Goal: Task Accomplishment & Management: Complete application form

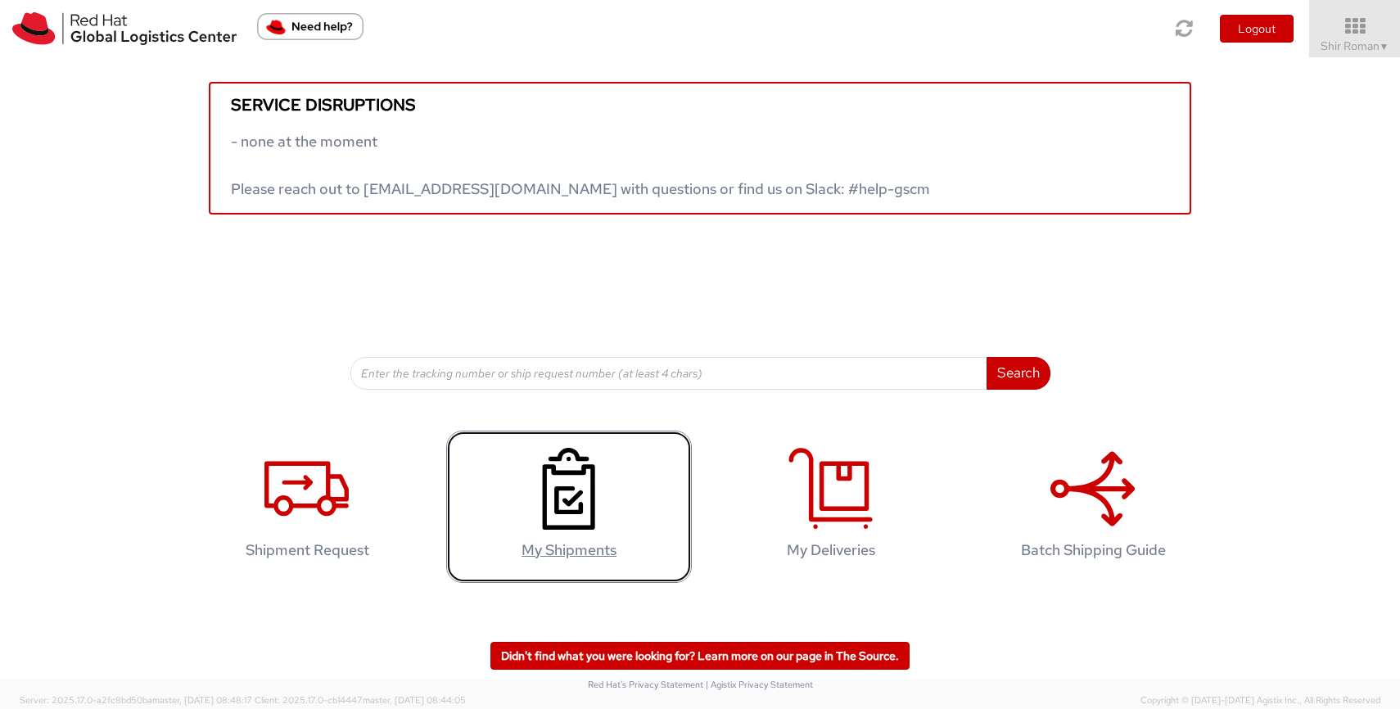
click at [630, 478] on link "My Shipments" at bounding box center [569, 507] width 246 height 153
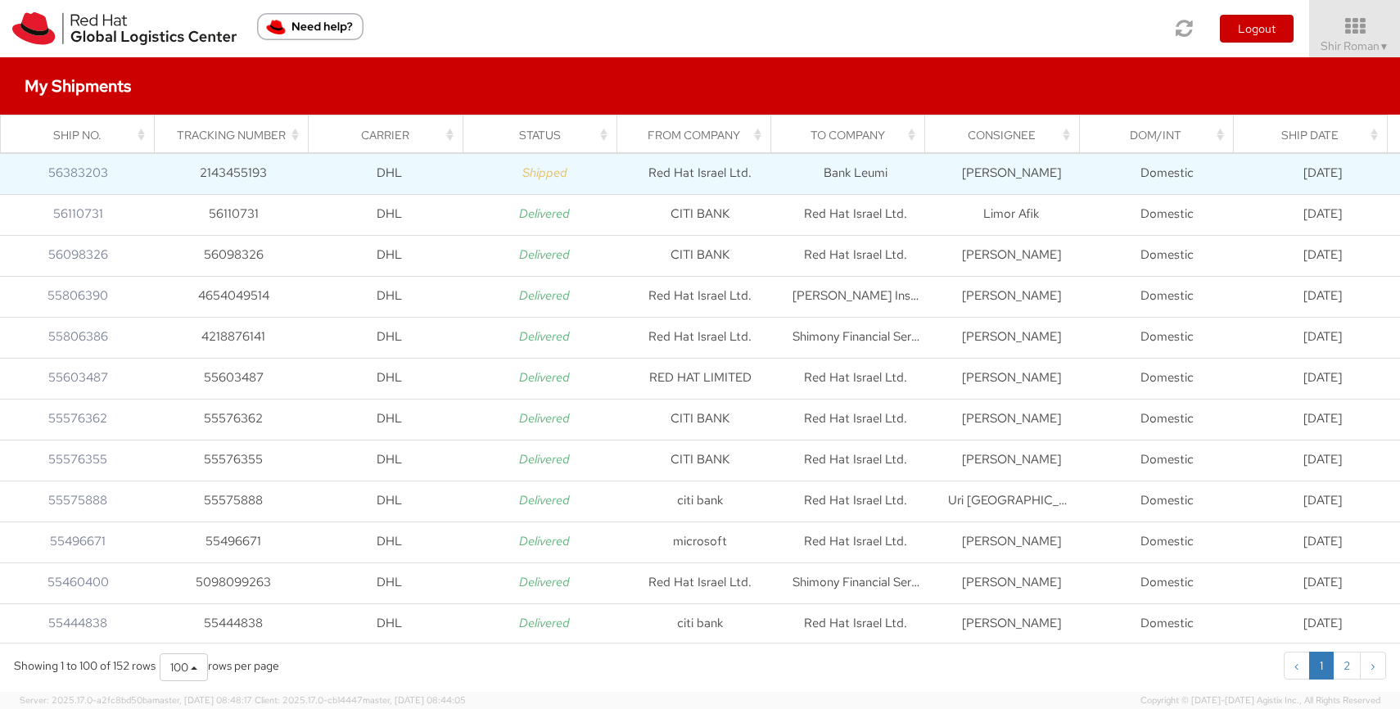
click at [214, 175] on td "2143455193" at bounding box center [234, 173] width 156 height 41
click at [81, 178] on link "56383203" at bounding box center [78, 173] width 60 height 16
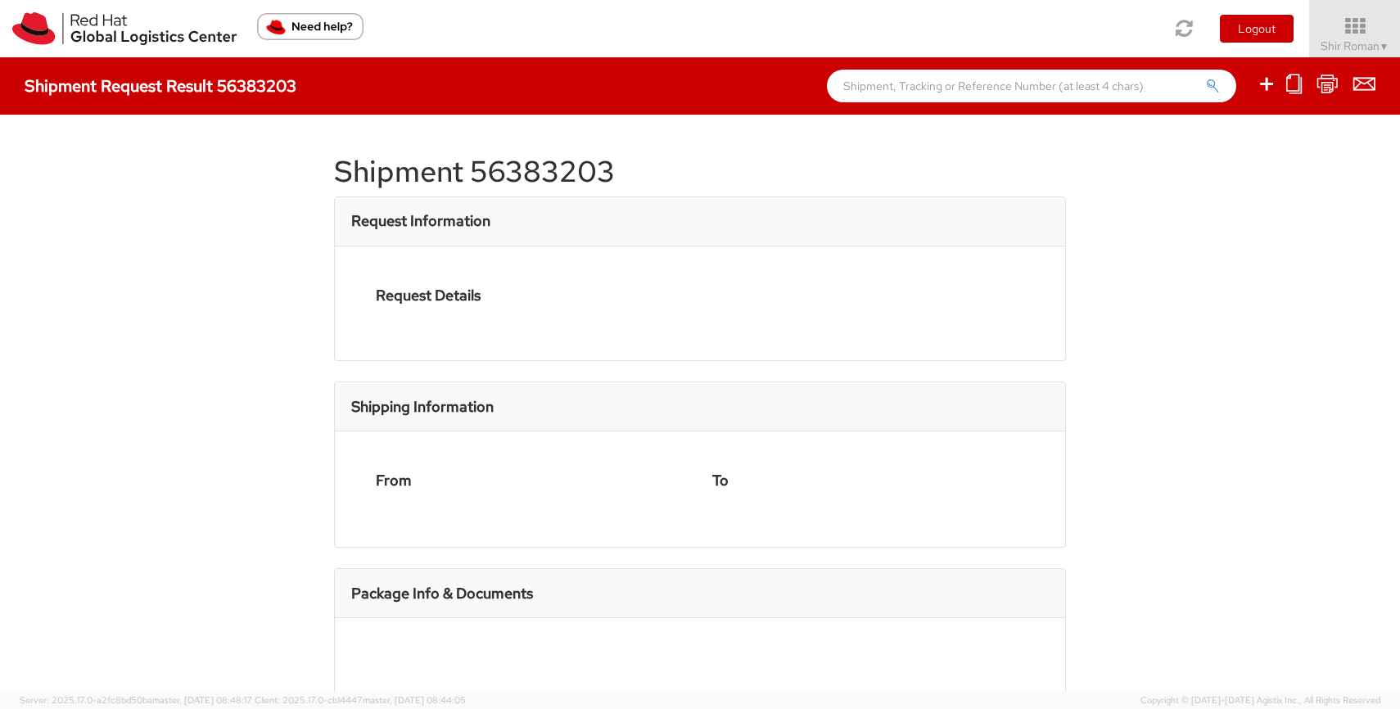
click at [81, 178] on div at bounding box center [700, 354] width 1400 height 709
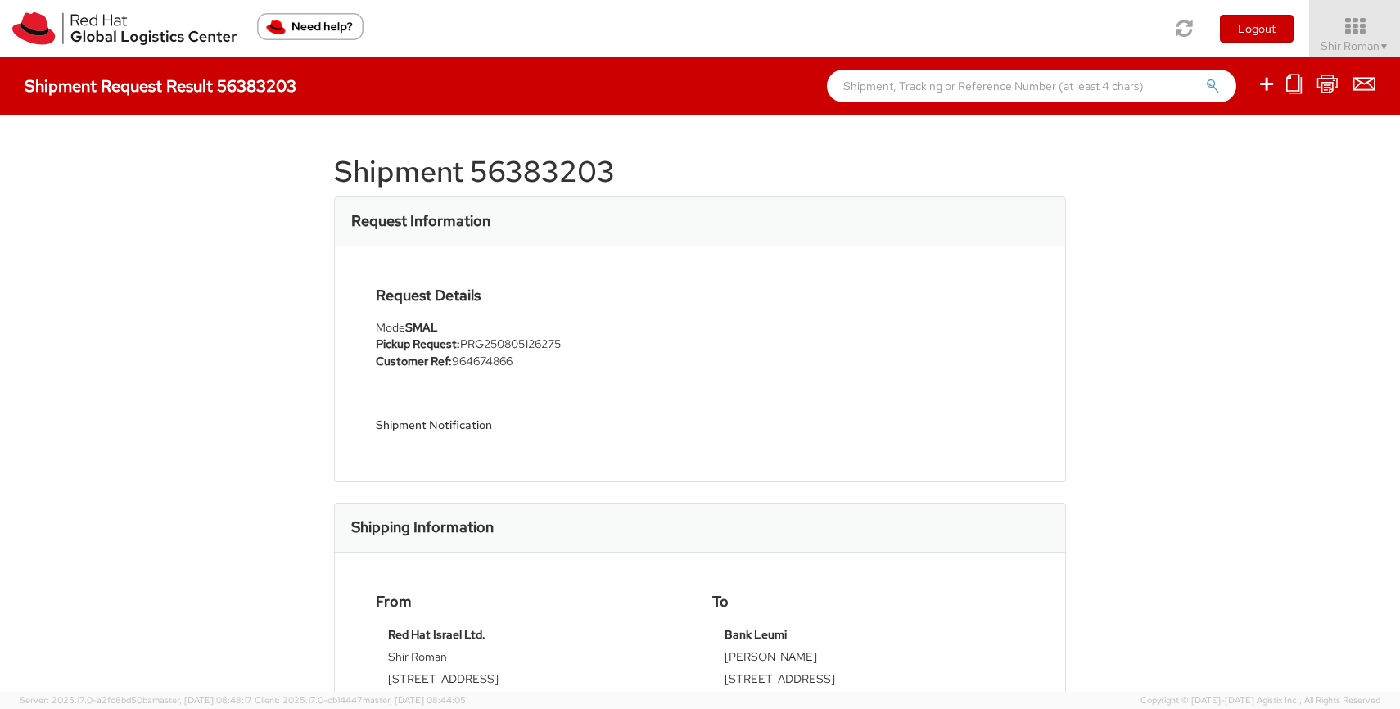
click at [517, 170] on h1 "Shipment 56383203" at bounding box center [700, 172] width 732 height 33
copy h1 "56383203"
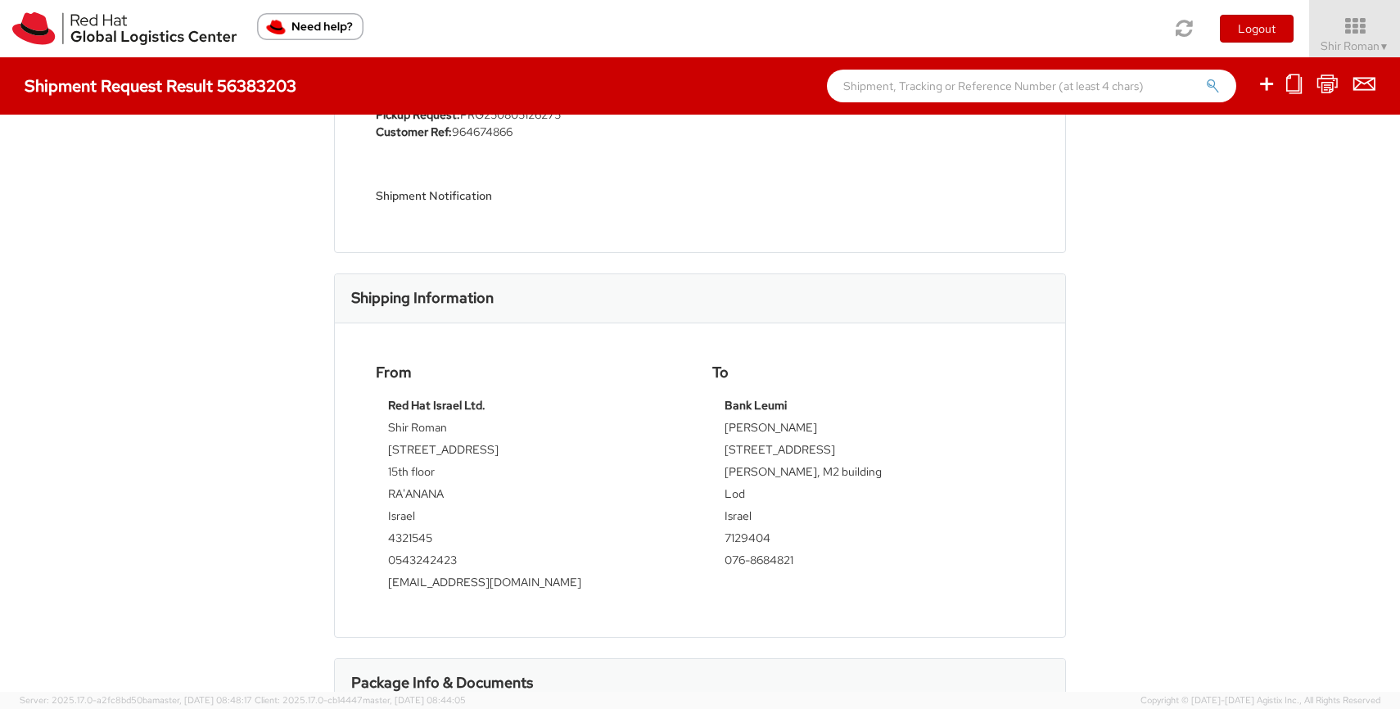
scroll to position [219, 0]
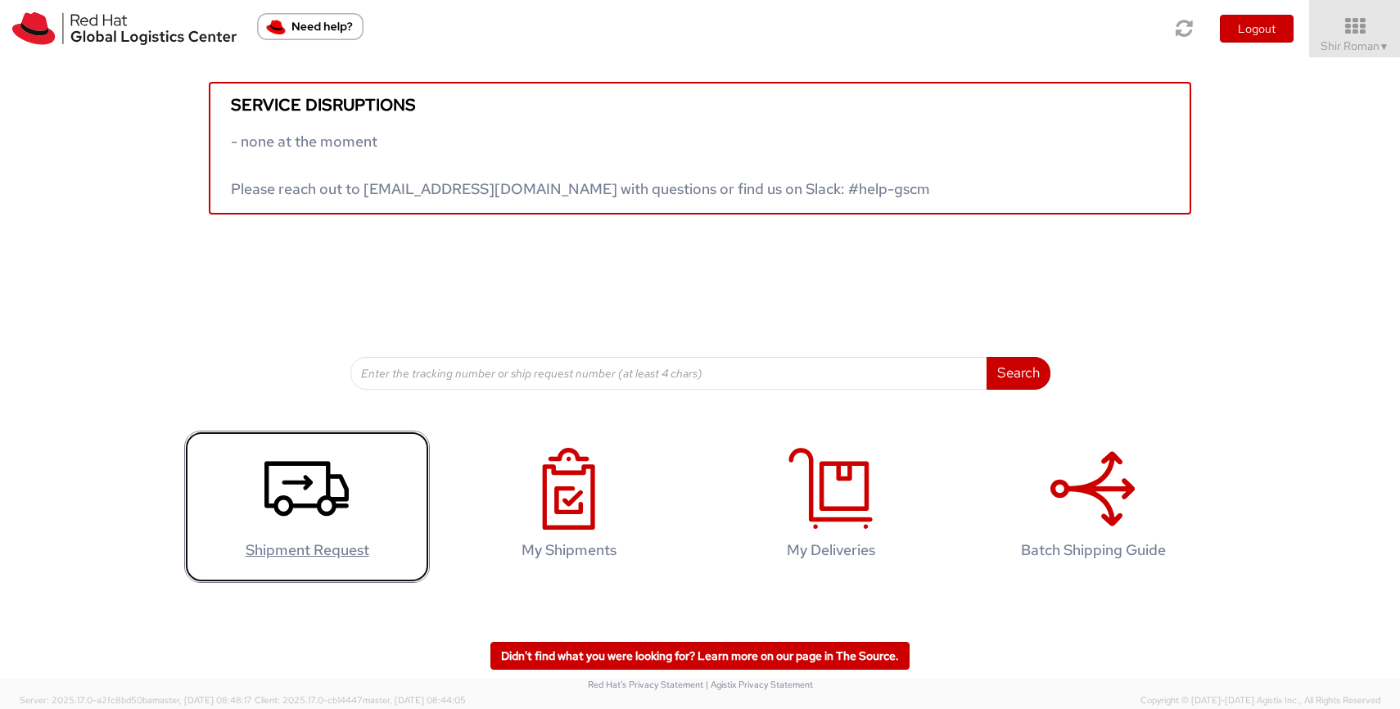
click at [320, 476] on icon at bounding box center [306, 489] width 84 height 82
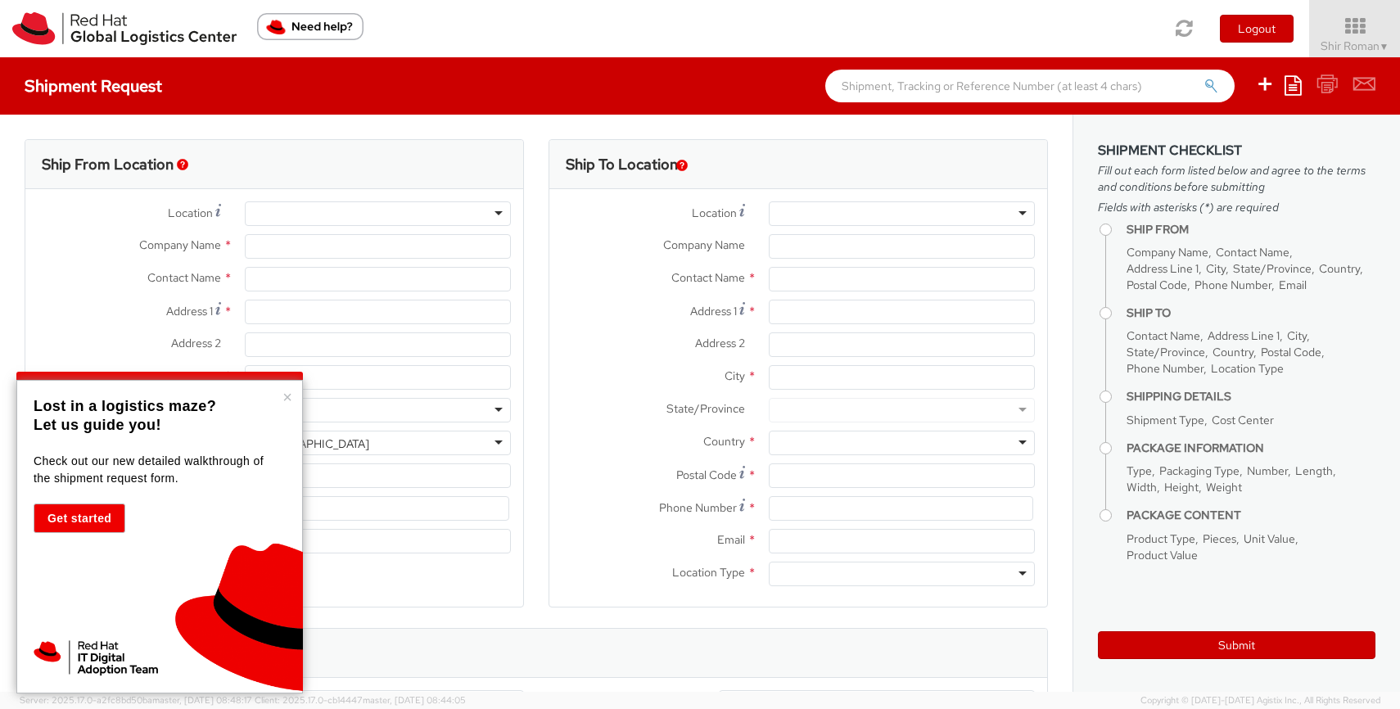
select select "940"
select select
click at [314, 205] on div at bounding box center [378, 213] width 266 height 25
type input "Red Hat Israel Ltd."
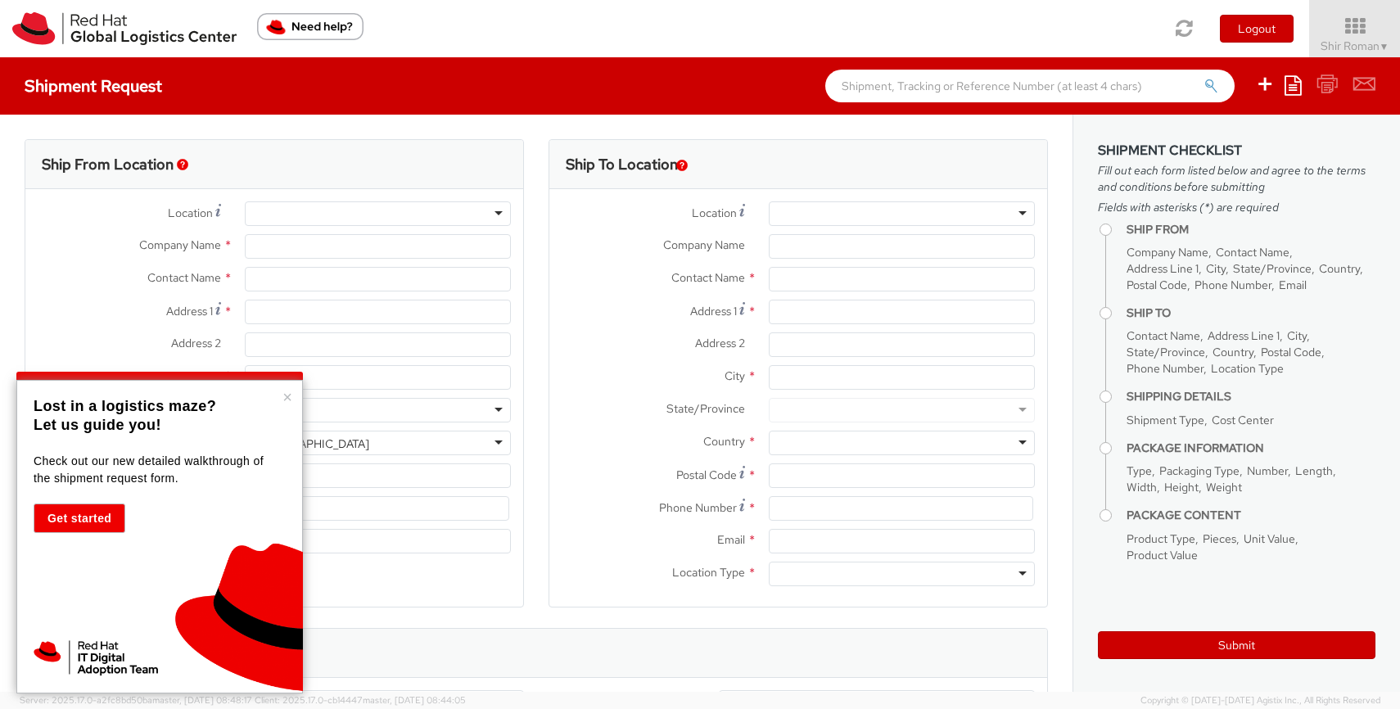
type input "Shir Roman"
type input "[STREET_ADDRESS]"
type input "15th floor"
type input "RA'ANANA"
type input "4321545"
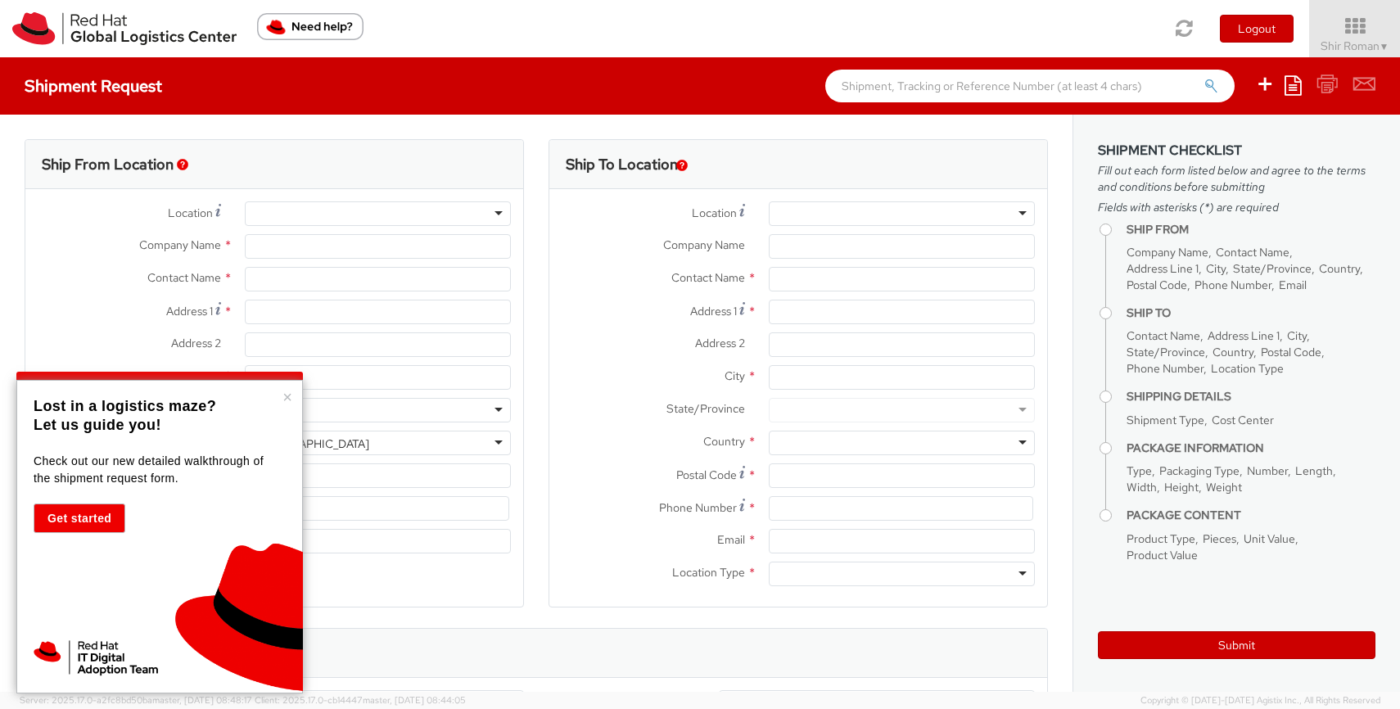
type input "[EMAIL_ADDRESS][DOMAIN_NAME]"
select select "CM"
select select "KGS"
click at [287, 404] on button "×" at bounding box center [287, 397] width 10 height 16
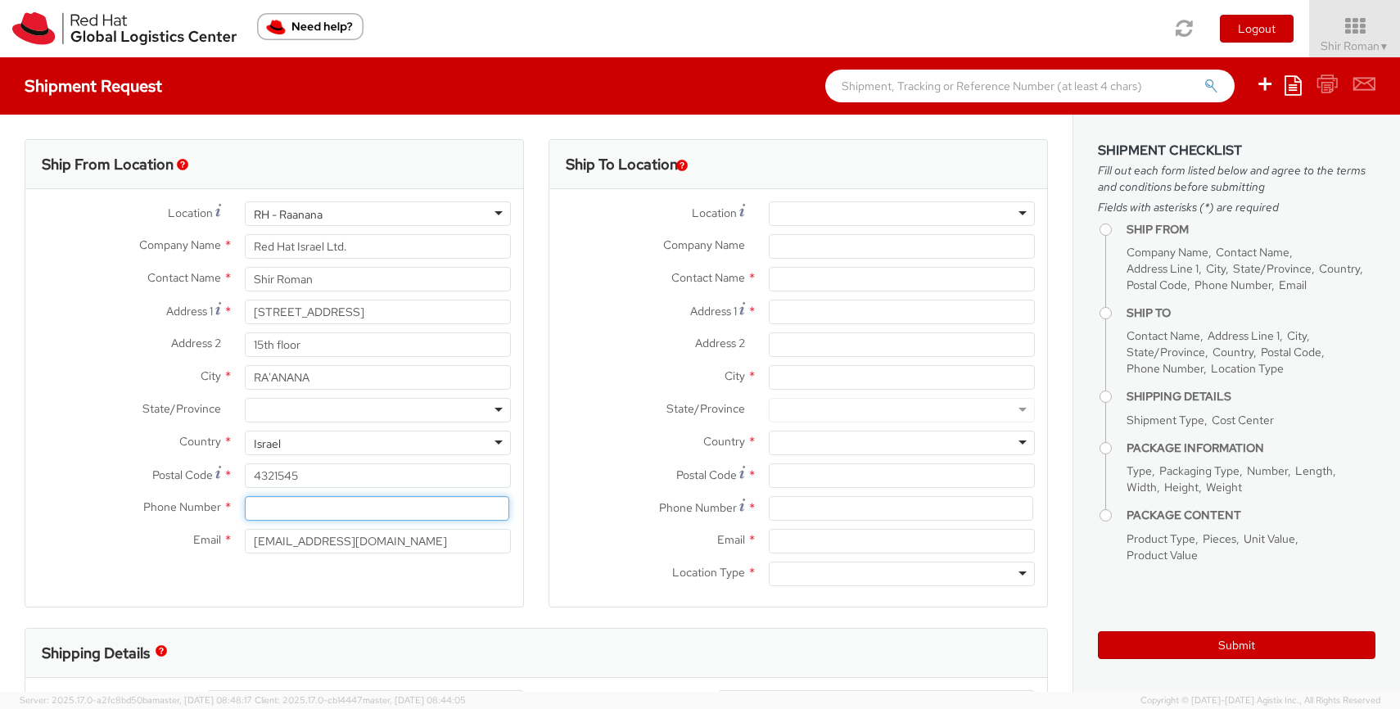
click at [341, 510] on input at bounding box center [377, 508] width 264 height 25
type input "0543242423"
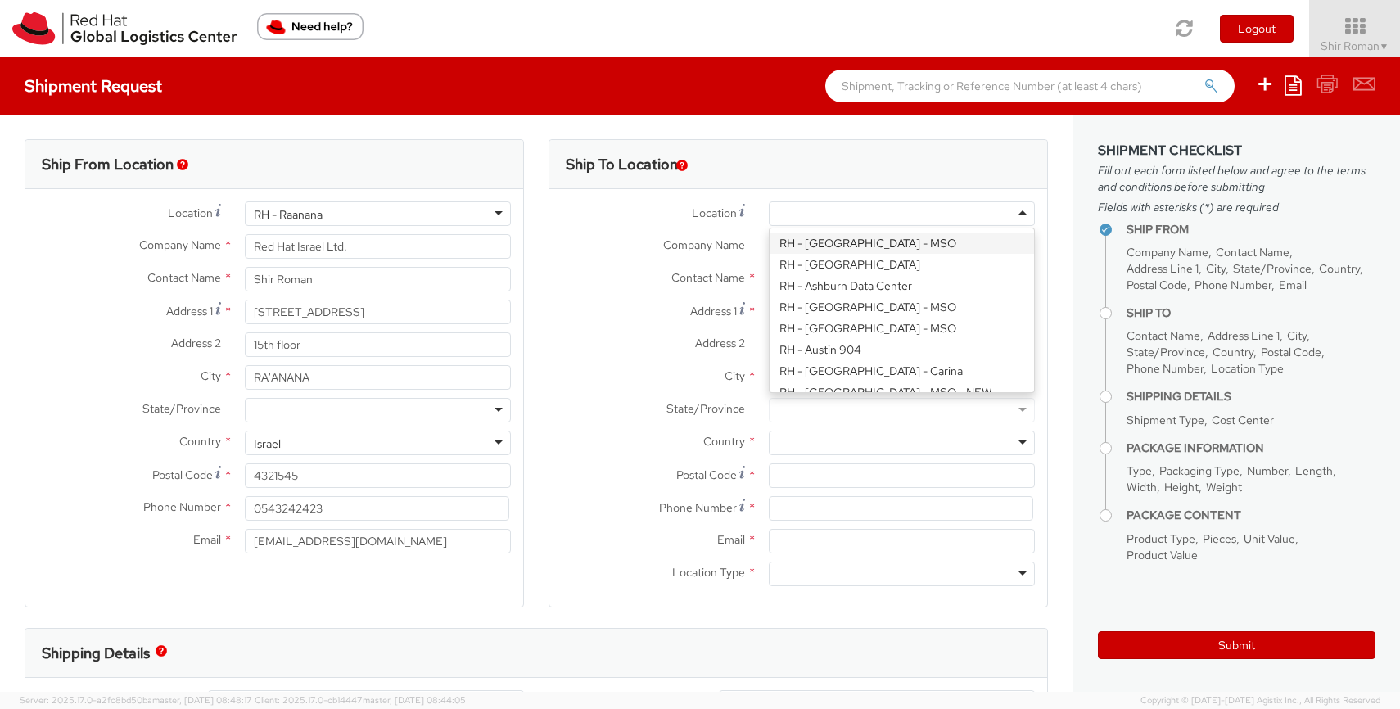
click at [807, 214] on div at bounding box center [902, 213] width 266 height 25
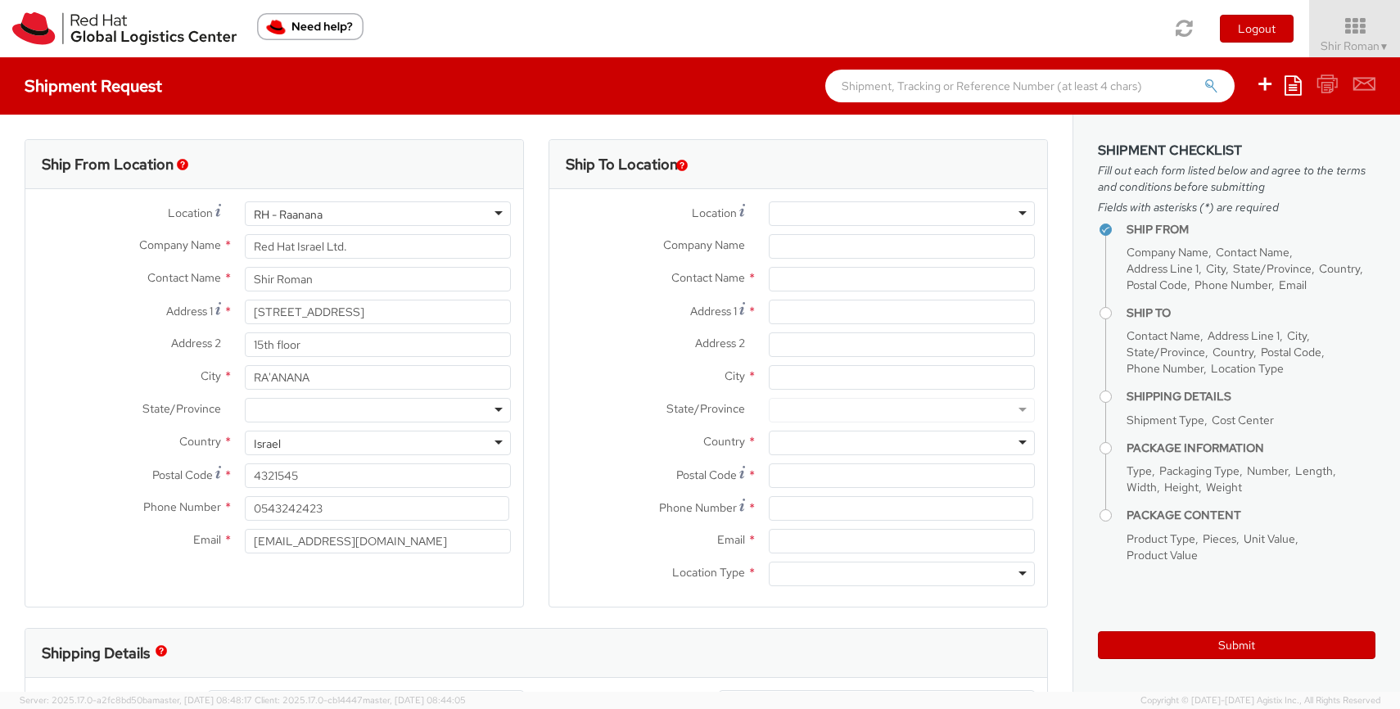
click at [715, 246] on span "Company Name" at bounding box center [704, 244] width 82 height 15
click at [769, 246] on input "Company Name *" at bounding box center [902, 246] width 266 height 25
click at [778, 288] on input "text" at bounding box center [902, 279] width 266 height 25
click at [781, 249] on input "Company Name *" at bounding box center [902, 246] width 266 height 25
drag, startPoint x: 806, startPoint y: 246, endPoint x: 732, endPoint y: 247, distance: 73.7
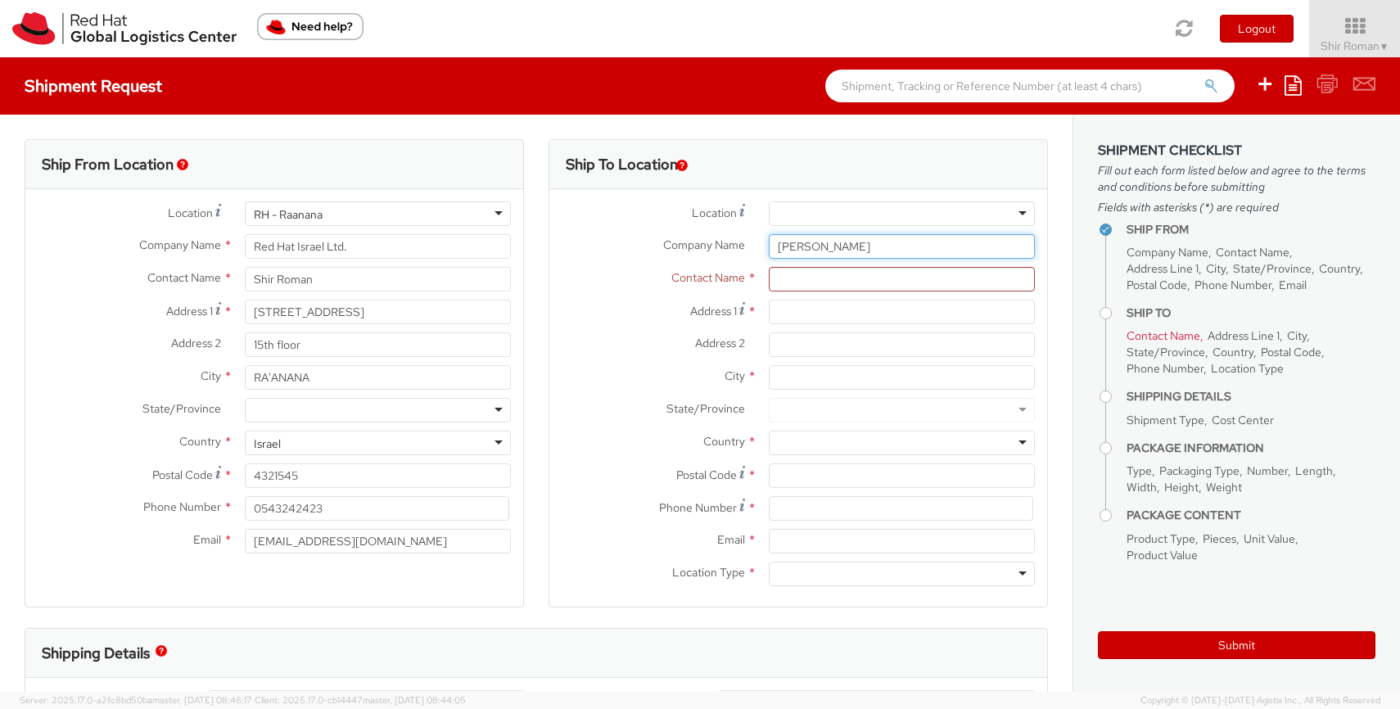
click at [732, 247] on div "Company Name * Yoram Zilberman" at bounding box center [798, 246] width 498 height 25
type input "Zilberman Insurance Ltd"
click at [810, 283] on input "text" at bounding box center [902, 279] width 266 height 25
type input "Eran Zilberman"
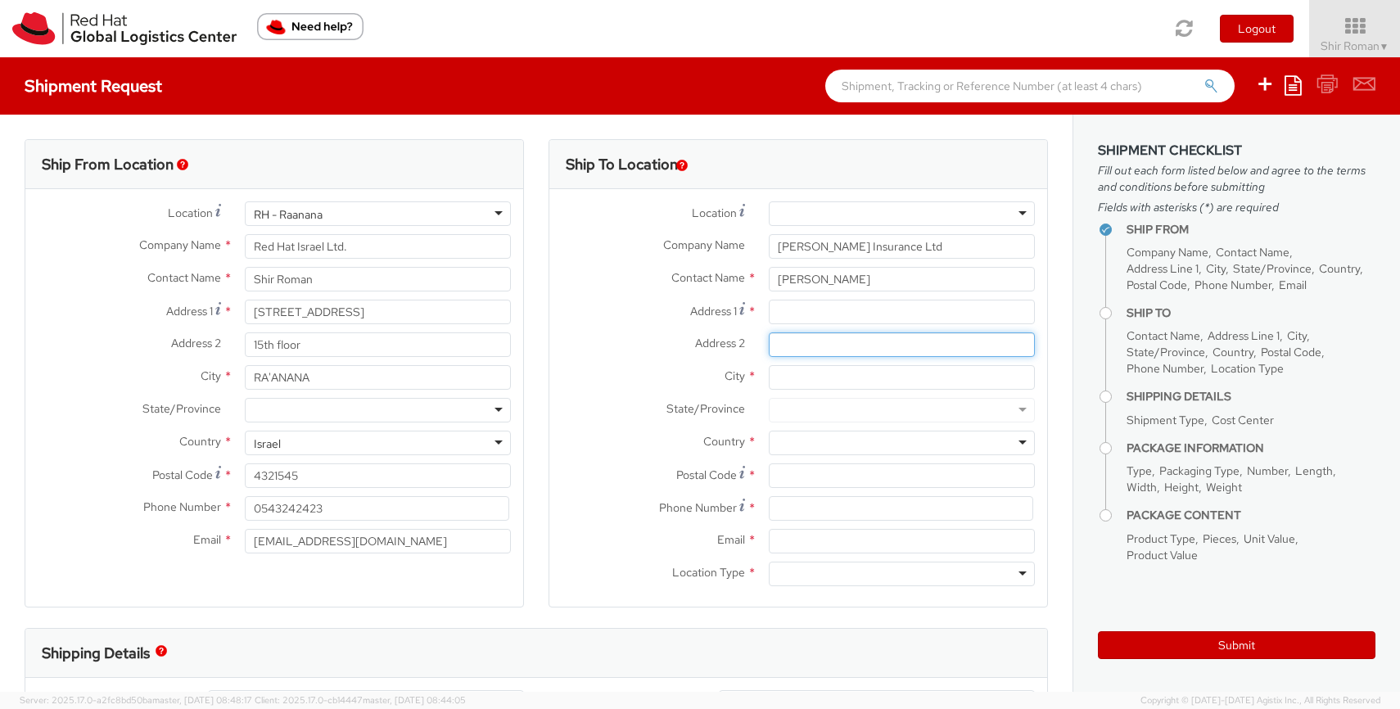
click at [783, 345] on input "Address 2 *" at bounding box center [902, 344] width 266 height 25
click at [788, 309] on input "Address 1 *" at bounding box center [902, 312] width 266 height 25
type input "T"
type input "Yigal Alon 155"
click at [783, 381] on input "City *" at bounding box center [902, 377] width 266 height 25
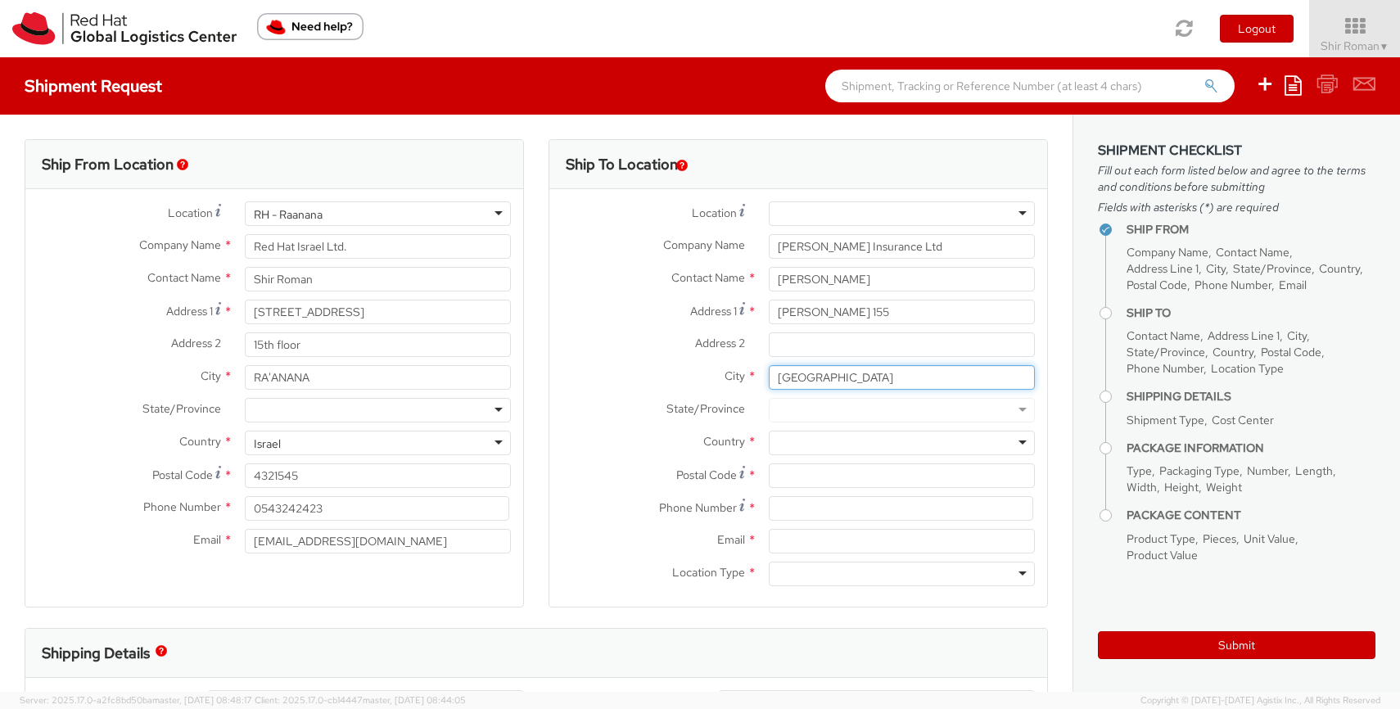
type input "Tel Aviv"
click at [792, 452] on div at bounding box center [902, 443] width 266 height 25
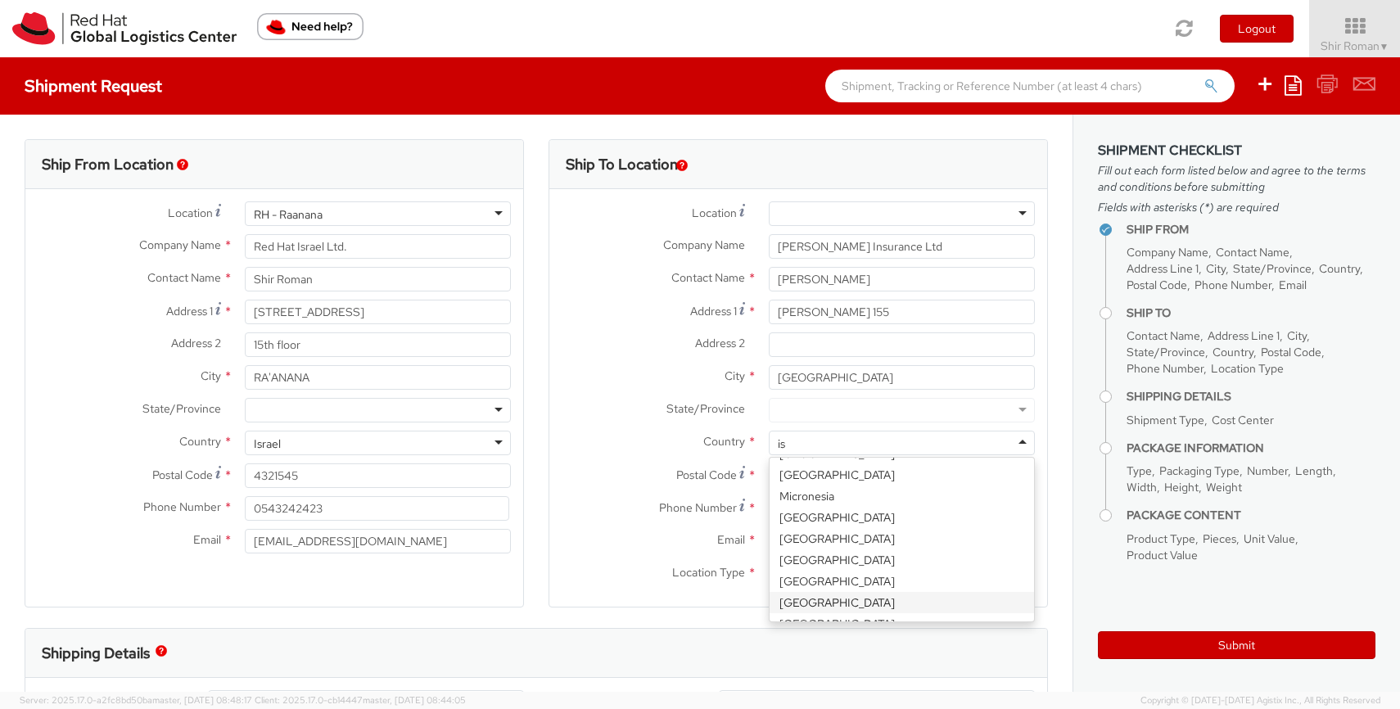
scroll to position [111, 0]
type input "isr"
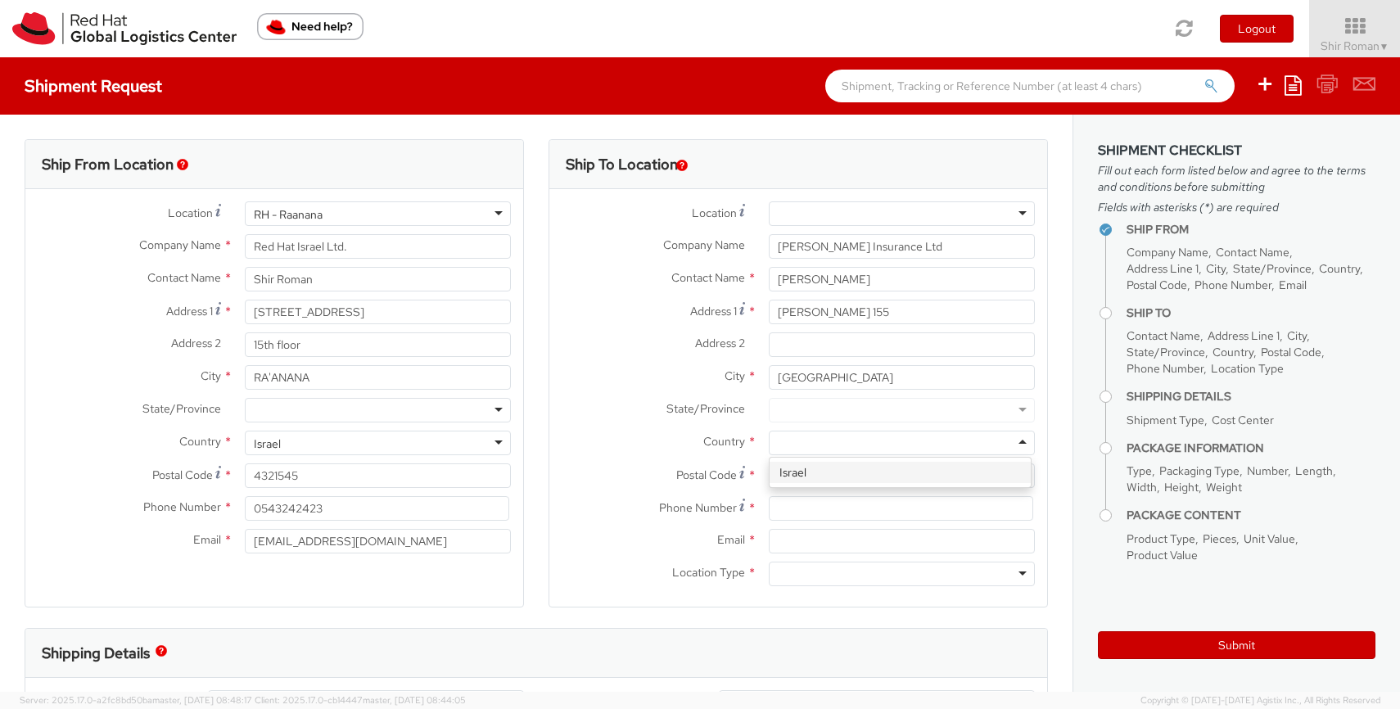
scroll to position [0, 0]
click at [804, 474] on input "Postal Code *" at bounding box center [902, 475] width 266 height 25
click at [788, 535] on input "Email *" at bounding box center [902, 541] width 266 height 25
paste input "eran@zilberman.co.il ,"
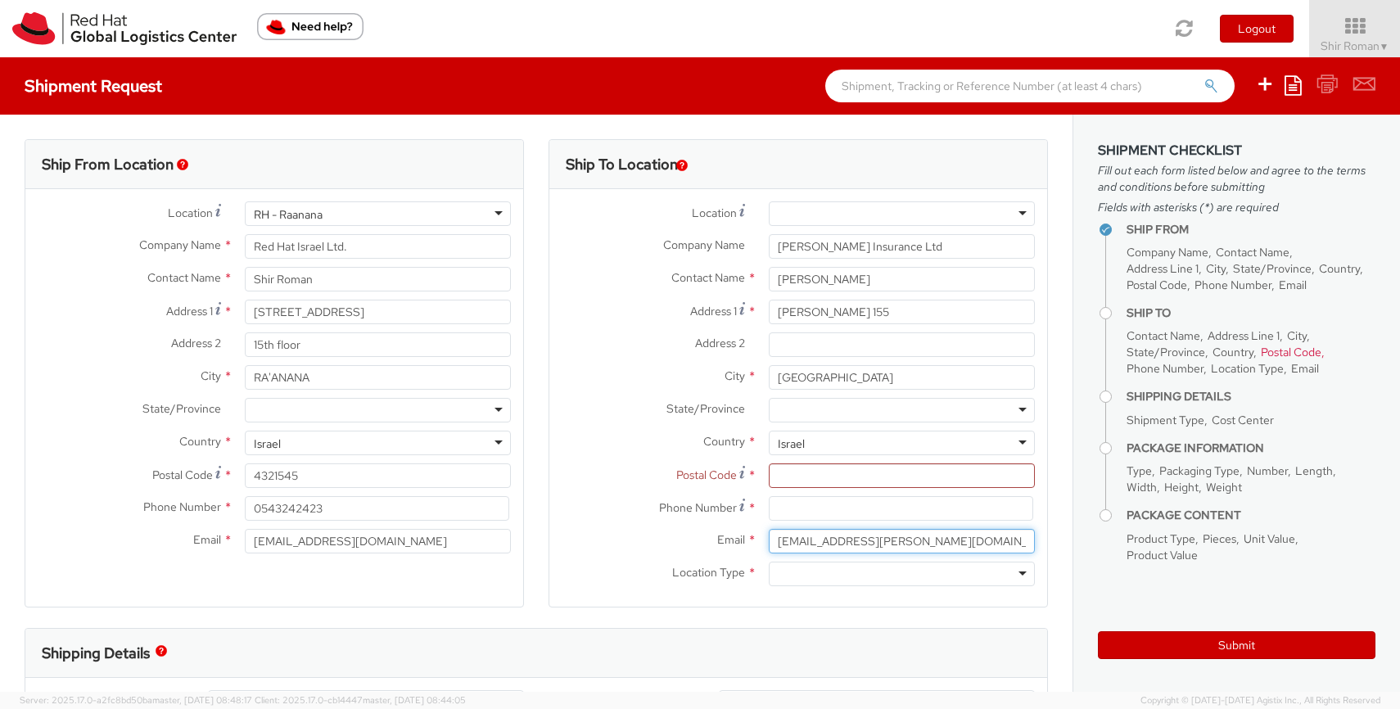
type input "eran@zilberman.co.il"
click at [788, 575] on div at bounding box center [902, 574] width 266 height 25
click at [820, 481] on input "Postal Code *" at bounding box center [902, 475] width 266 height 25
paste input "67443"
type input "67443"
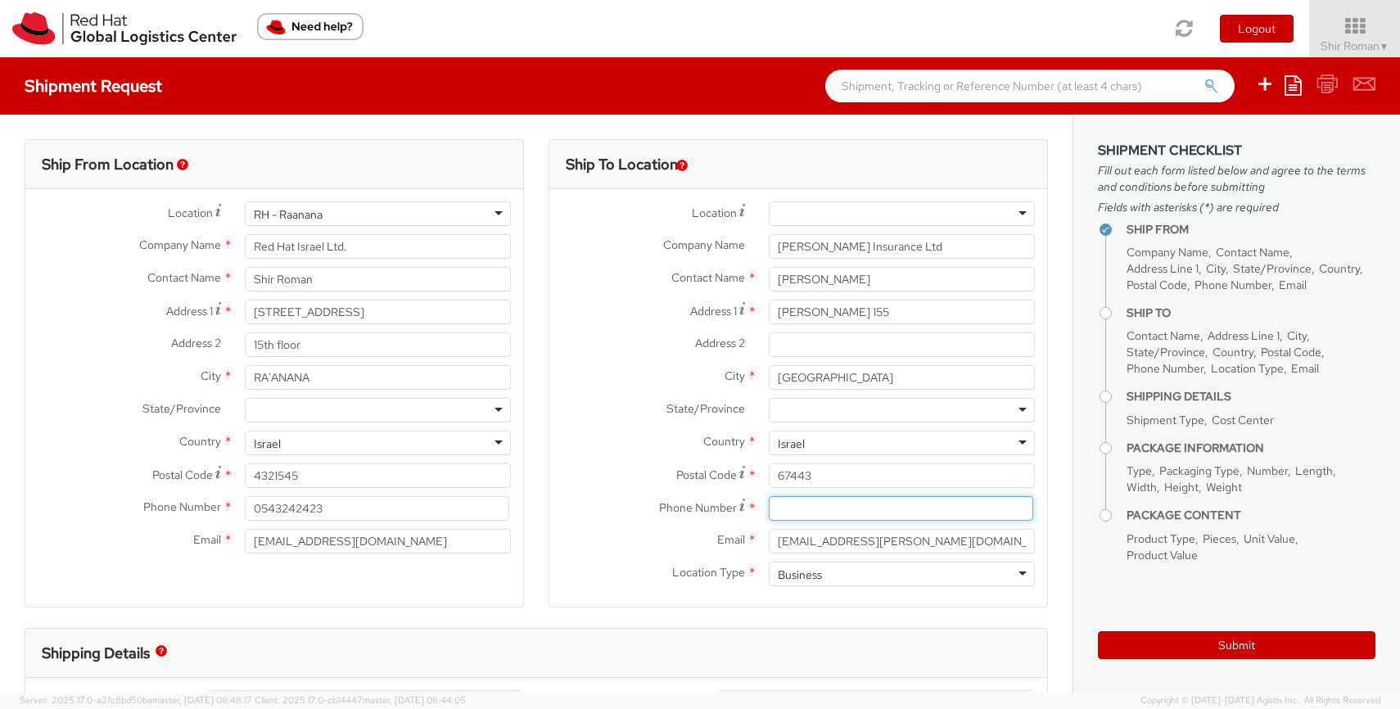
click at [795, 512] on input at bounding box center [901, 508] width 264 height 25
paste input "03-6070275"
type input "03-6070275"
click at [817, 242] on input "Zilberman Insurance Ltd" at bounding box center [902, 246] width 266 height 25
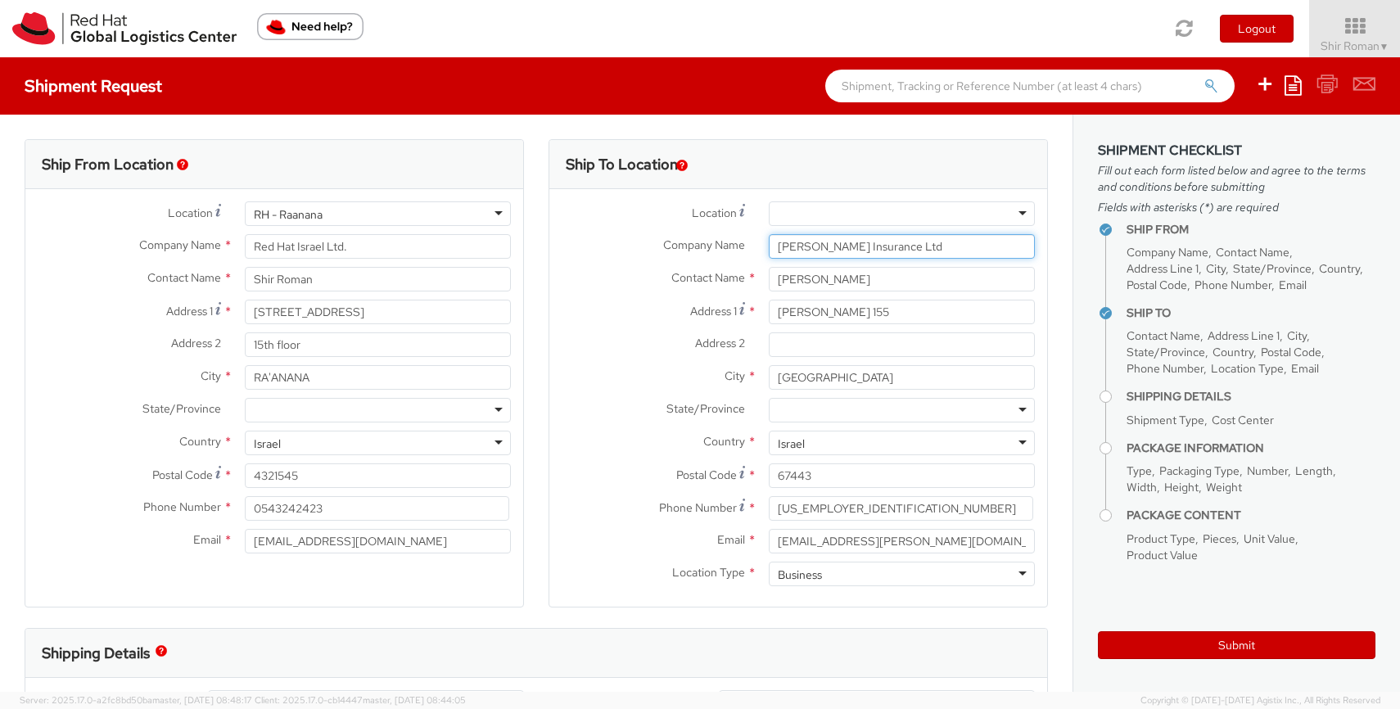
click at [817, 242] on input "Zilberman Insurance Ltd" at bounding box center [902, 246] width 266 height 25
click at [793, 285] on input "Eran Zilberman" at bounding box center [902, 279] width 266 height 25
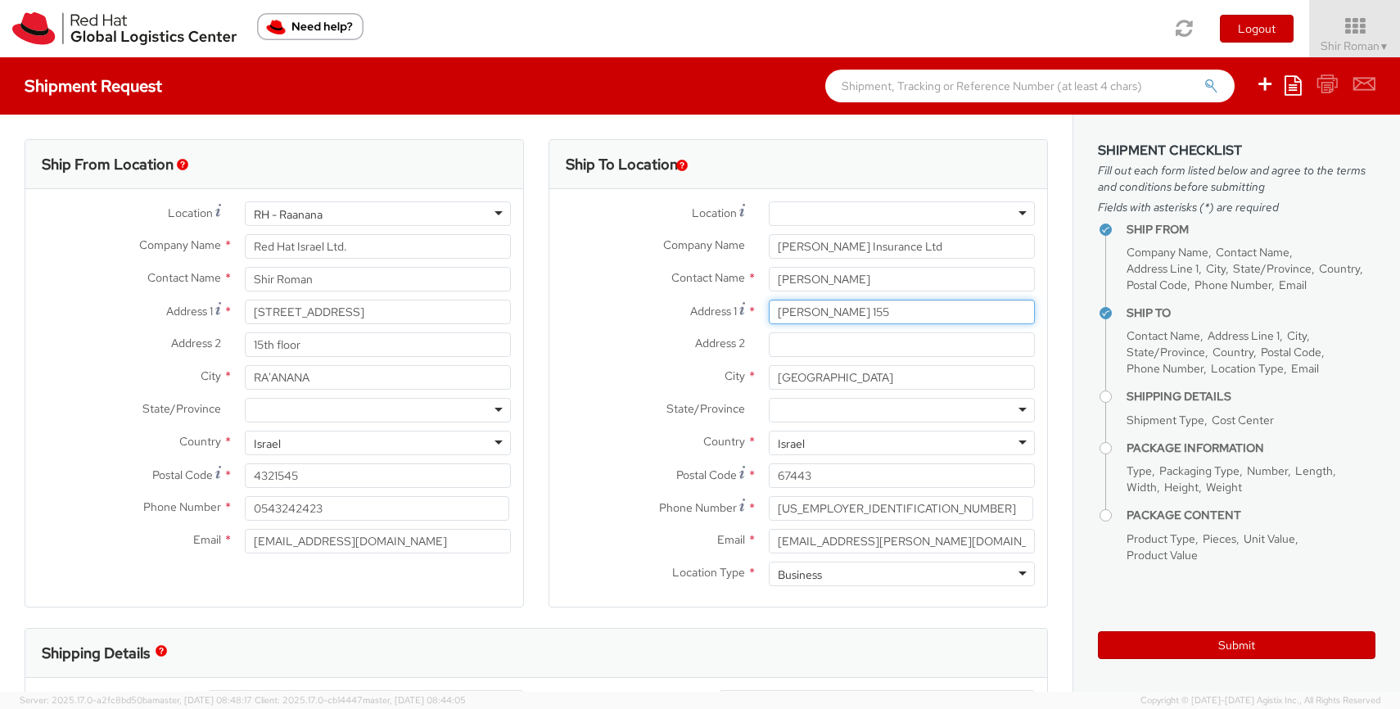
click at [803, 318] on input "Yigal Alon 155" at bounding box center [902, 312] width 266 height 25
click at [790, 377] on input "Tel Aviv" at bounding box center [902, 377] width 266 height 25
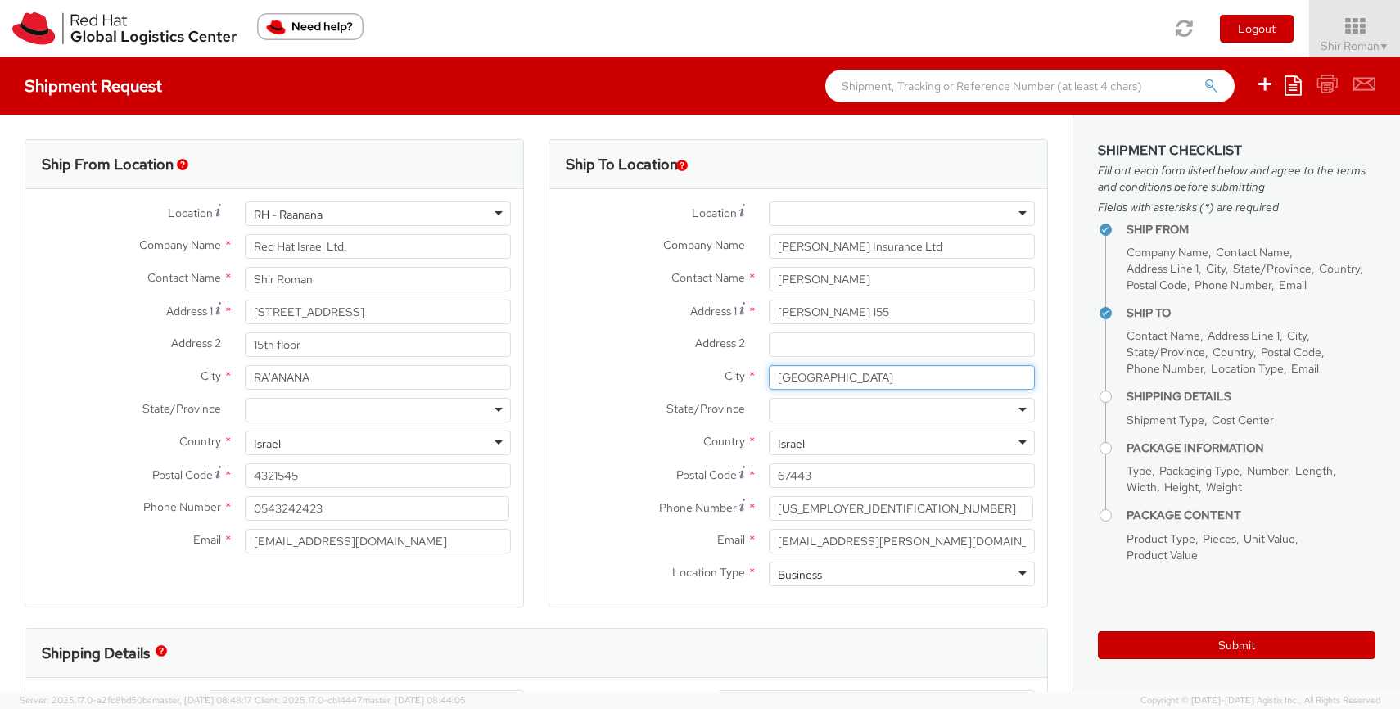
click at [790, 377] on input "Tel Aviv" at bounding box center [902, 377] width 266 height 25
click at [788, 481] on input "67443" at bounding box center [902, 475] width 266 height 25
click at [800, 508] on input "03-6070275" at bounding box center [901, 508] width 264 height 25
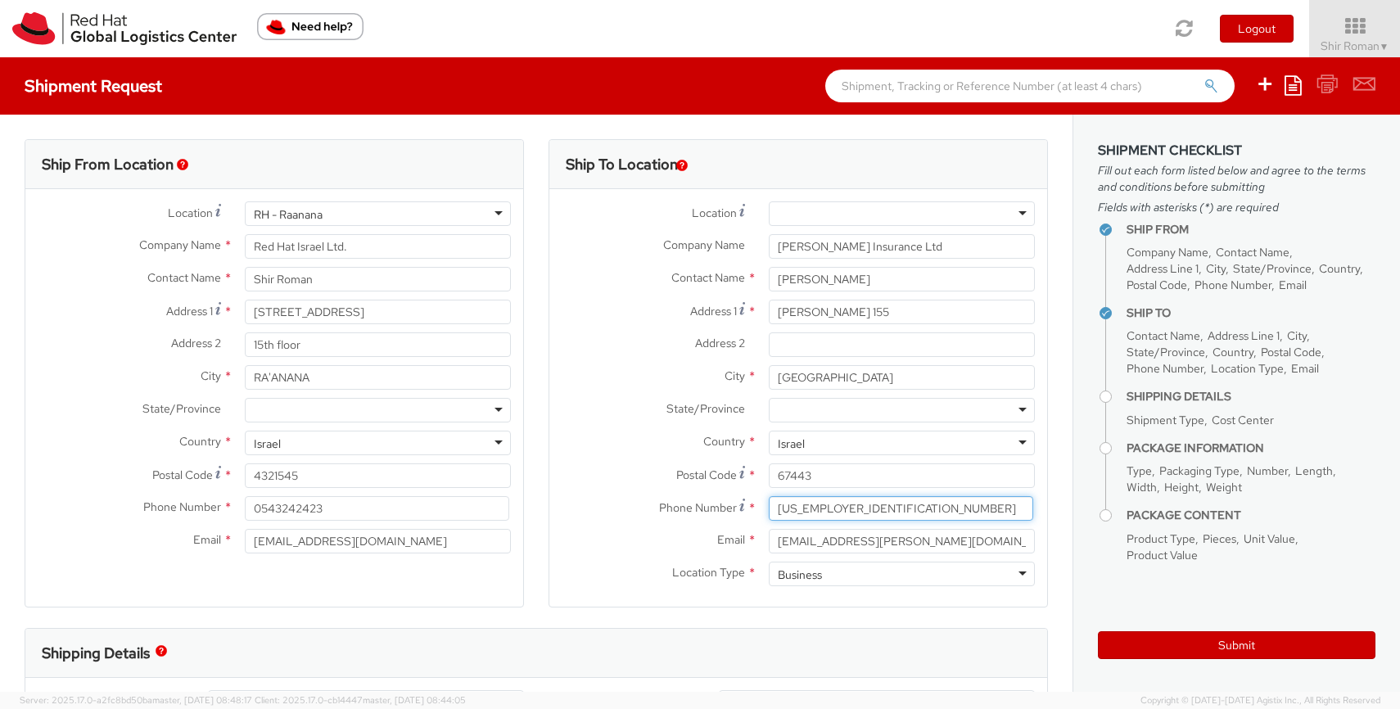
click at [800, 508] on input "03-6070275" at bounding box center [901, 508] width 264 height 25
click at [823, 550] on input "eran@zilberman.co.il" at bounding box center [902, 541] width 266 height 25
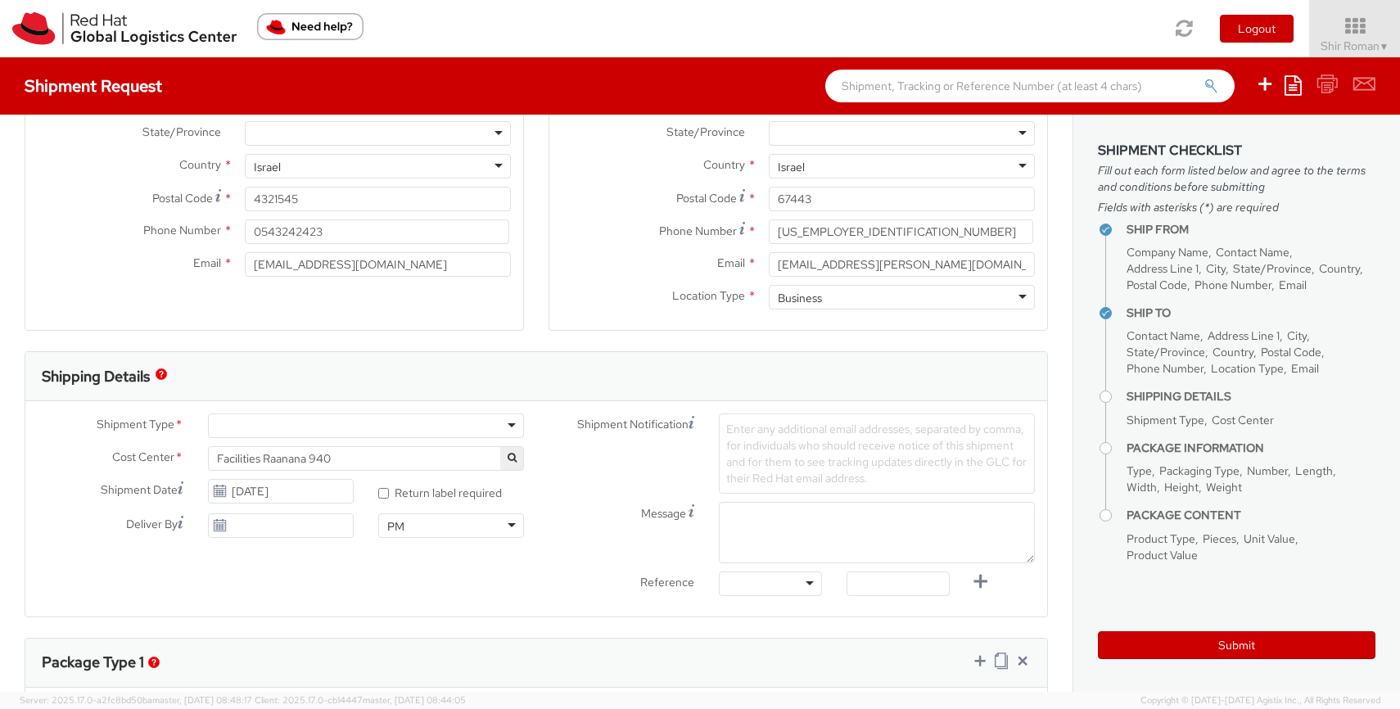
scroll to position [287, 0]
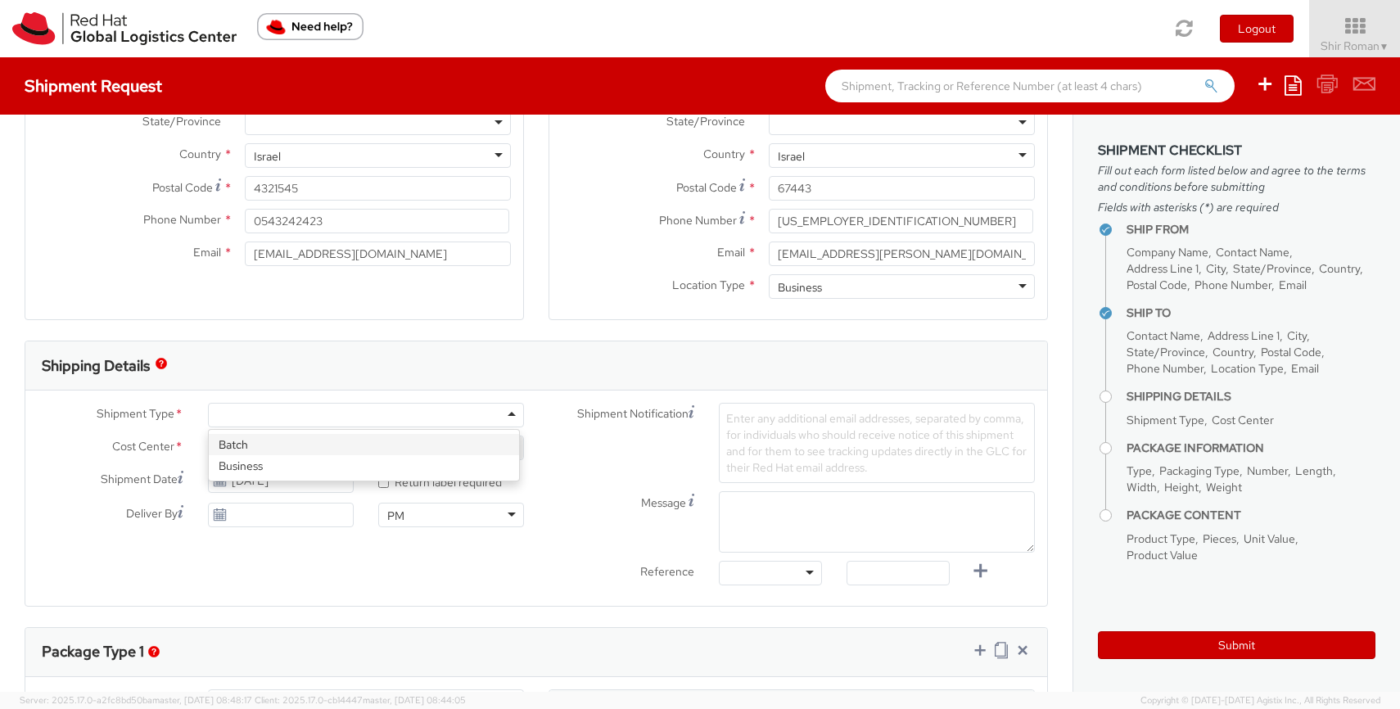
click at [490, 417] on div at bounding box center [366, 415] width 316 height 25
click at [395, 445] on span "Facilities Raanana 940" at bounding box center [366, 447] width 298 height 15
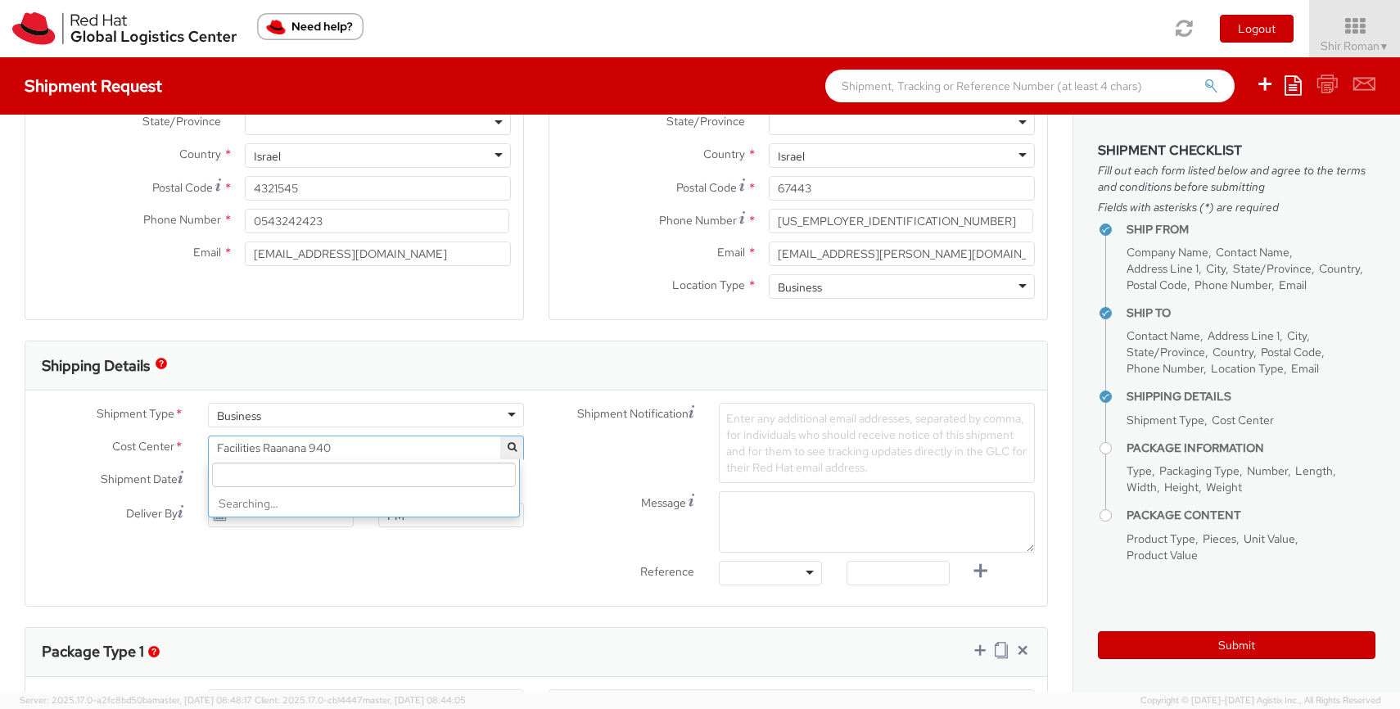
scroll to position [7666, 0]
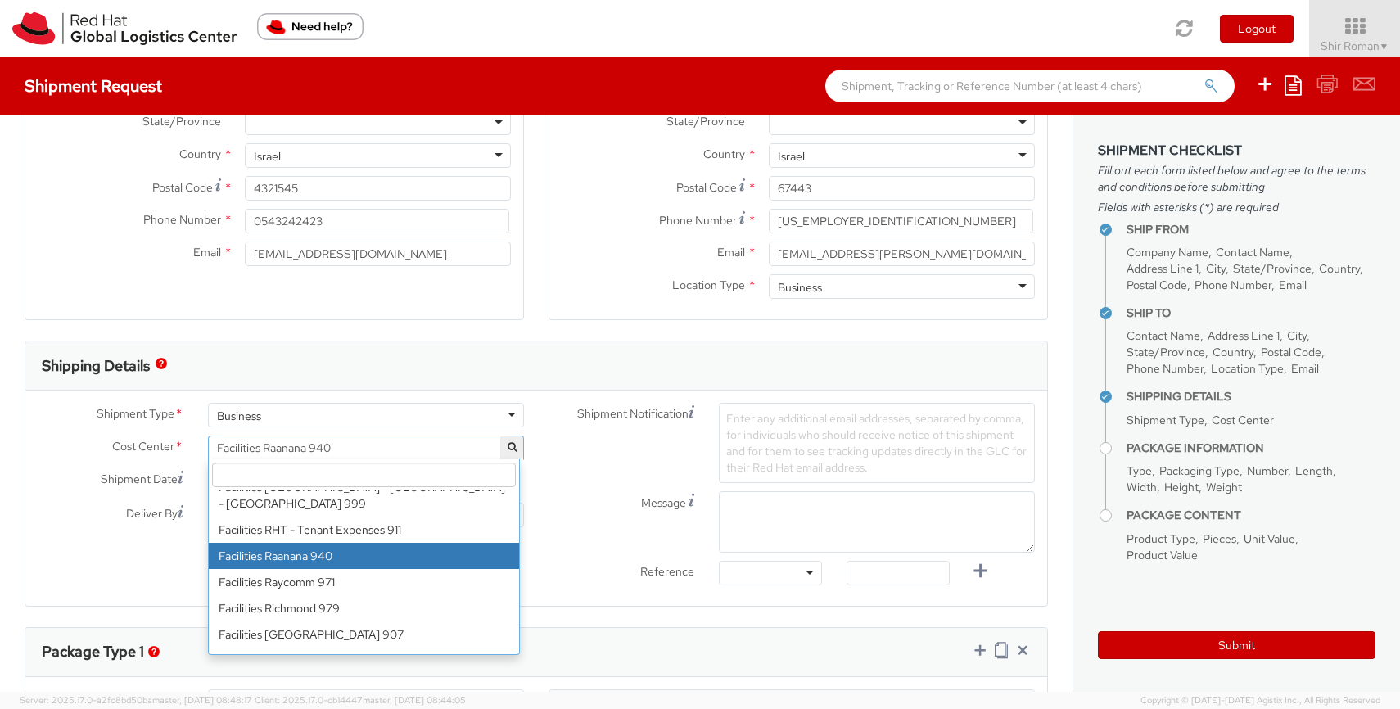
click at [392, 478] on input "search" at bounding box center [364, 475] width 304 height 25
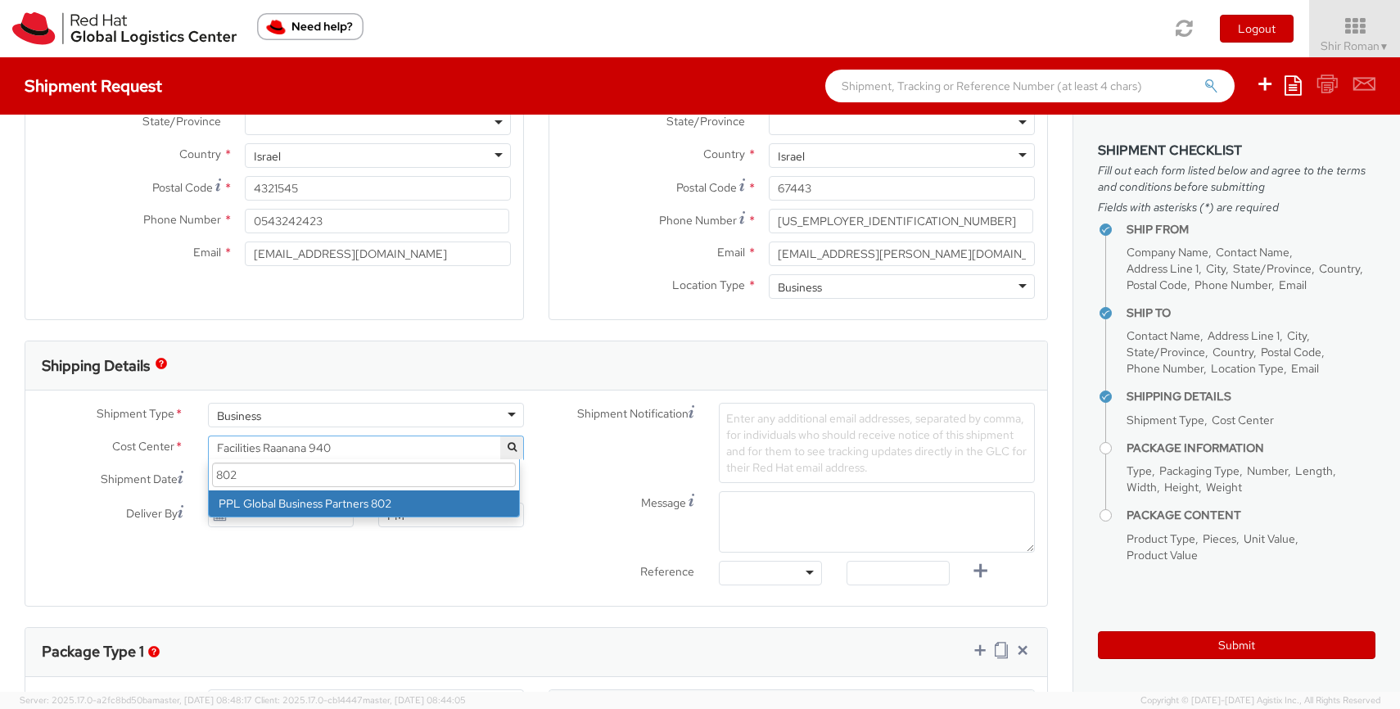
type input "802"
drag, startPoint x: 340, startPoint y: 502, endPoint x: 407, endPoint y: 503, distance: 67.1
select select "802"
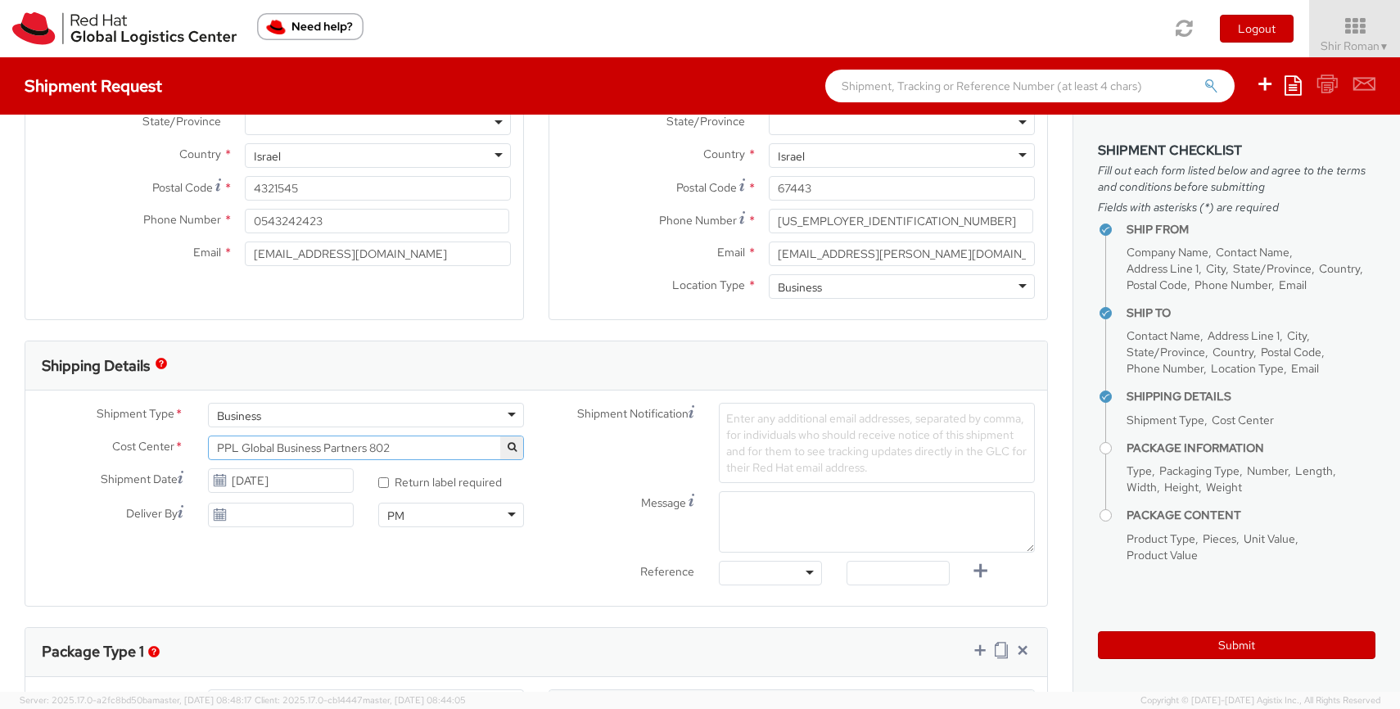
click at [544, 480] on div "Shipment Notification Enter any additional email addresses, separated by comma,…" at bounding box center [791, 443] width 511 height 80
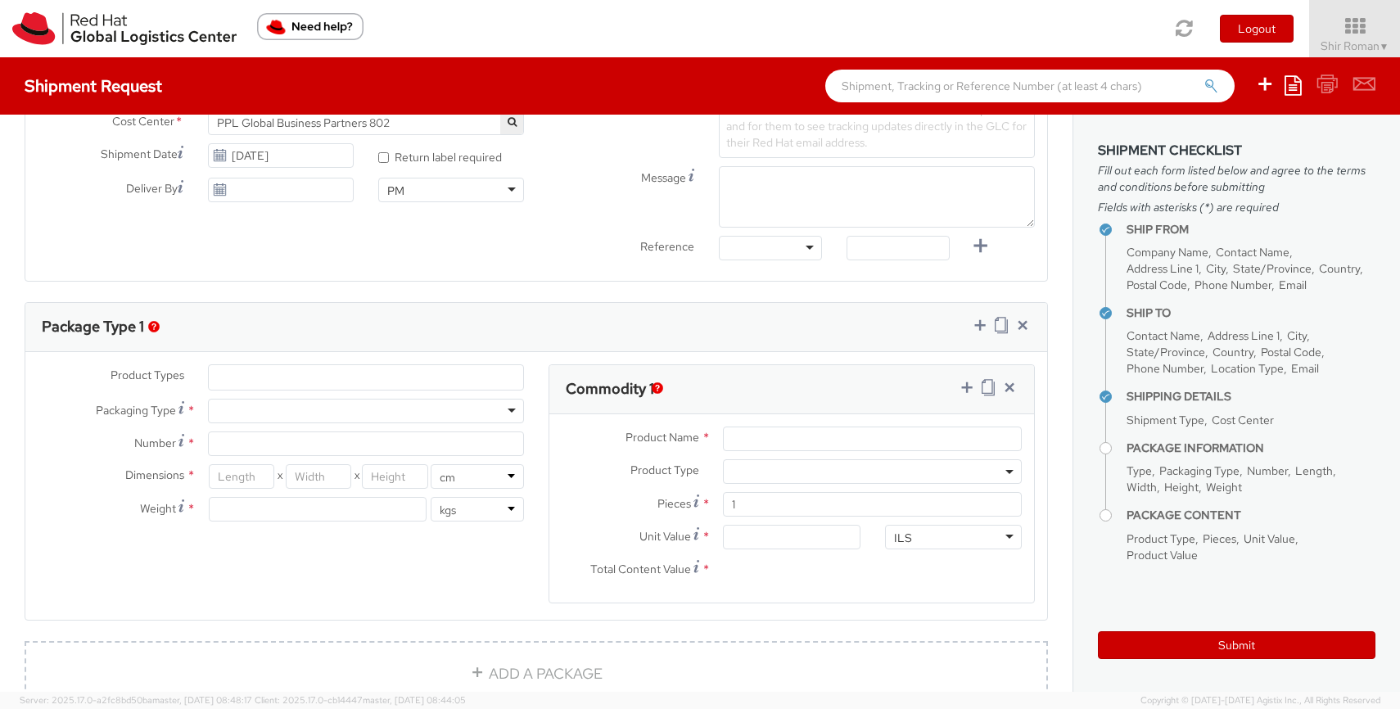
scroll to position [767, 0]
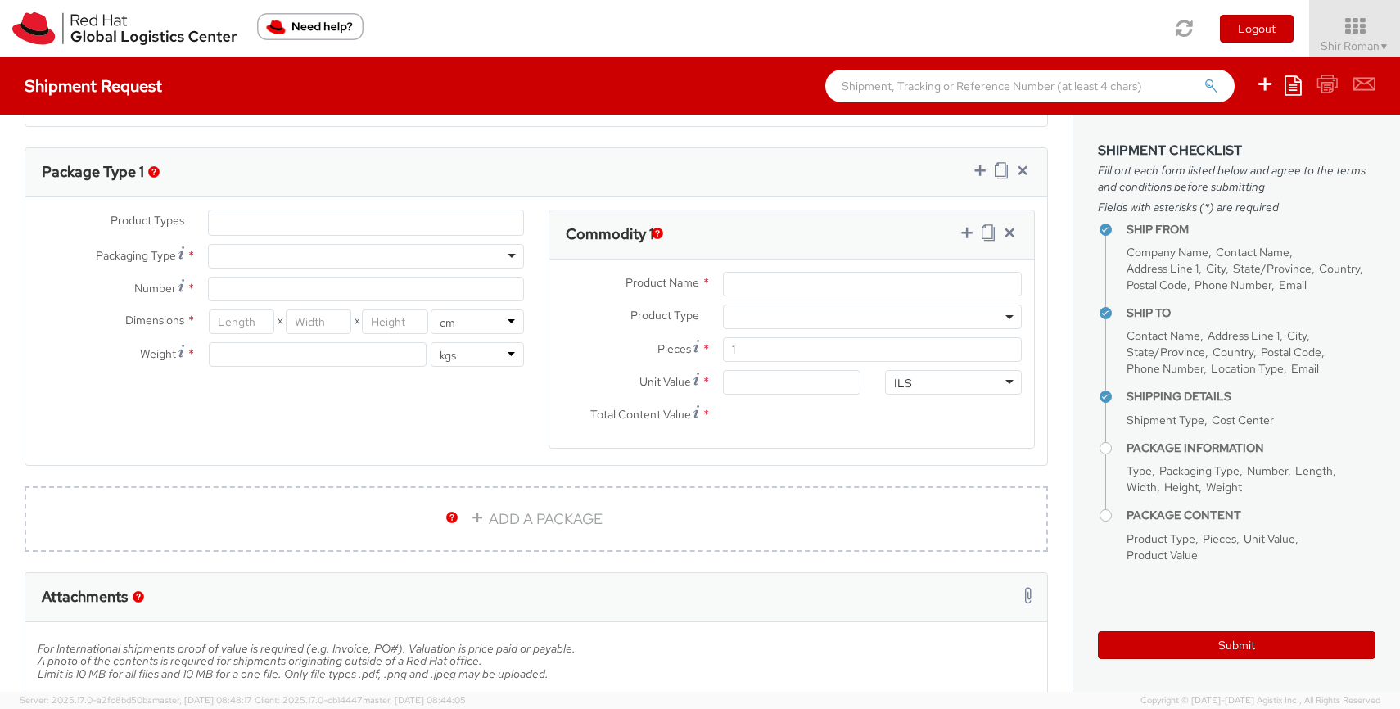
click at [347, 219] on ul at bounding box center [366, 222] width 314 height 25
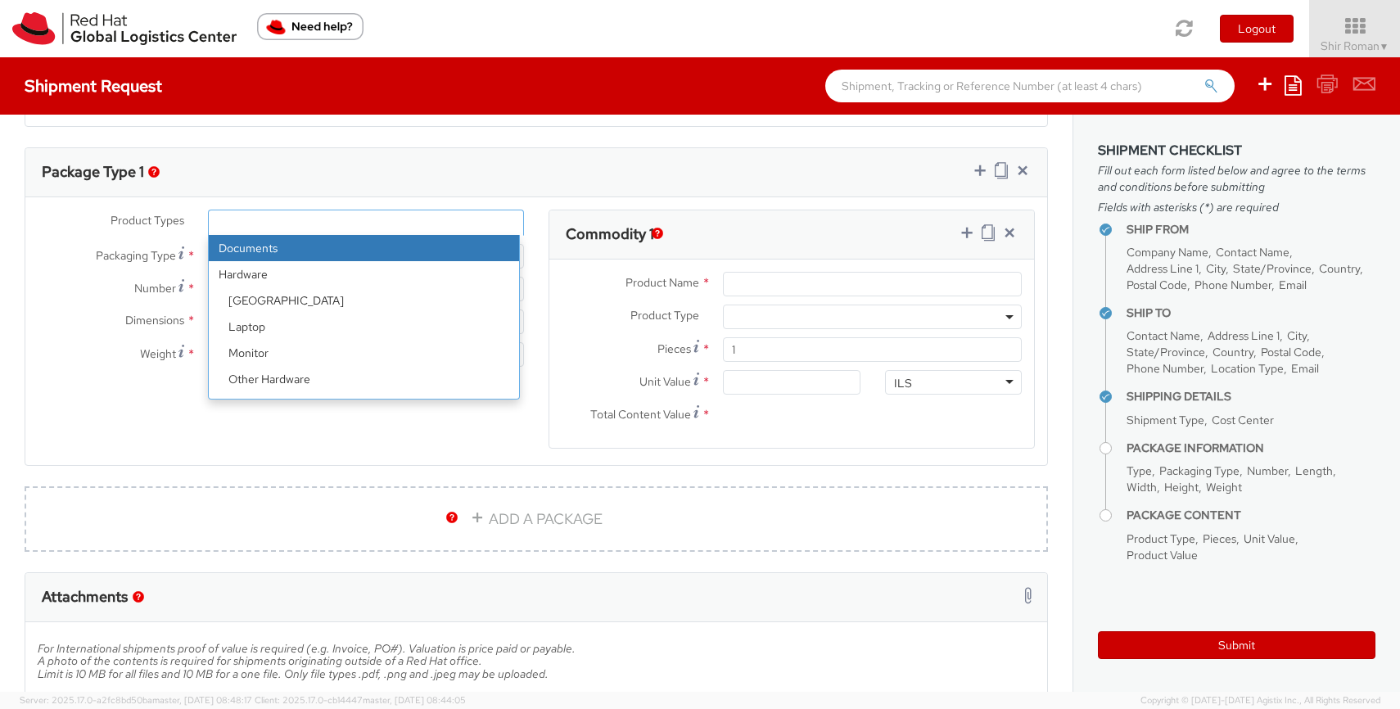
select select "DOCUMENT"
type input "Documents"
select select "DOCUMENT"
type input "1.00"
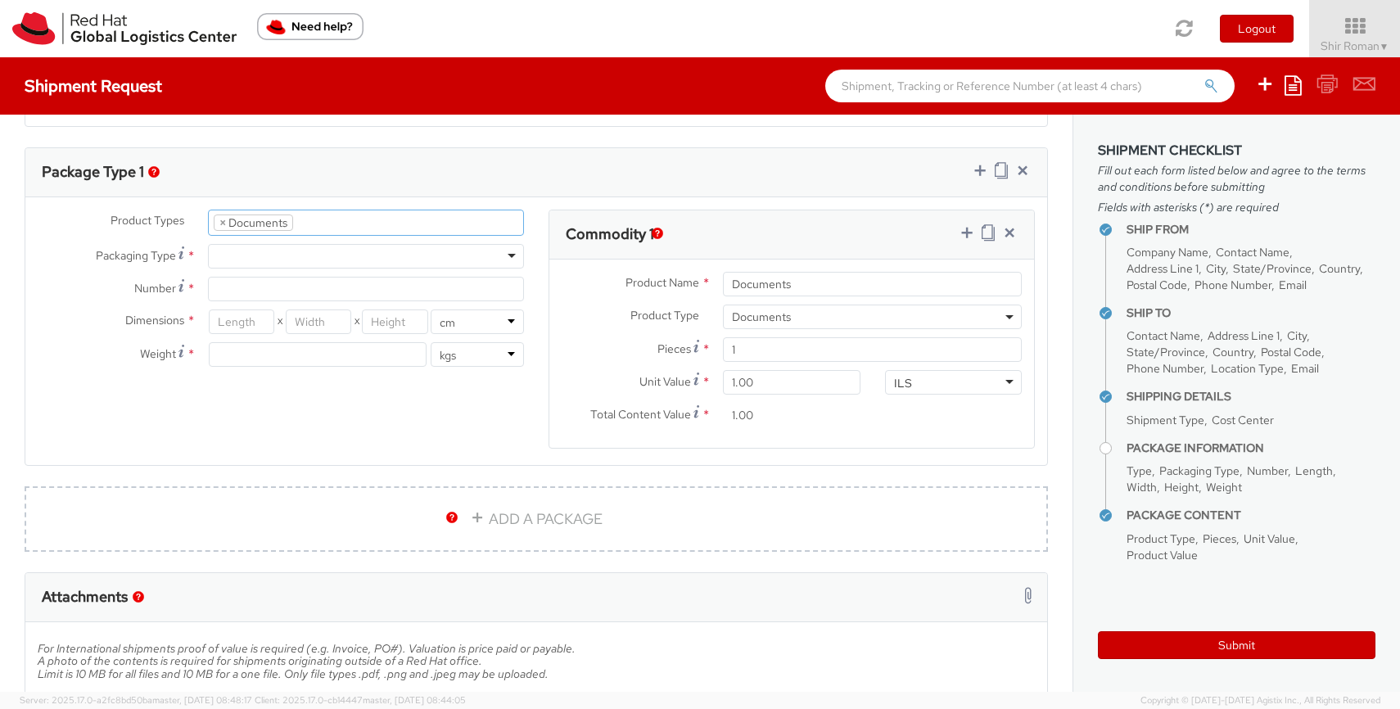
click at [311, 255] on div at bounding box center [366, 256] width 316 height 25
type input "1"
type input "24.13"
type input "31.75"
type input "0.64"
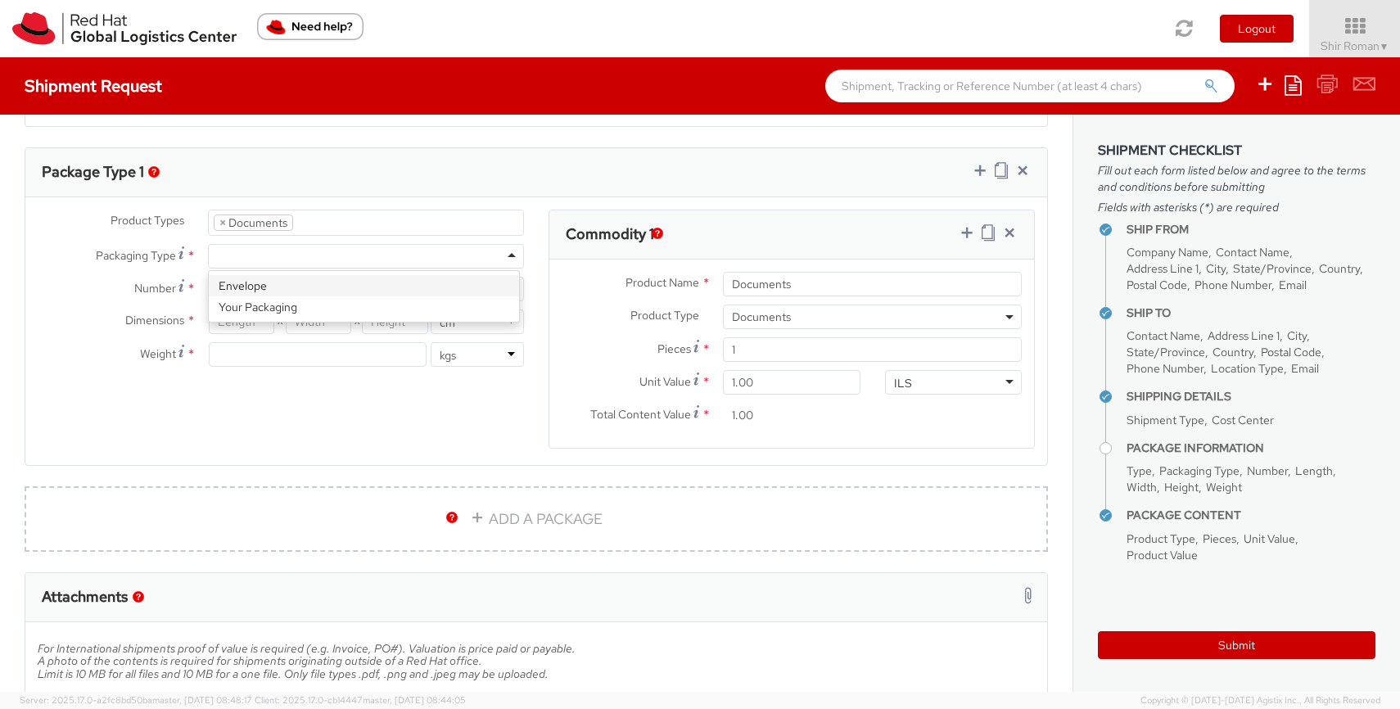
type input "0.5"
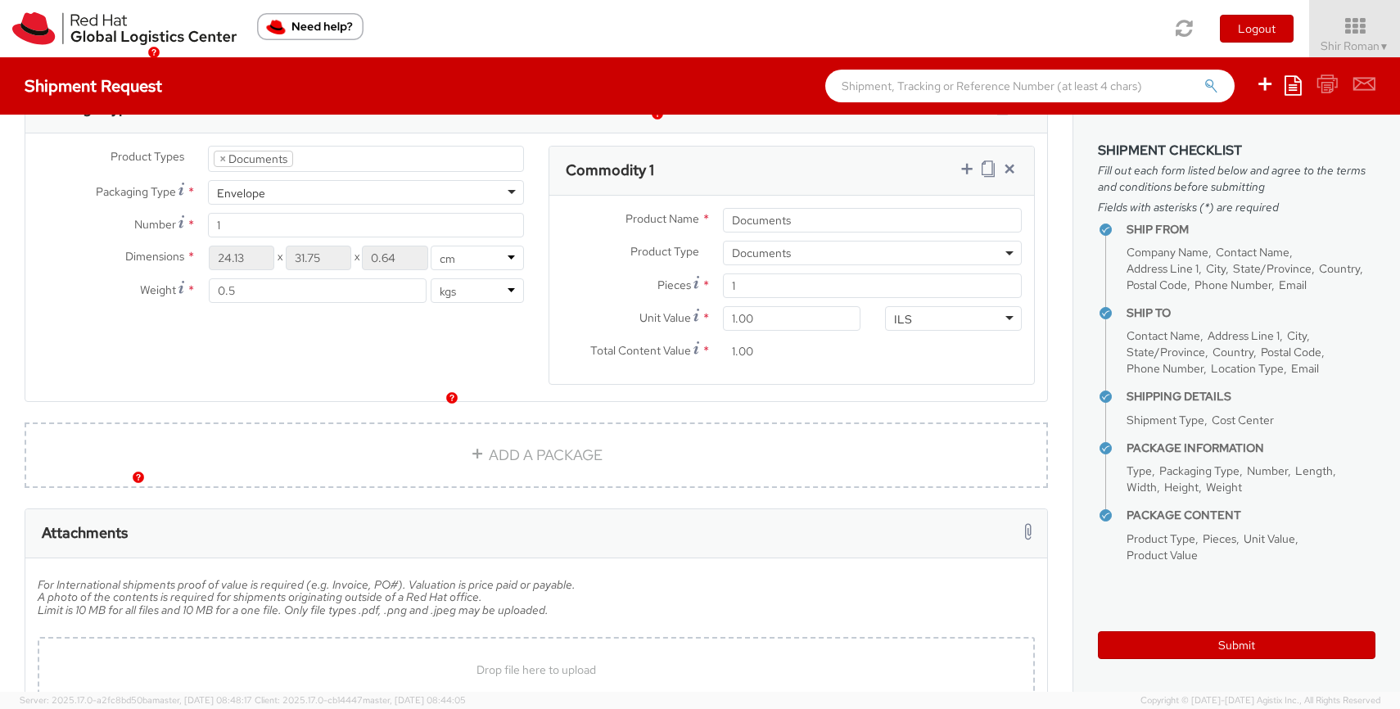
scroll to position [941, 0]
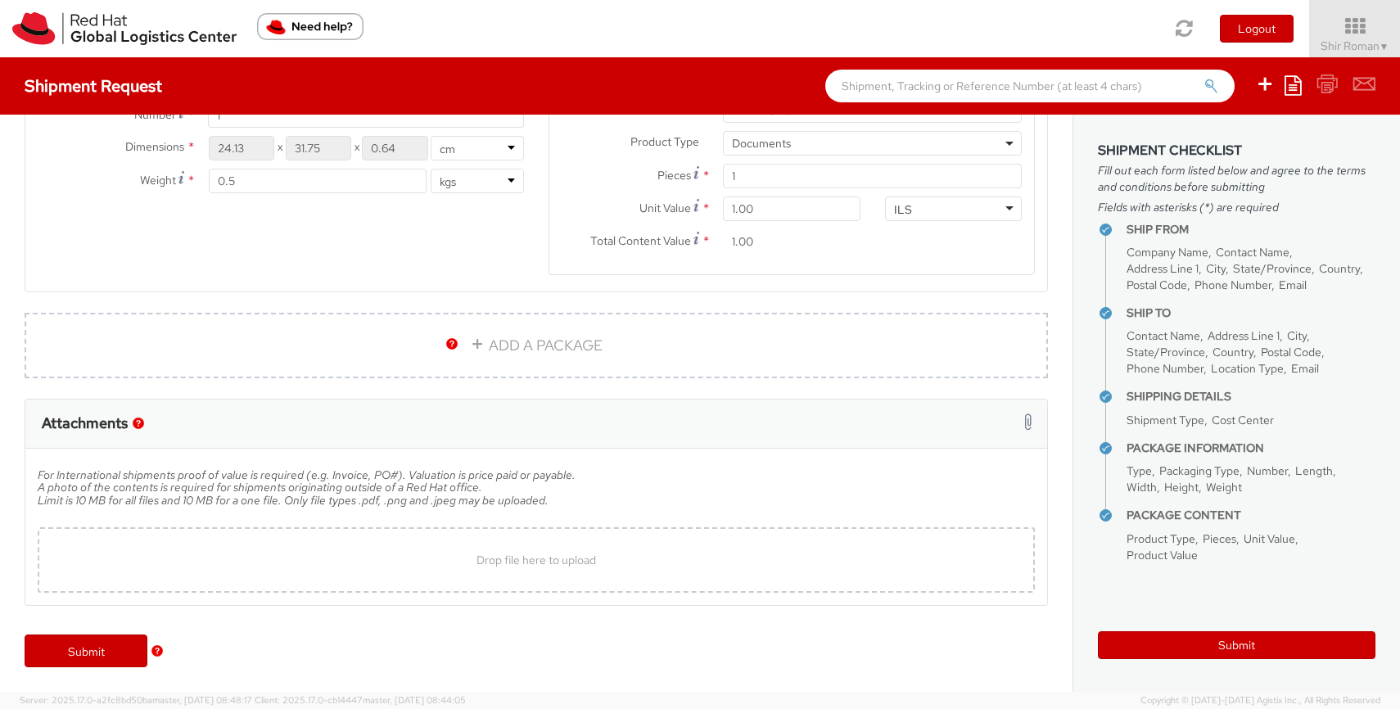
click at [451, 344] on img "button" at bounding box center [451, 343] width 11 height 11
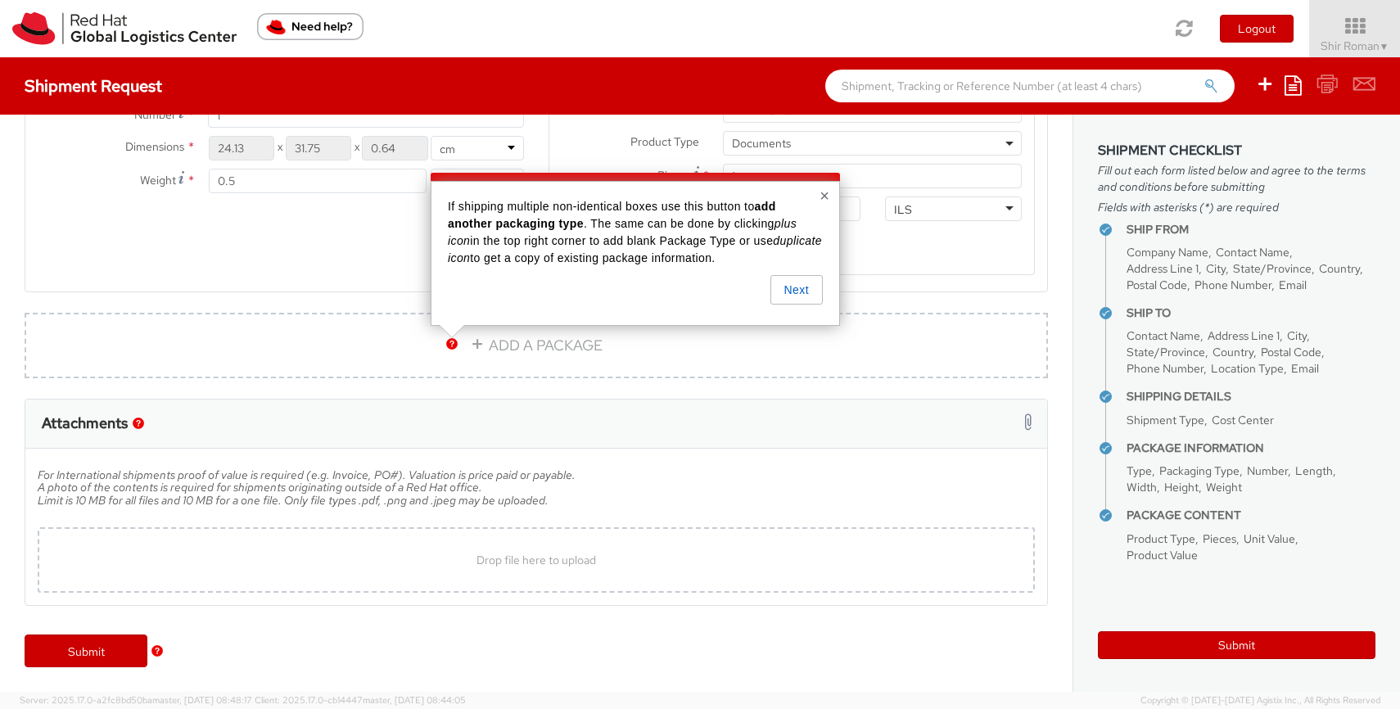
click at [823, 196] on button "×" at bounding box center [824, 195] width 10 height 16
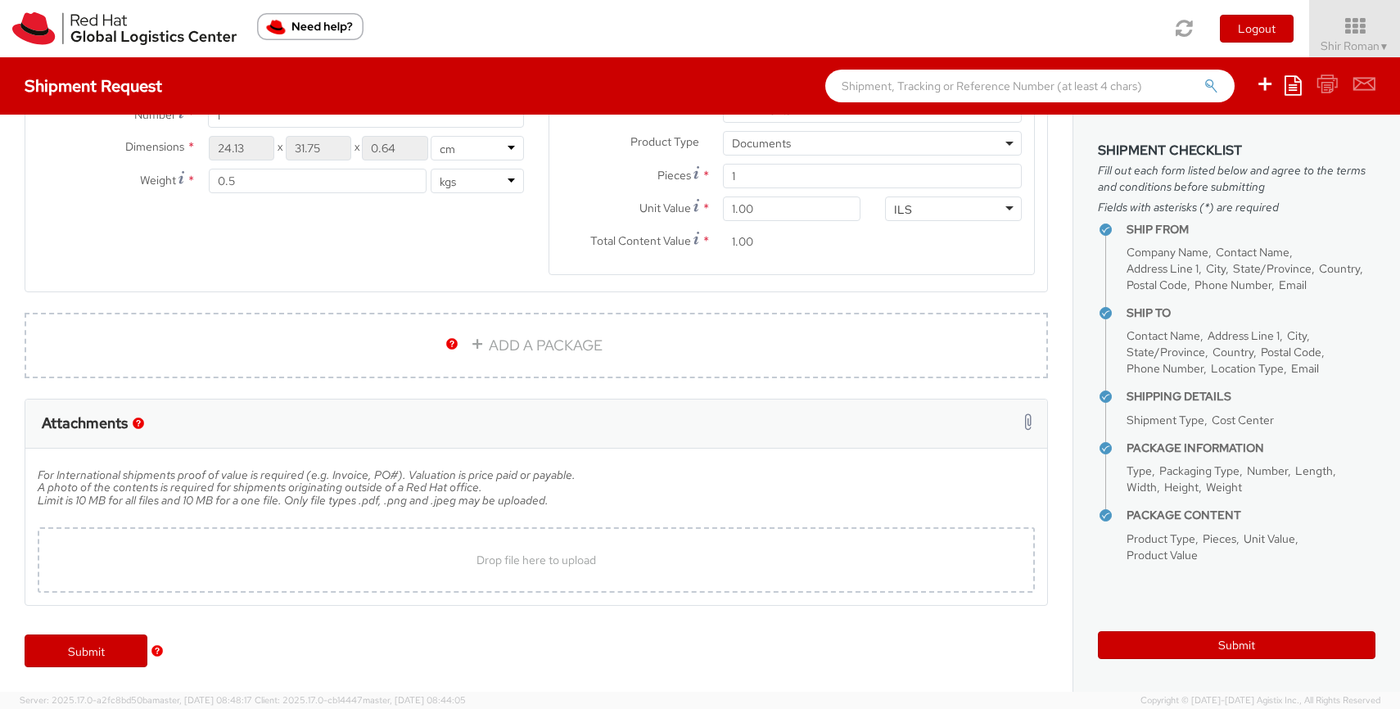
click at [136, 424] on img "button" at bounding box center [138, 423] width 11 height 11
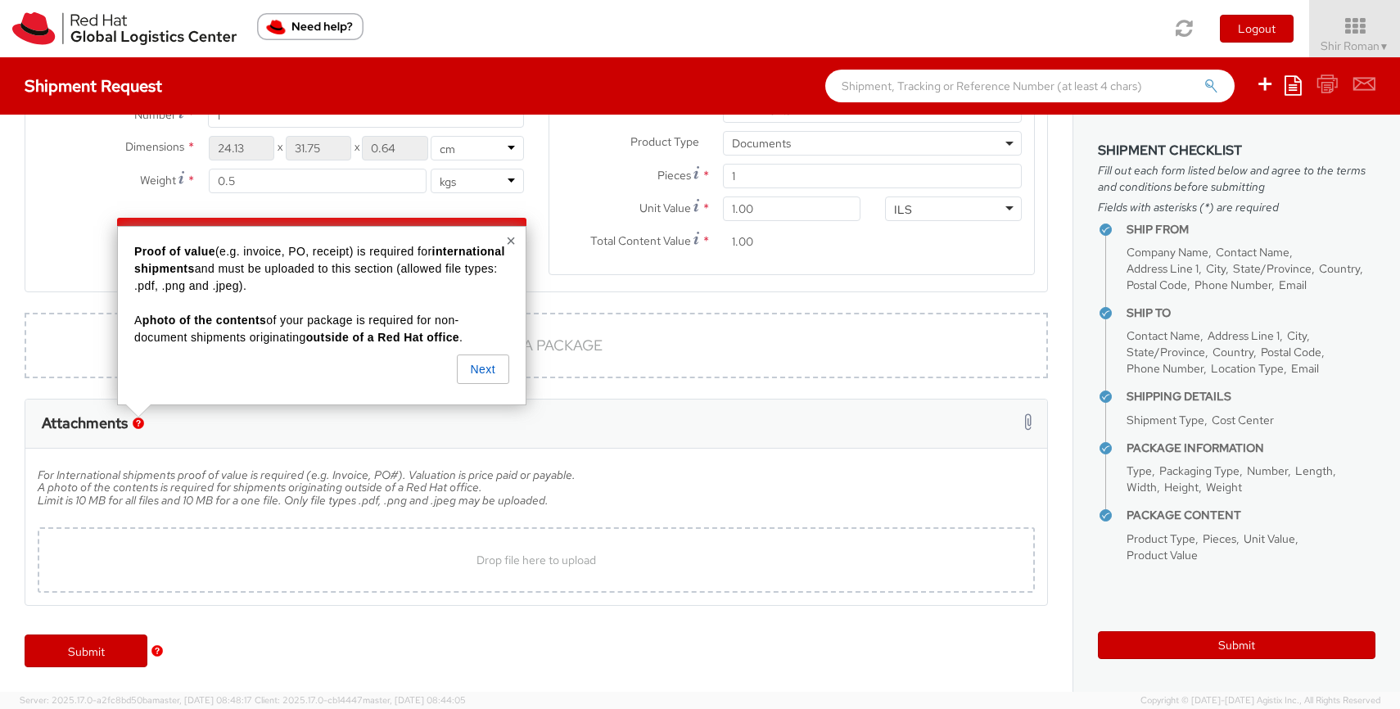
click at [509, 247] on button "×" at bounding box center [511, 240] width 10 height 16
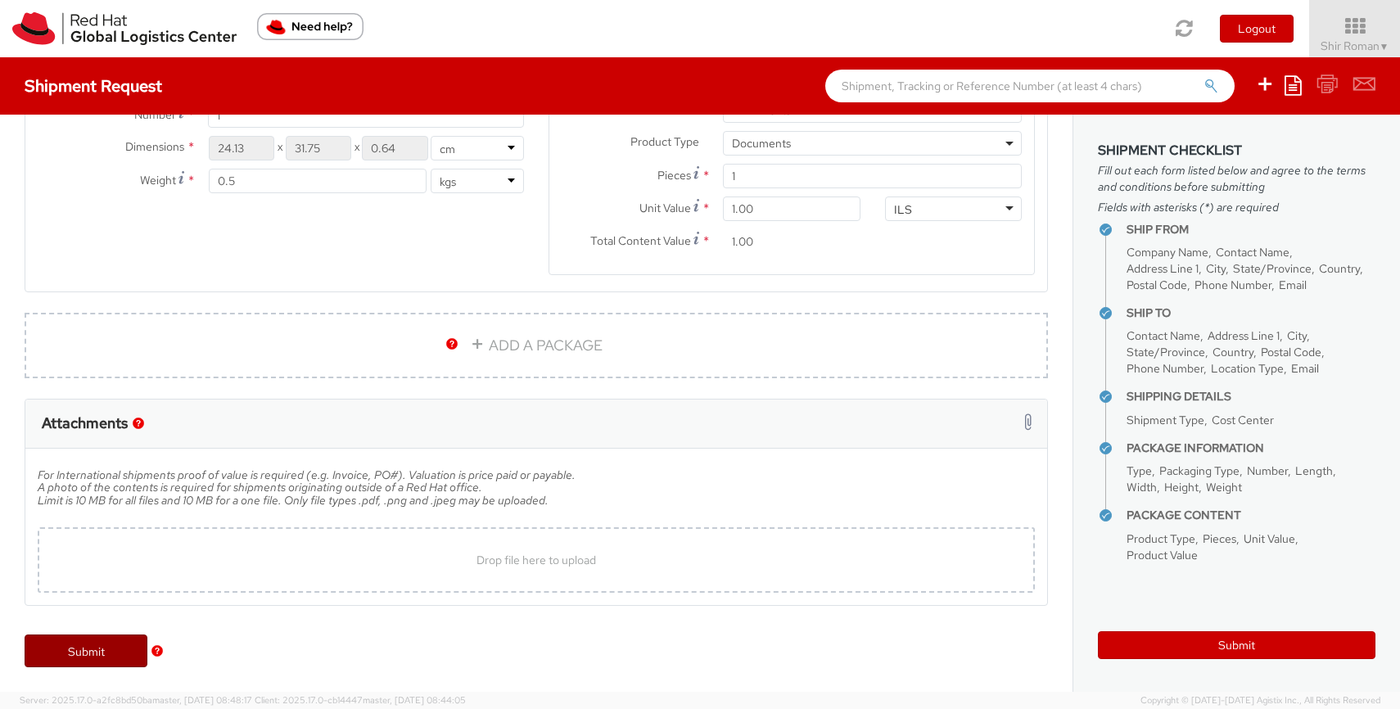
click at [94, 656] on link "Submit" at bounding box center [86, 650] width 123 height 33
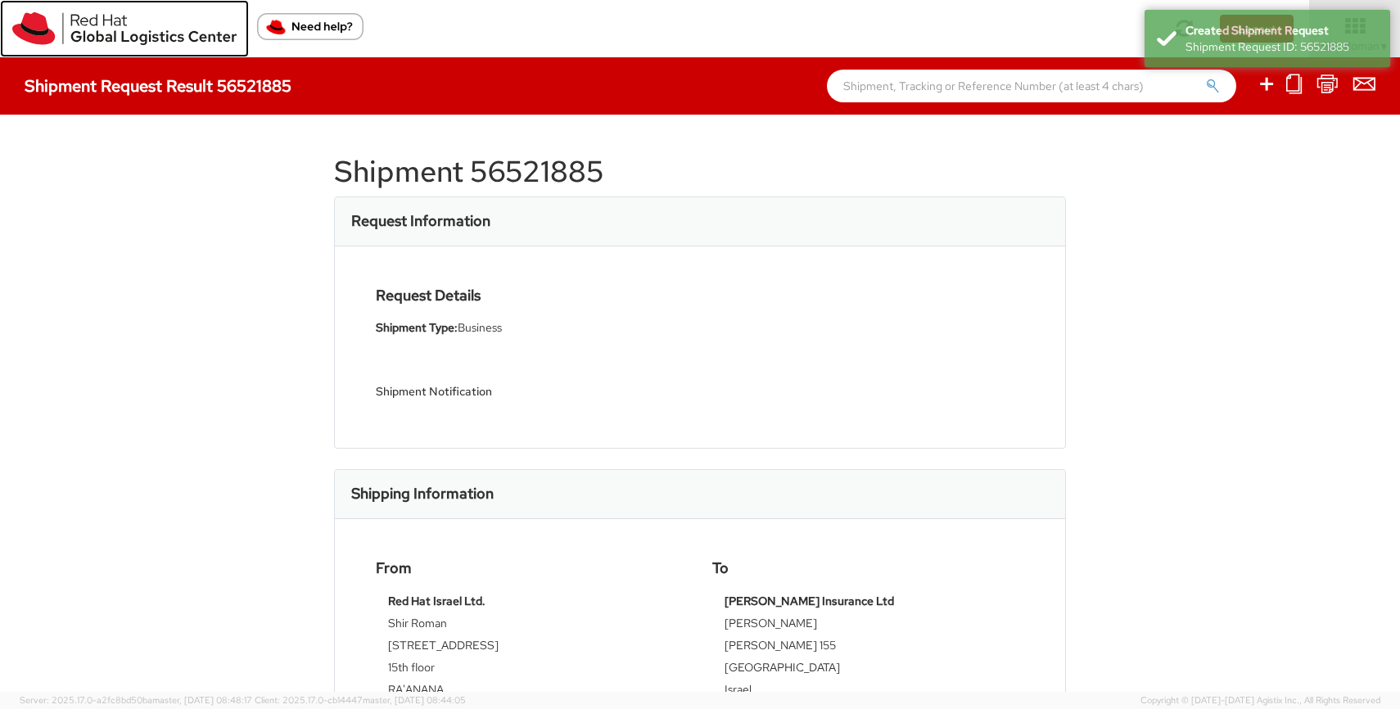
click at [194, 31] on img at bounding box center [124, 28] width 224 height 33
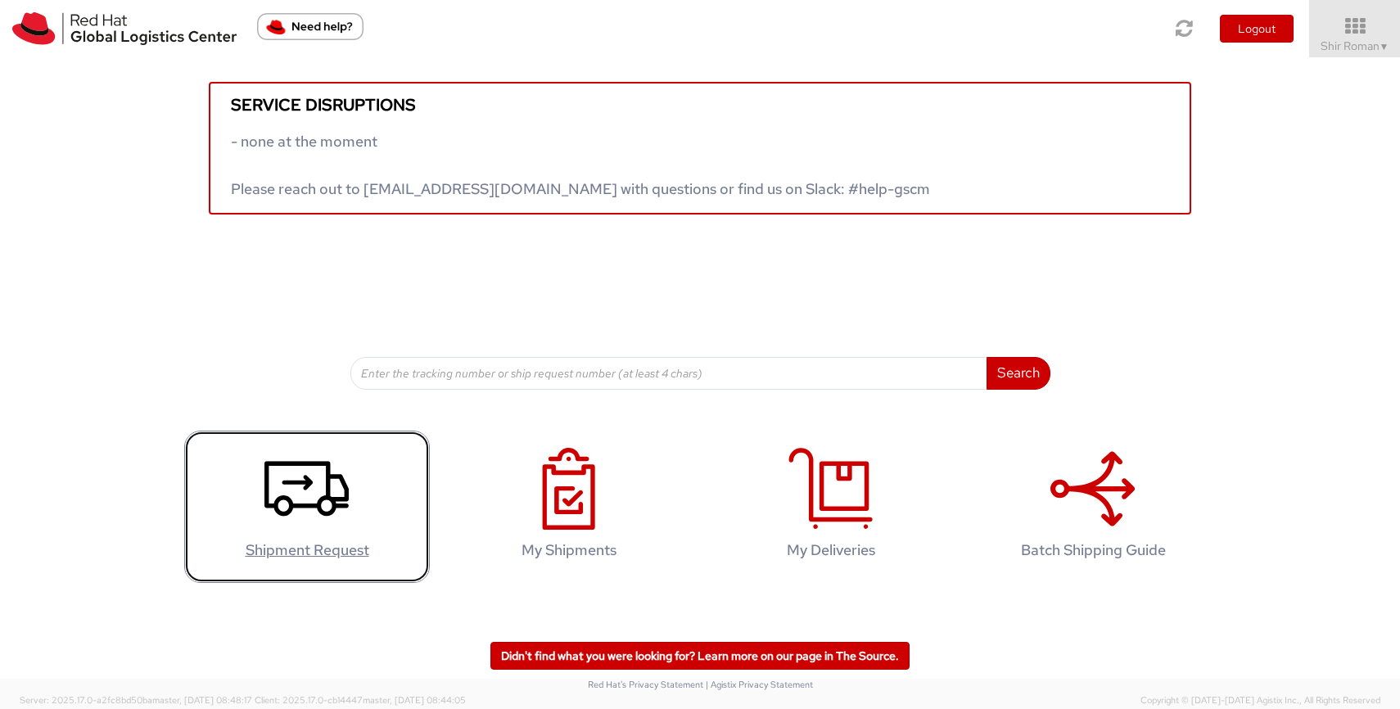
click at [298, 501] on icon at bounding box center [306, 489] width 84 height 82
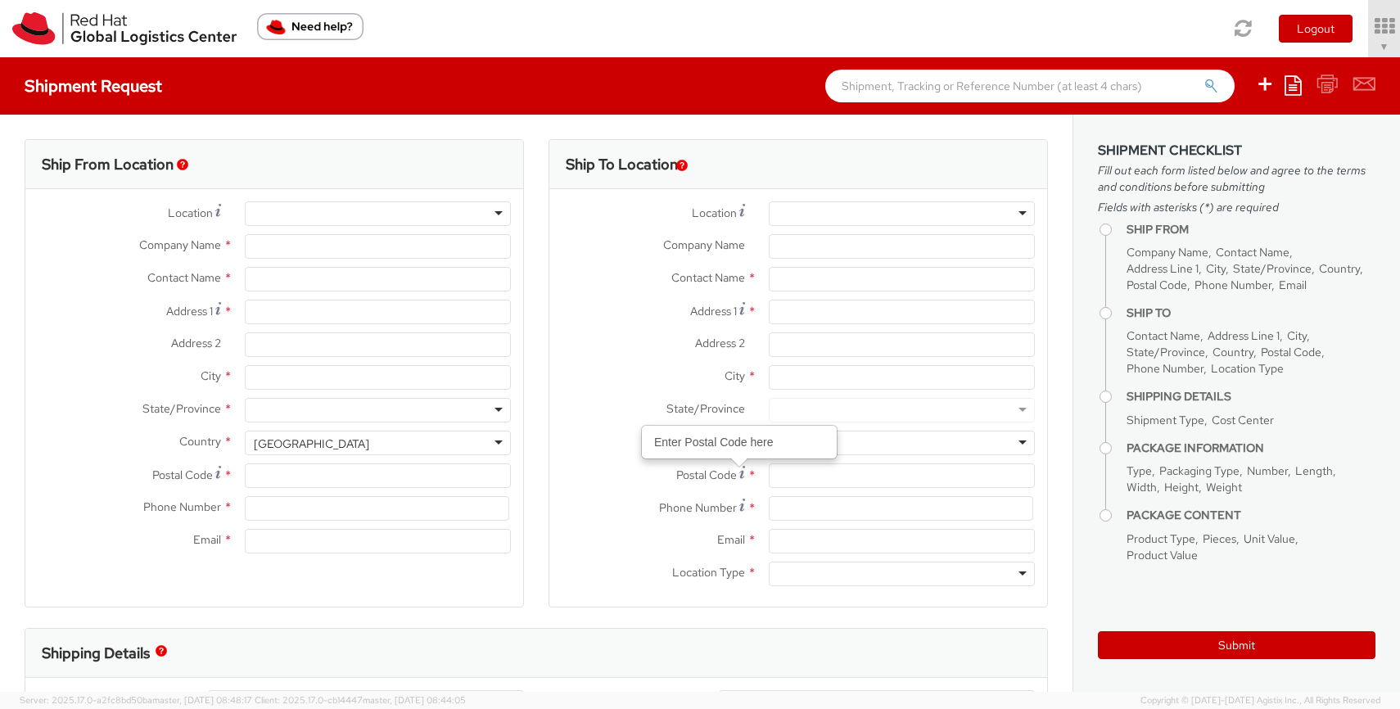
type input "Red Hat Israel Ltd."
type input "Shir Roman"
type input "[STREET_ADDRESS]"
type input "15th floor"
type input "RA'ANANA"
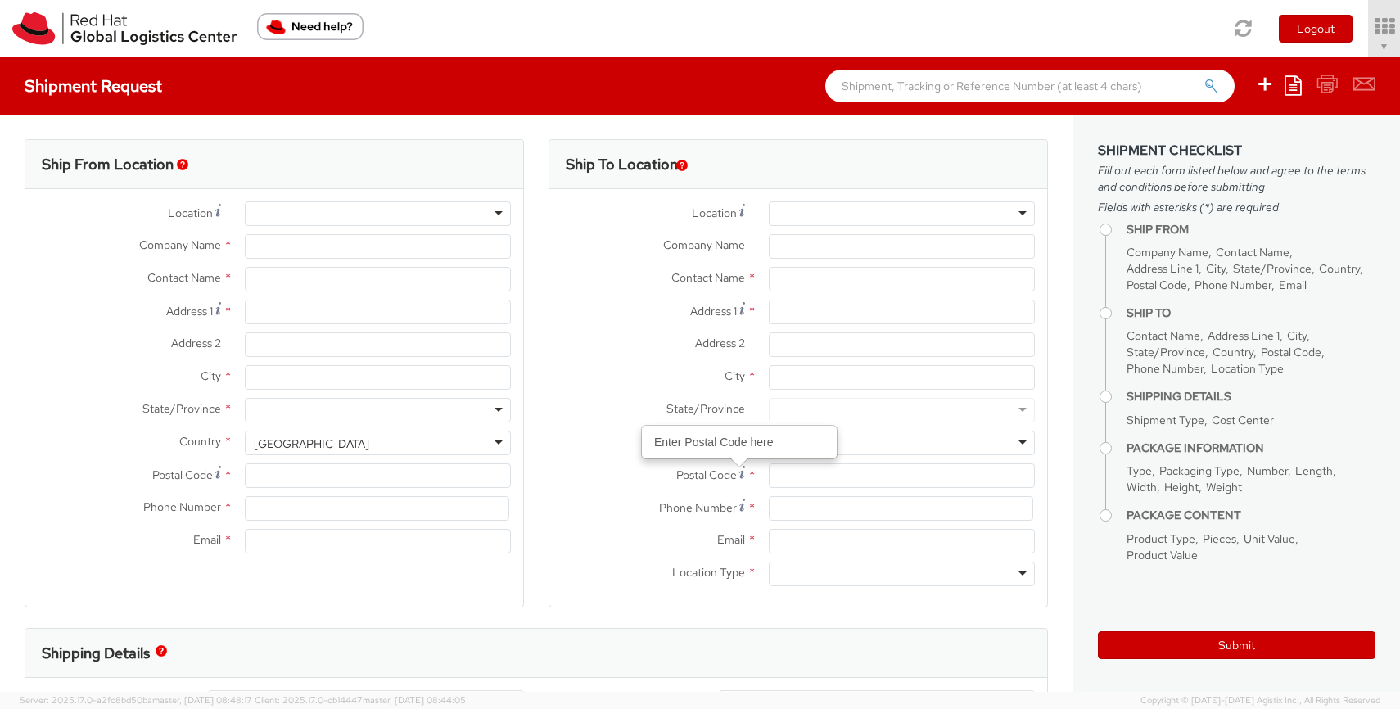
type input "4321545"
type input "[EMAIL_ADDRESS][DOMAIN_NAME]"
select select "CM"
select select "KGS"
select select "940"
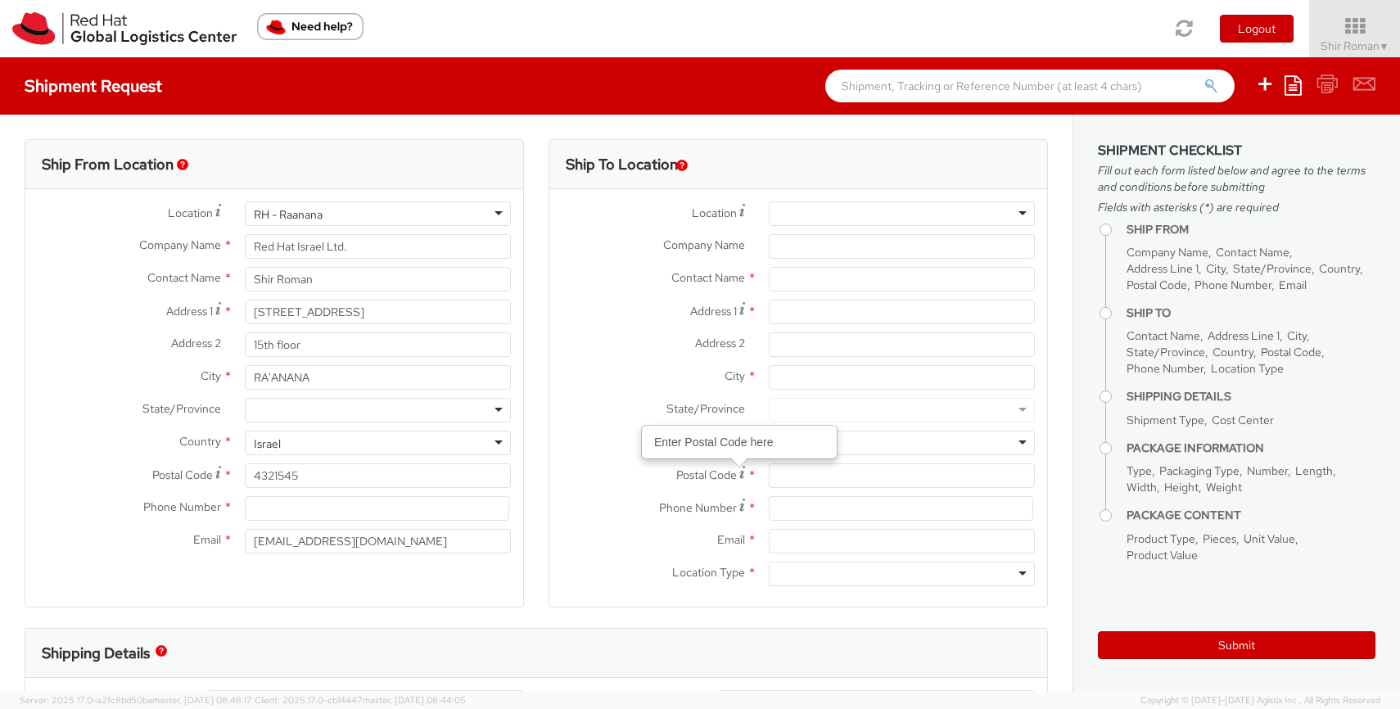
select select
click at [807, 252] on input "Company Name *" at bounding box center [902, 246] width 266 height 25
type input "י"
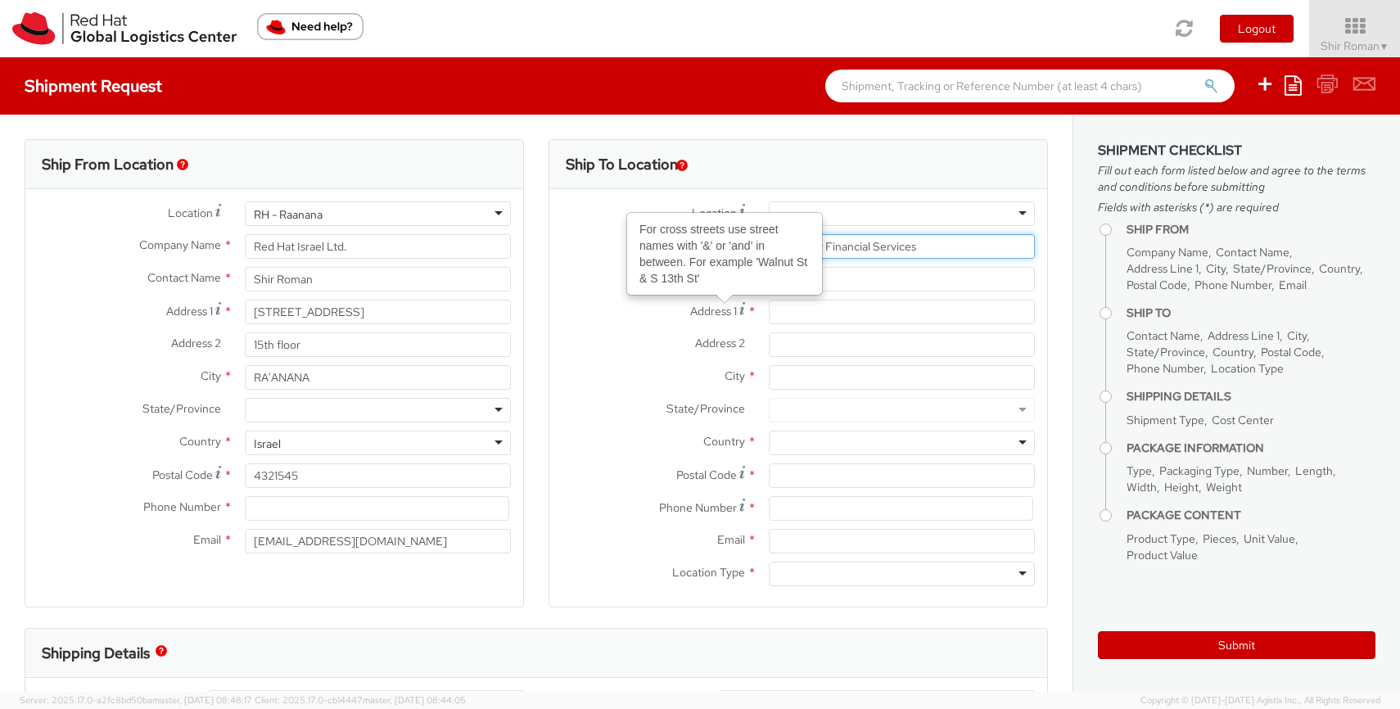
type input "Shimony Financial Services"
click at [839, 279] on input "text" at bounding box center [902, 279] width 266 height 25
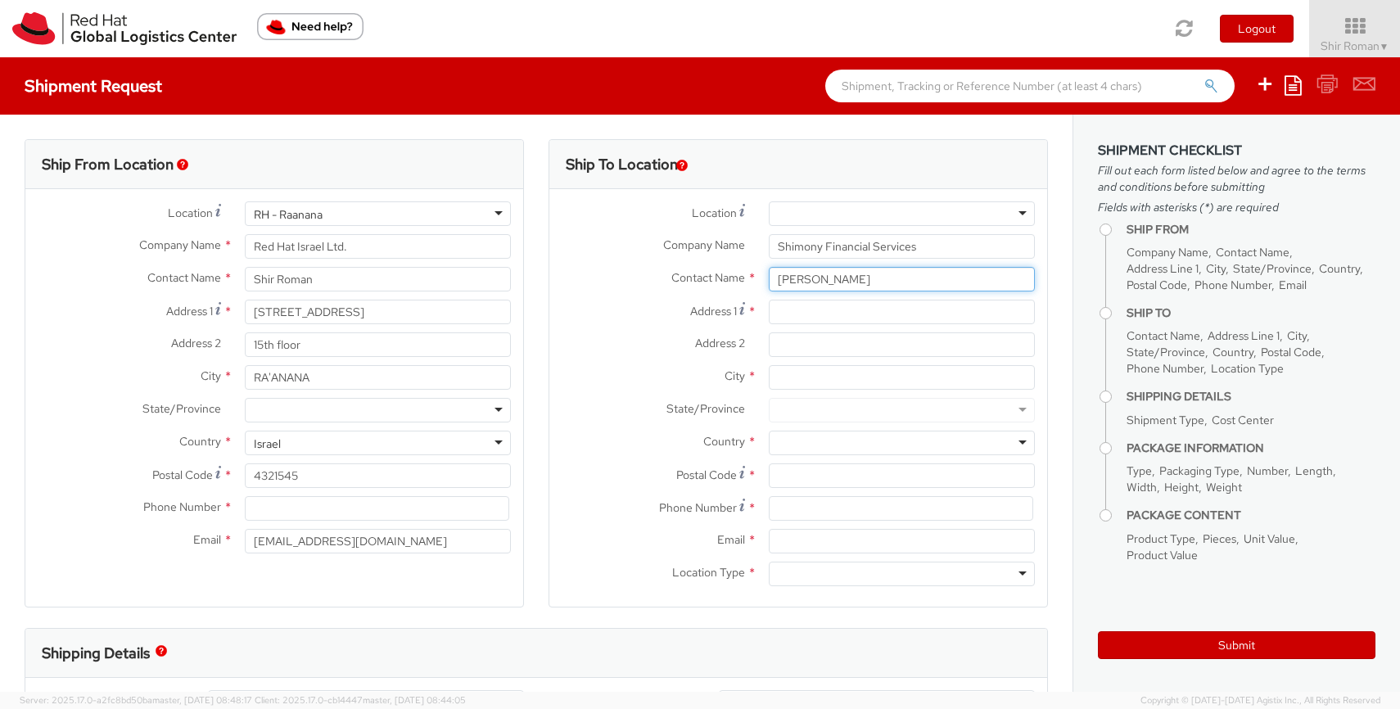
type input "[PERSON_NAME]"
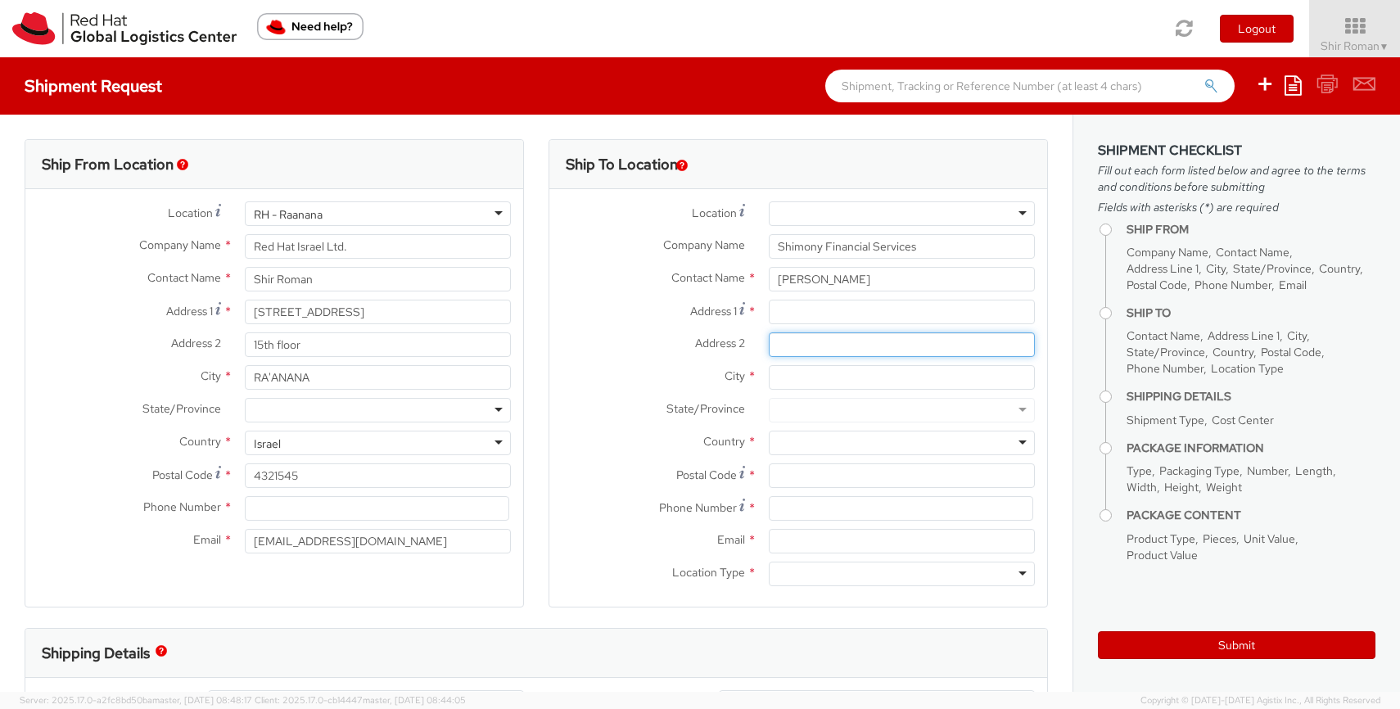
click at [801, 338] on input "Address 2 *" at bounding box center [902, 344] width 266 height 25
click at [801, 316] on input "Address 1 *" at bounding box center [902, 312] width 266 height 25
type input "[PERSON_NAME] 26"
type input "Ramat Gan"
click at [806, 448] on div at bounding box center [902, 443] width 266 height 25
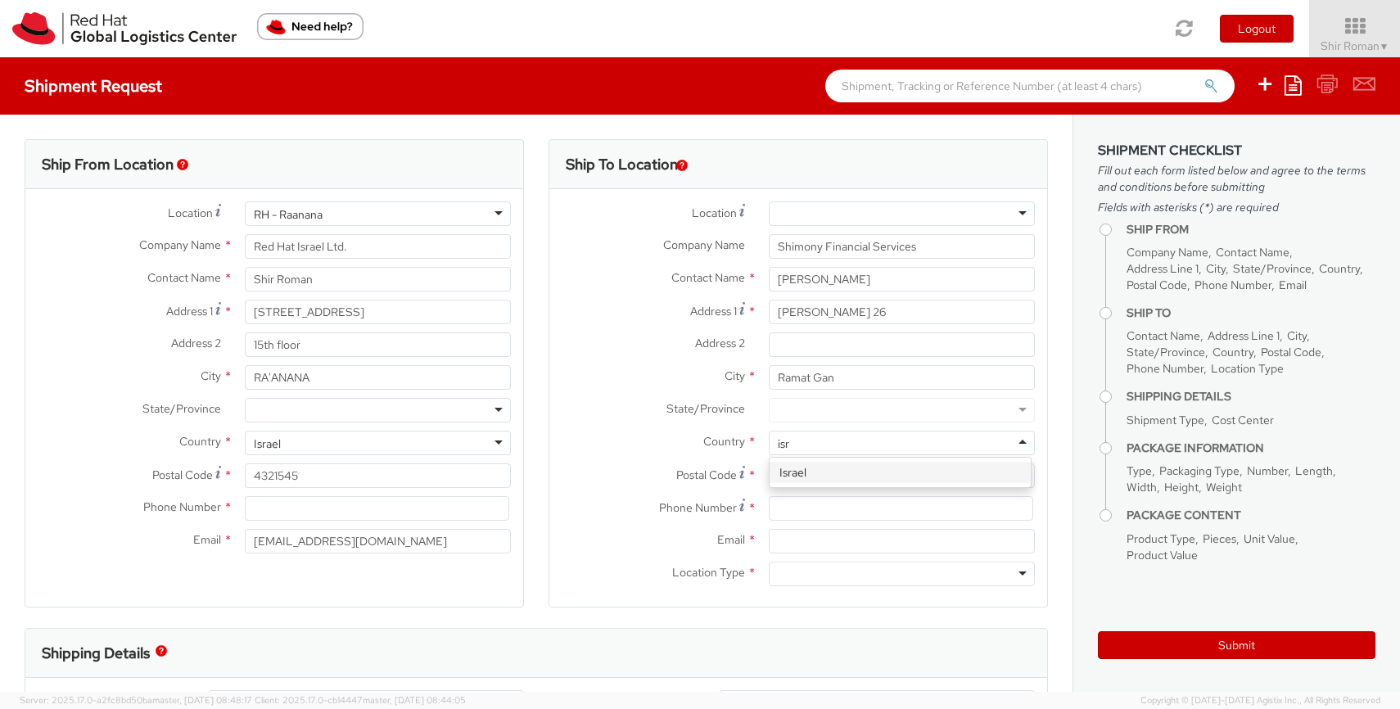
type input "isra"
click at [819, 476] on input "Postal Code *" at bounding box center [902, 475] width 266 height 25
paste input "5257346"
type input "5257346"
click at [758, 519] on div at bounding box center [901, 508] width 291 height 25
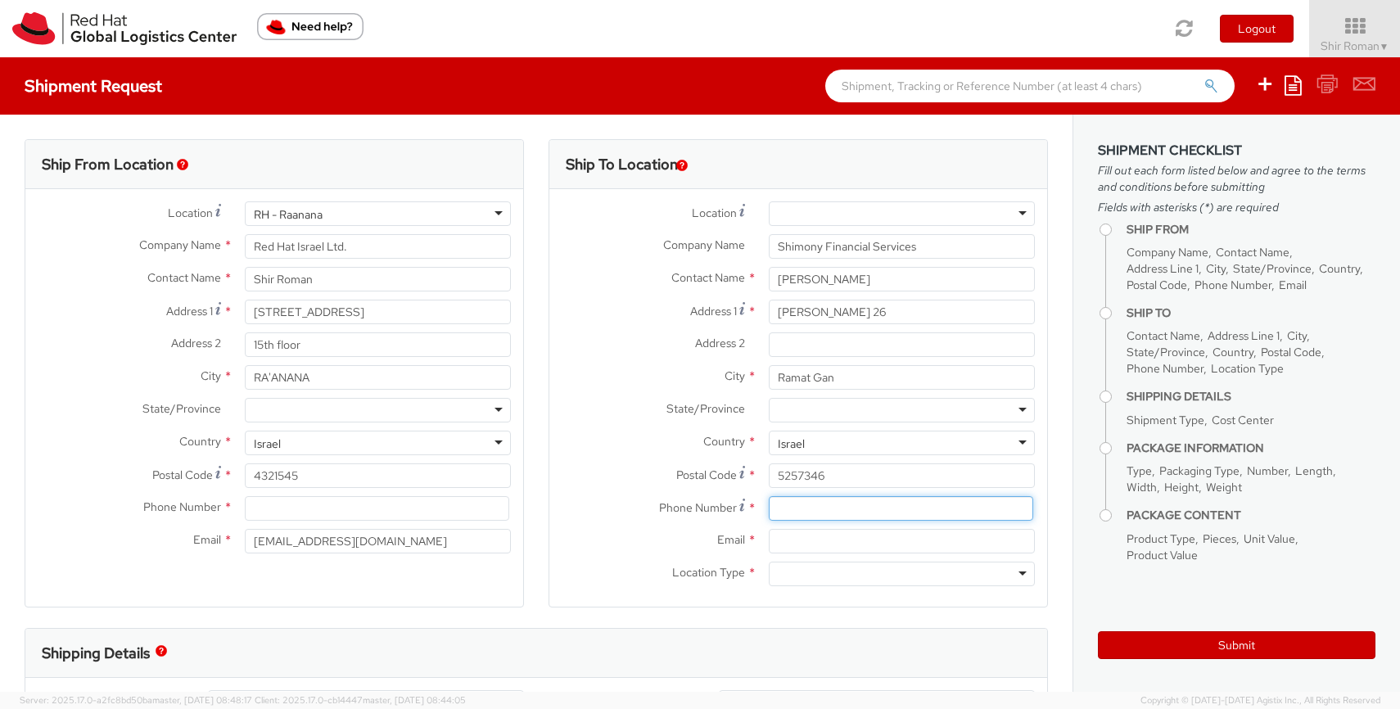
click at [769, 514] on input at bounding box center [901, 508] width 264 height 25
paste input "052-3253113"
type input "052-3253113"
click at [777, 539] on input "Email *" at bounding box center [902, 541] width 266 height 25
paste input "[PERSON_NAME][EMAIL_ADDRESS][PERSON_NAME][DOMAIN_NAME]"
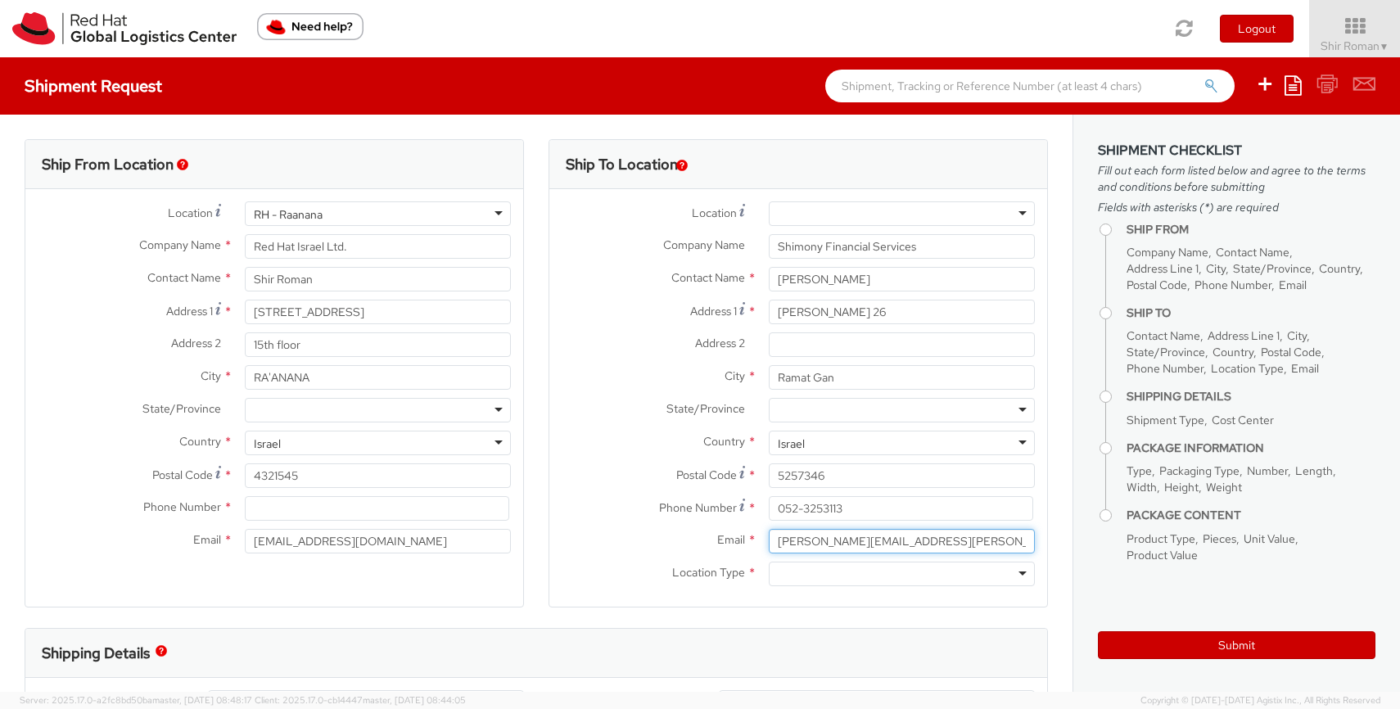
type input "[PERSON_NAME][EMAIL_ADDRESS][PERSON_NAME][DOMAIN_NAME]"
click at [803, 567] on div at bounding box center [902, 574] width 266 height 25
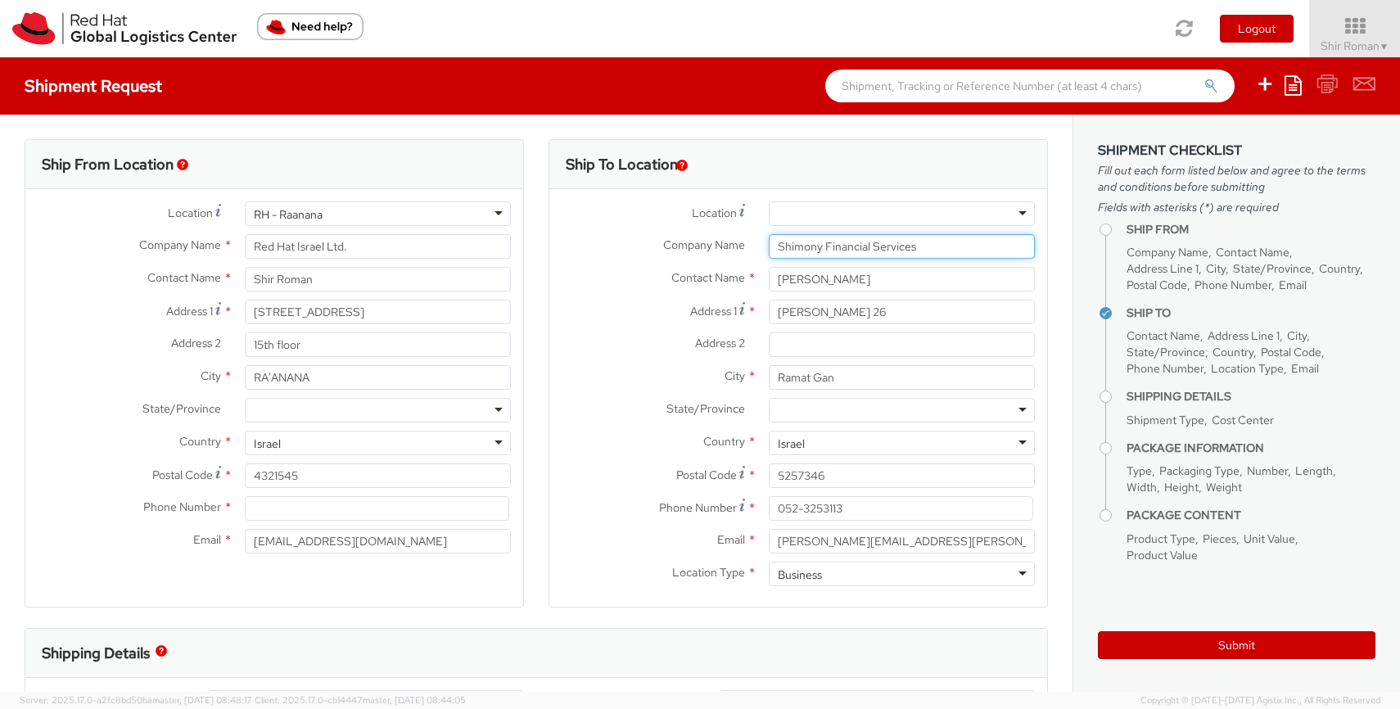
click at [799, 242] on input "Shimony Financial Services" at bounding box center [902, 246] width 266 height 25
click at [776, 272] on input "[PERSON_NAME]" at bounding box center [902, 279] width 266 height 25
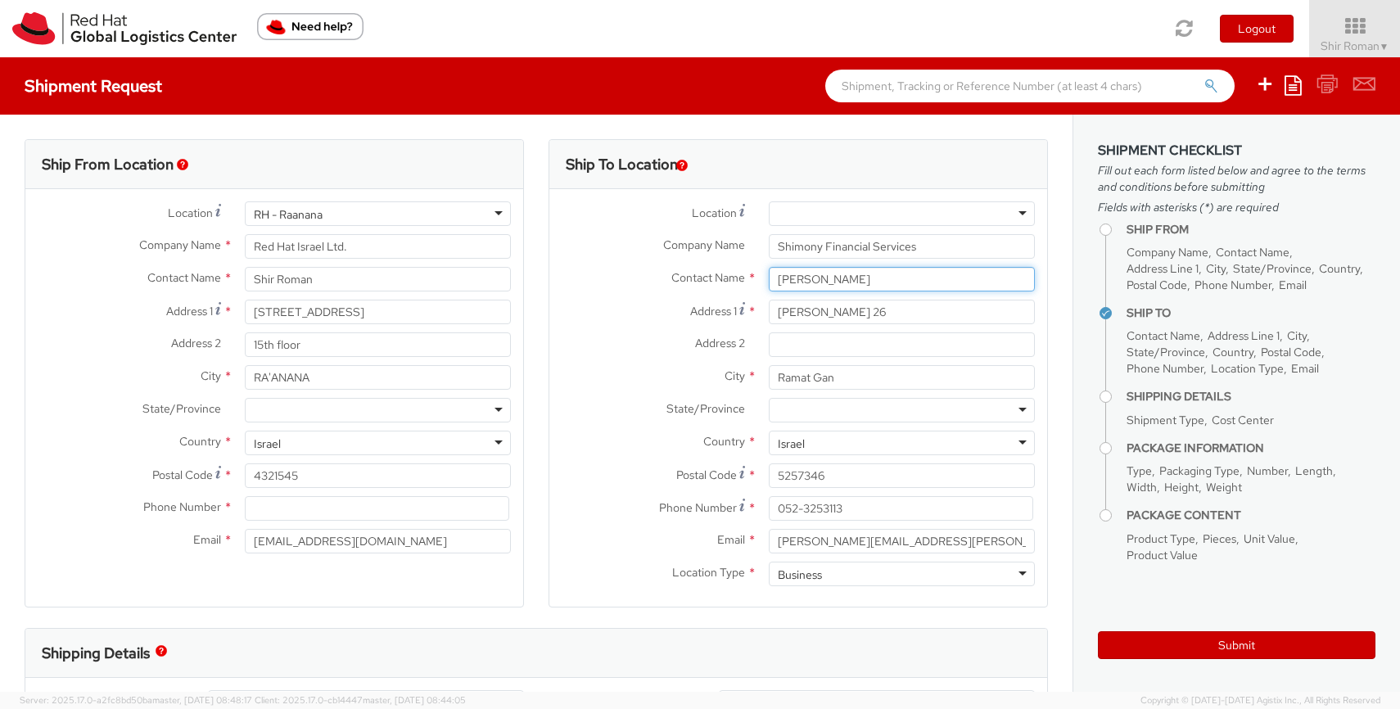
click at [776, 272] on input "[PERSON_NAME]" at bounding box center [902, 279] width 266 height 25
click at [800, 307] on input "[PERSON_NAME] 26" at bounding box center [902, 312] width 266 height 25
click at [820, 382] on input "Ramat Gan" at bounding box center [902, 377] width 266 height 25
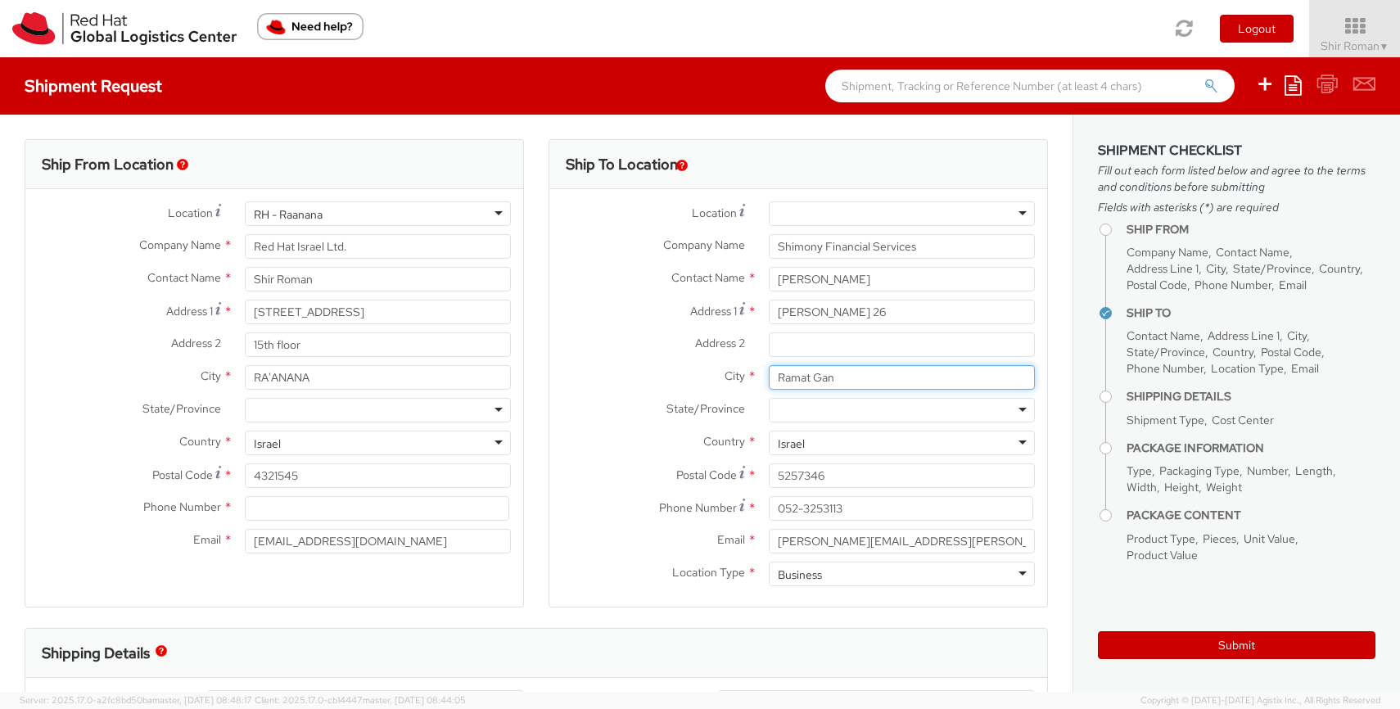
click at [820, 382] on input "Ramat Gan" at bounding box center [902, 377] width 266 height 25
click at [824, 469] on input "5257346" at bounding box center [902, 475] width 266 height 25
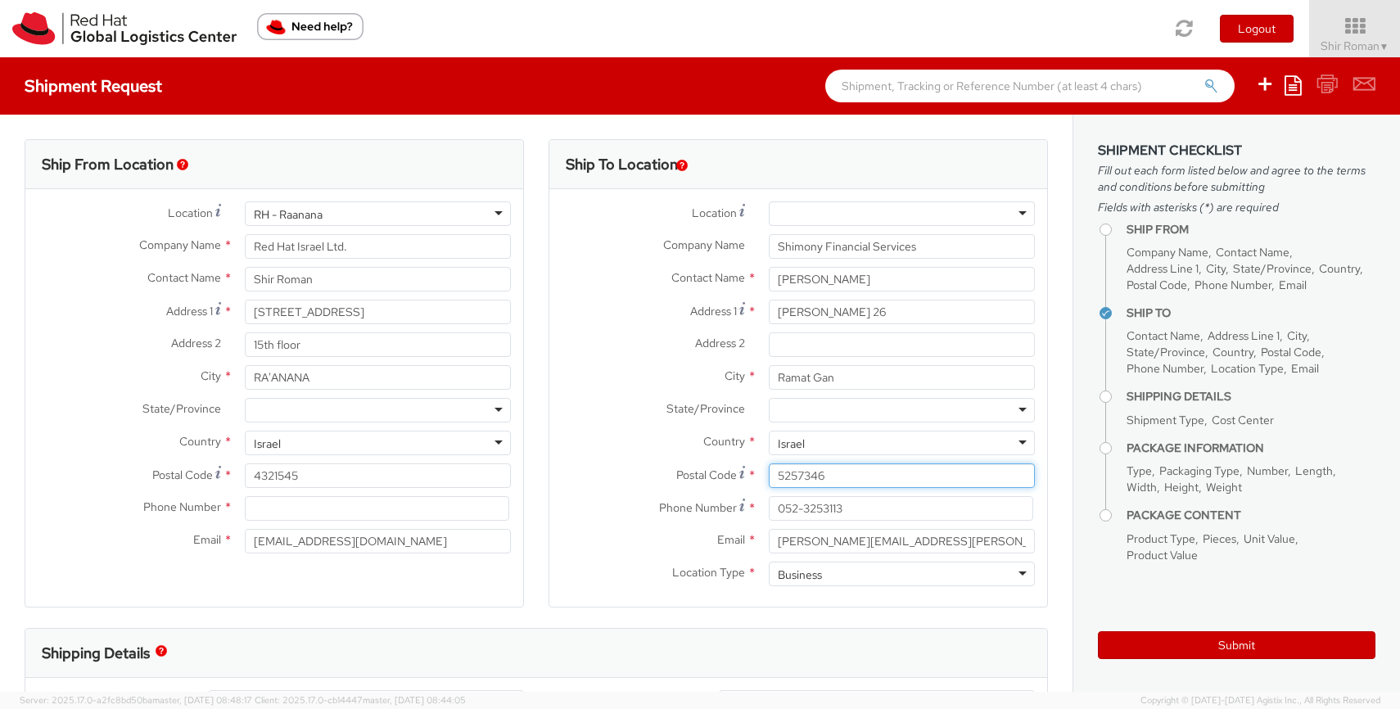
click at [824, 469] on input "5257346" at bounding box center [902, 475] width 266 height 25
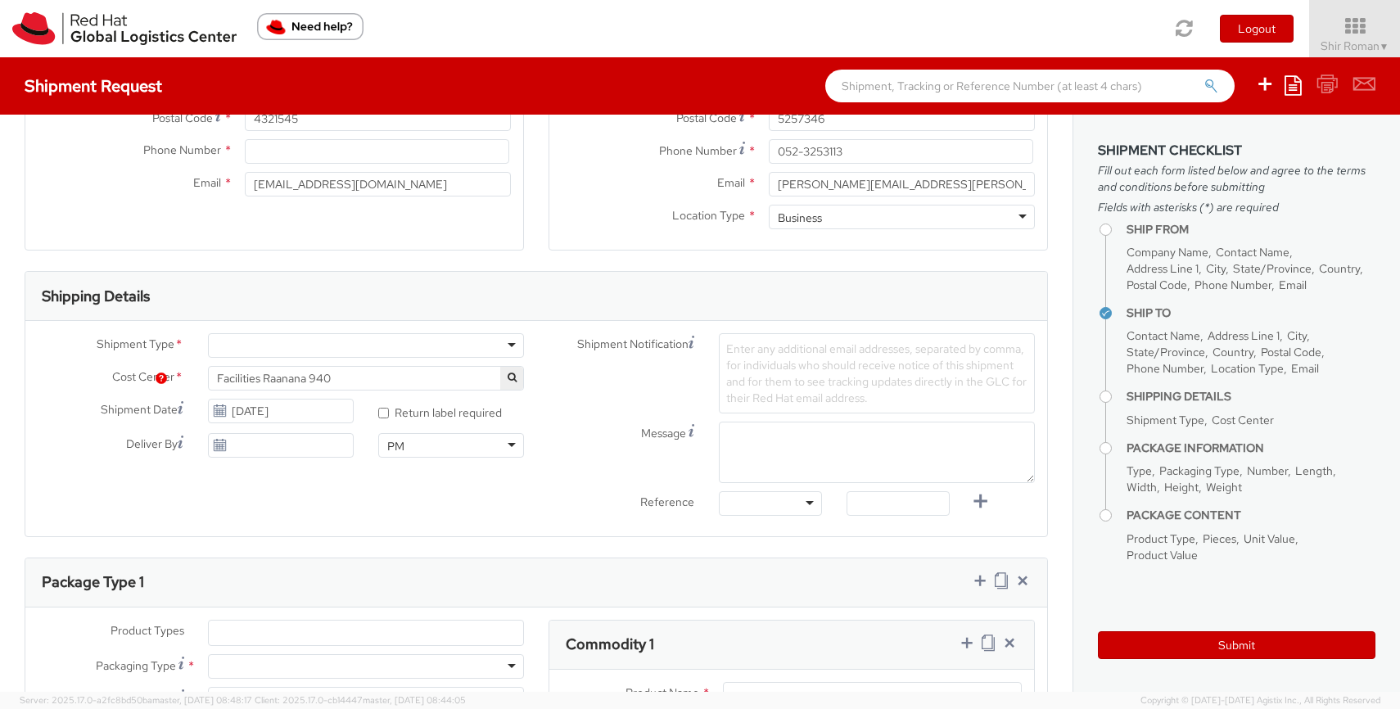
scroll to position [440, 0]
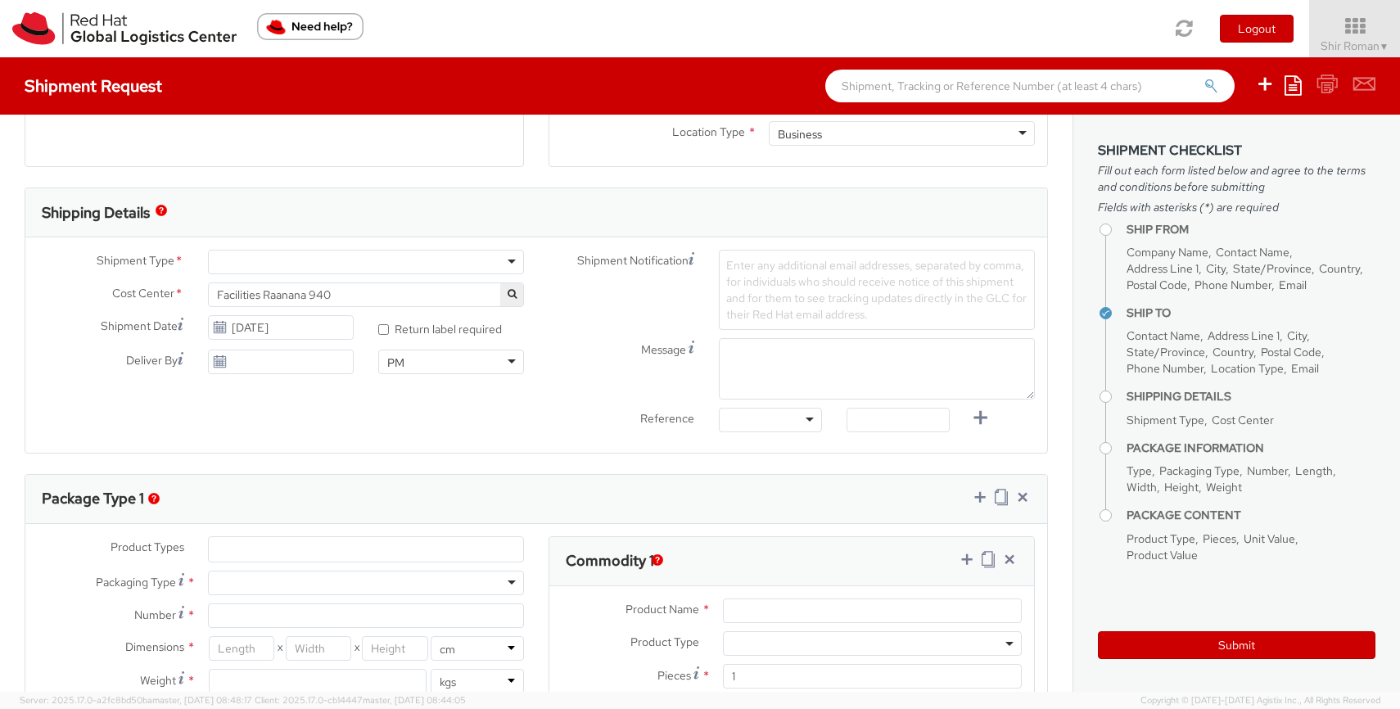
click at [303, 269] on div at bounding box center [366, 262] width 316 height 25
click at [314, 297] on span "Facilities Raanana 940" at bounding box center [366, 294] width 298 height 15
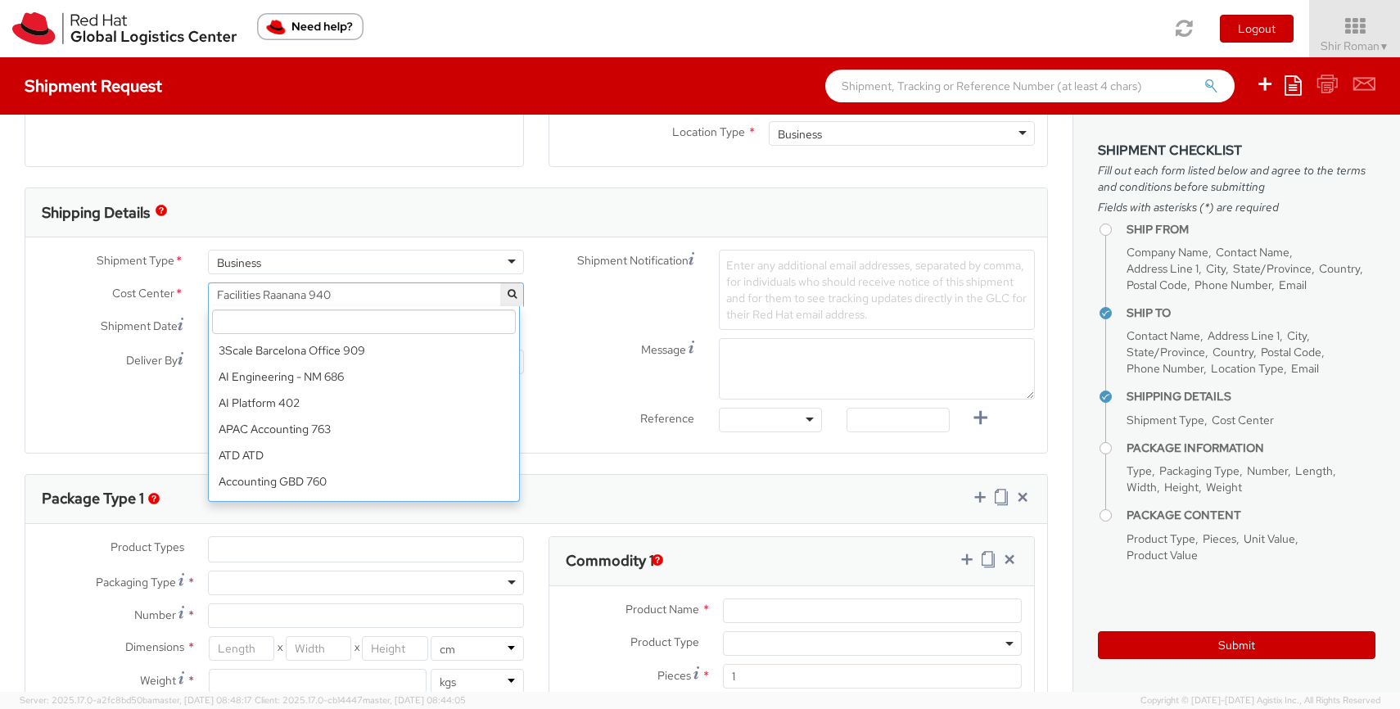
scroll to position [7666, 0]
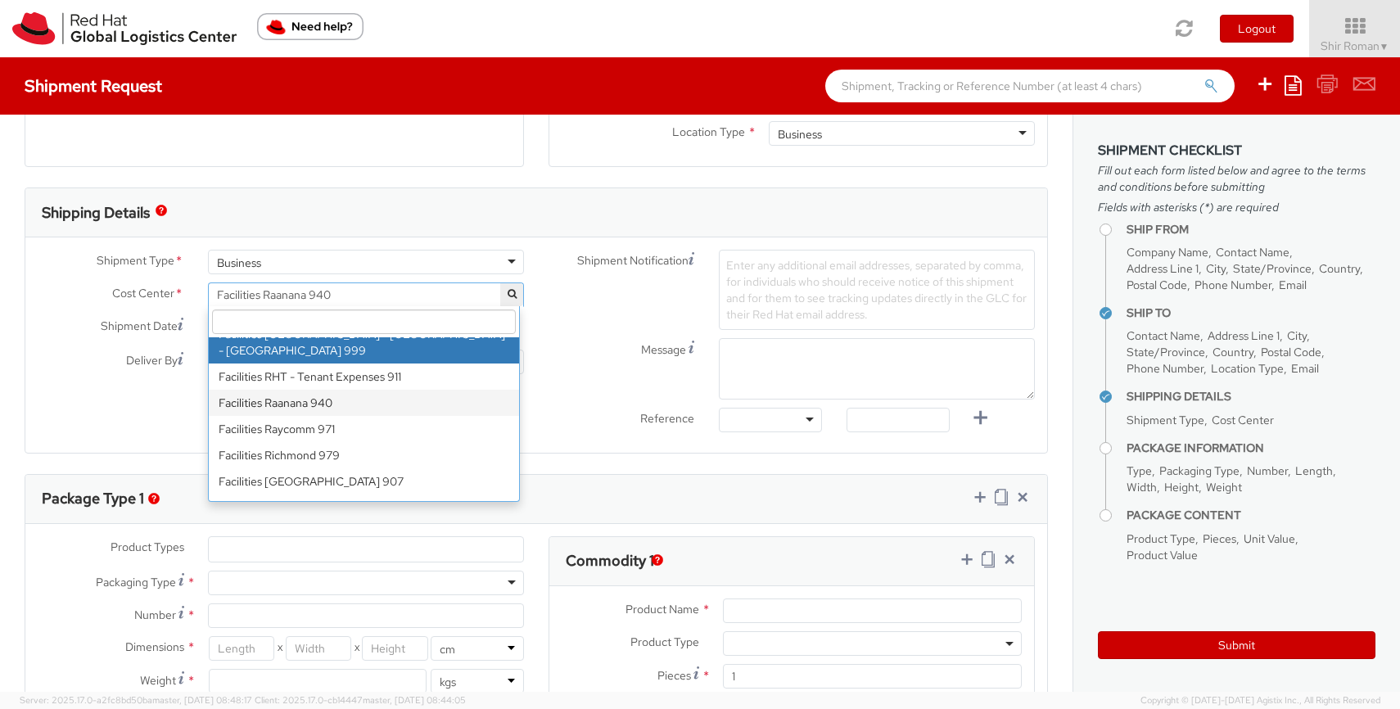
click at [358, 321] on input "search" at bounding box center [364, 321] width 304 height 25
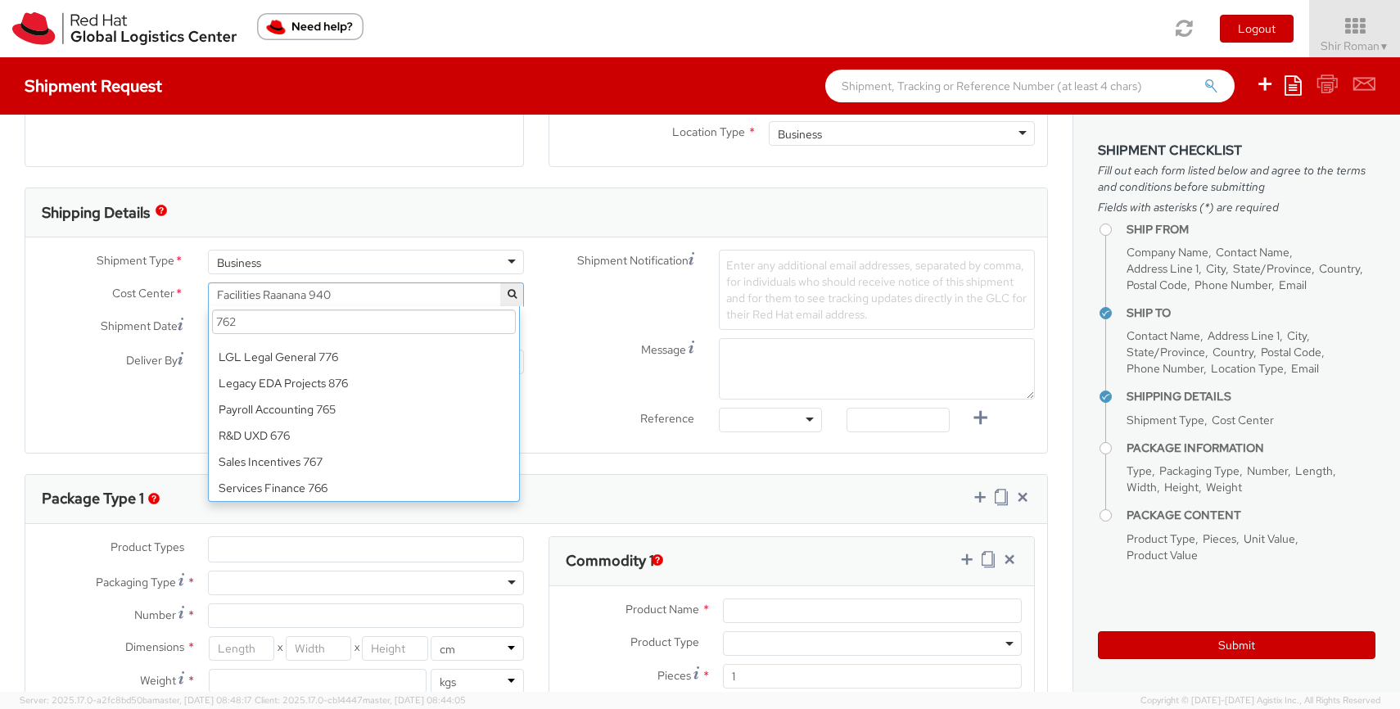
scroll to position [0, 0]
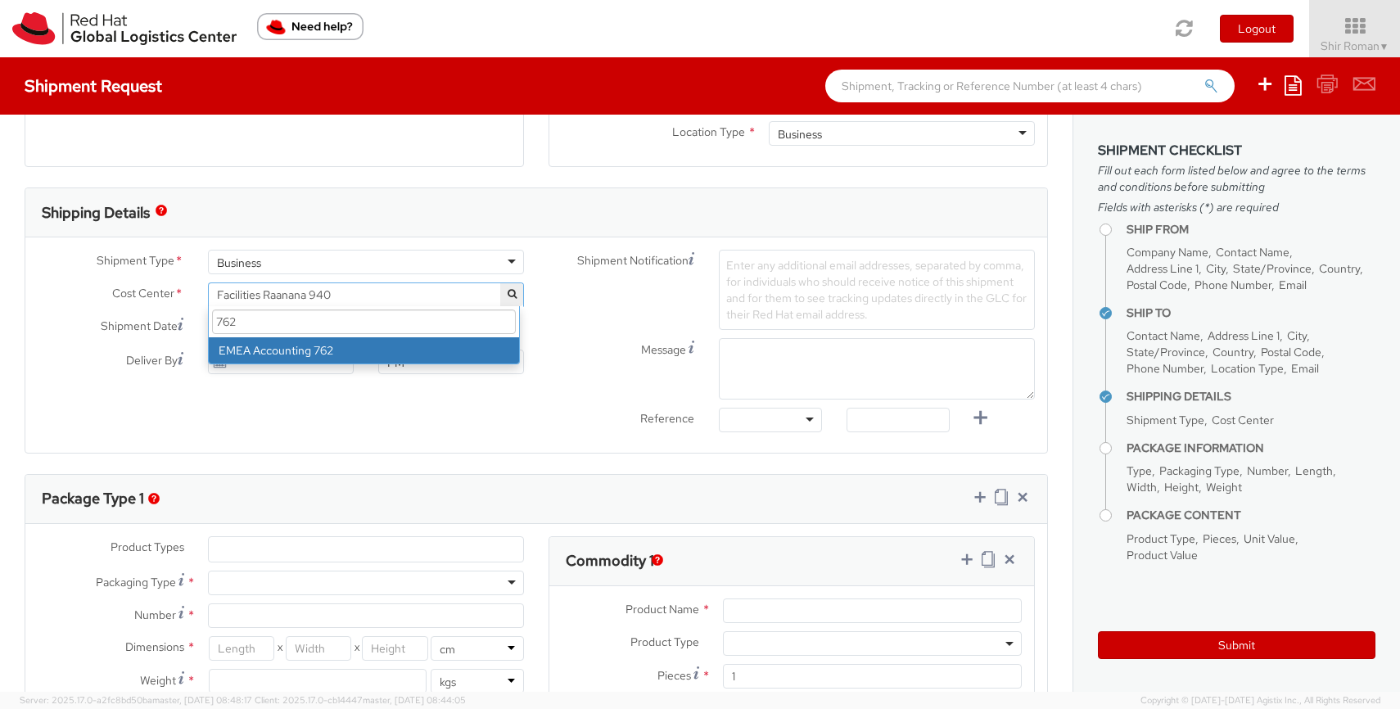
type input "762"
select select "762"
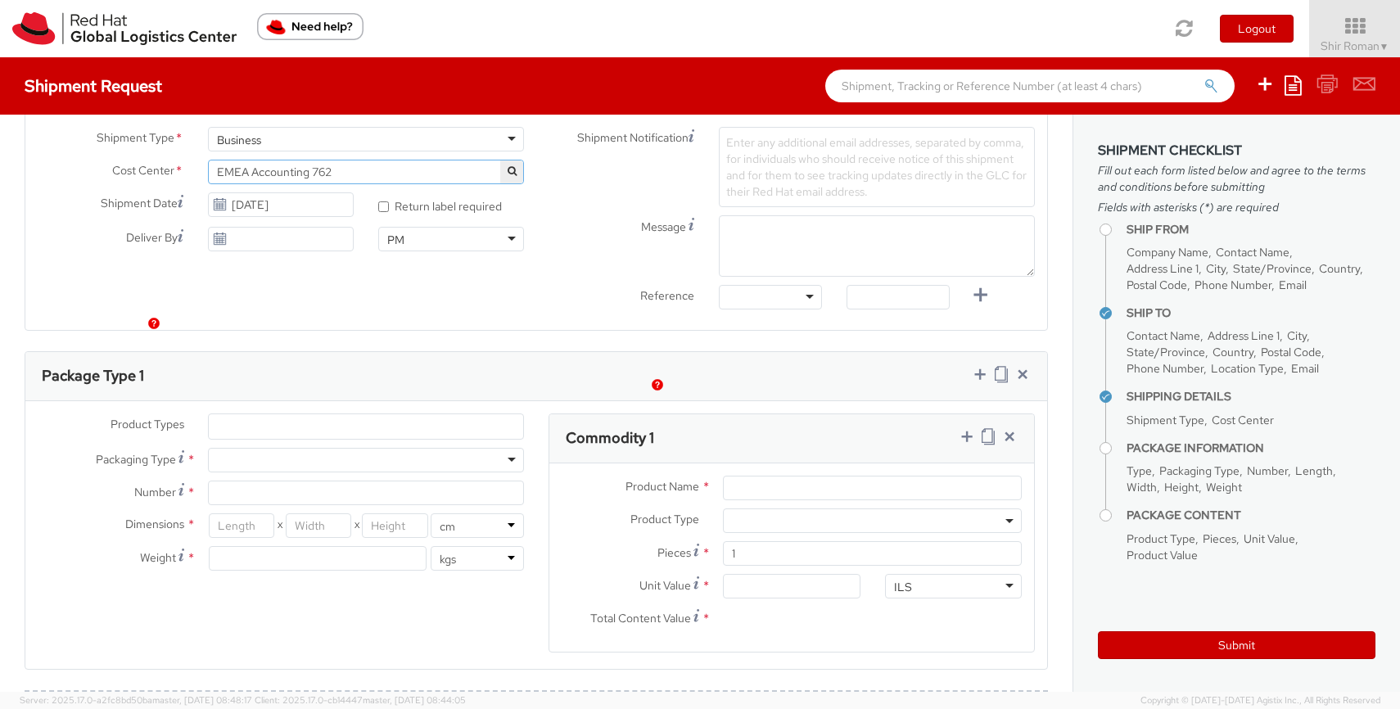
scroll to position [616, 0]
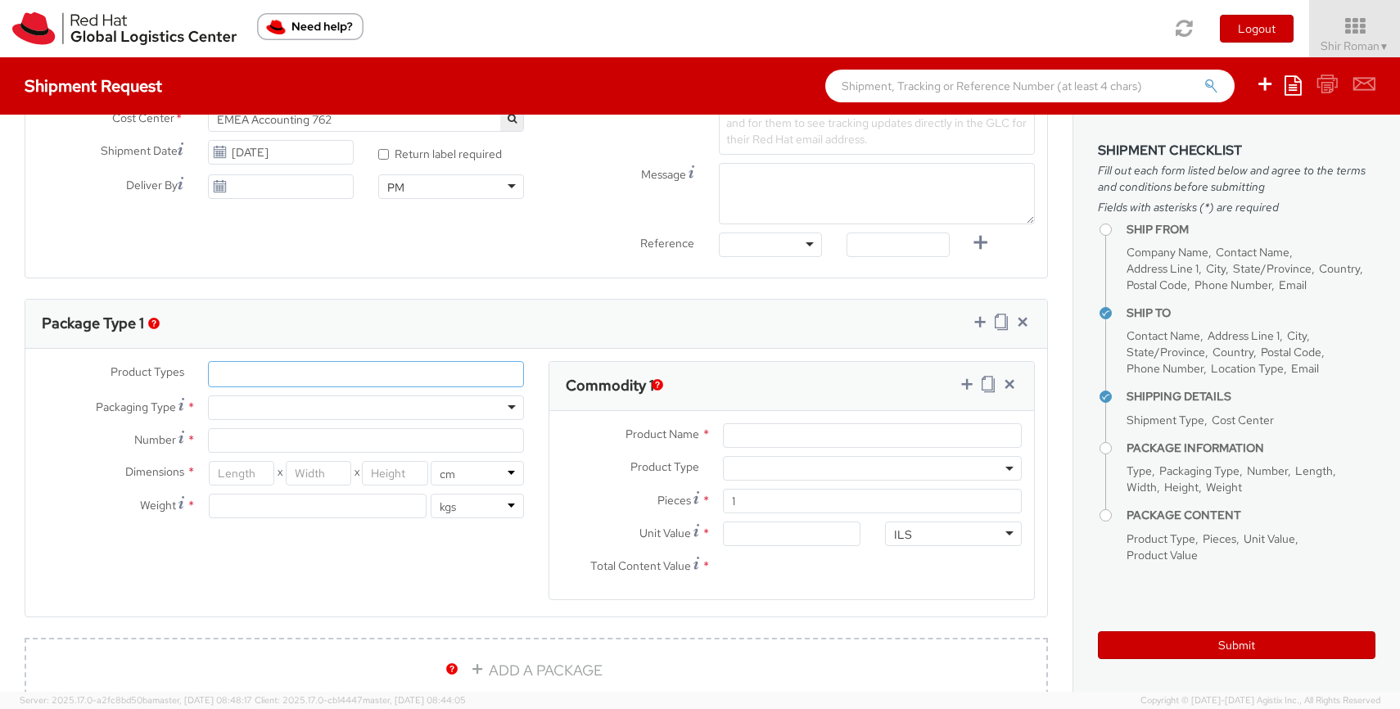
click at [266, 384] on ul at bounding box center [366, 374] width 314 height 25
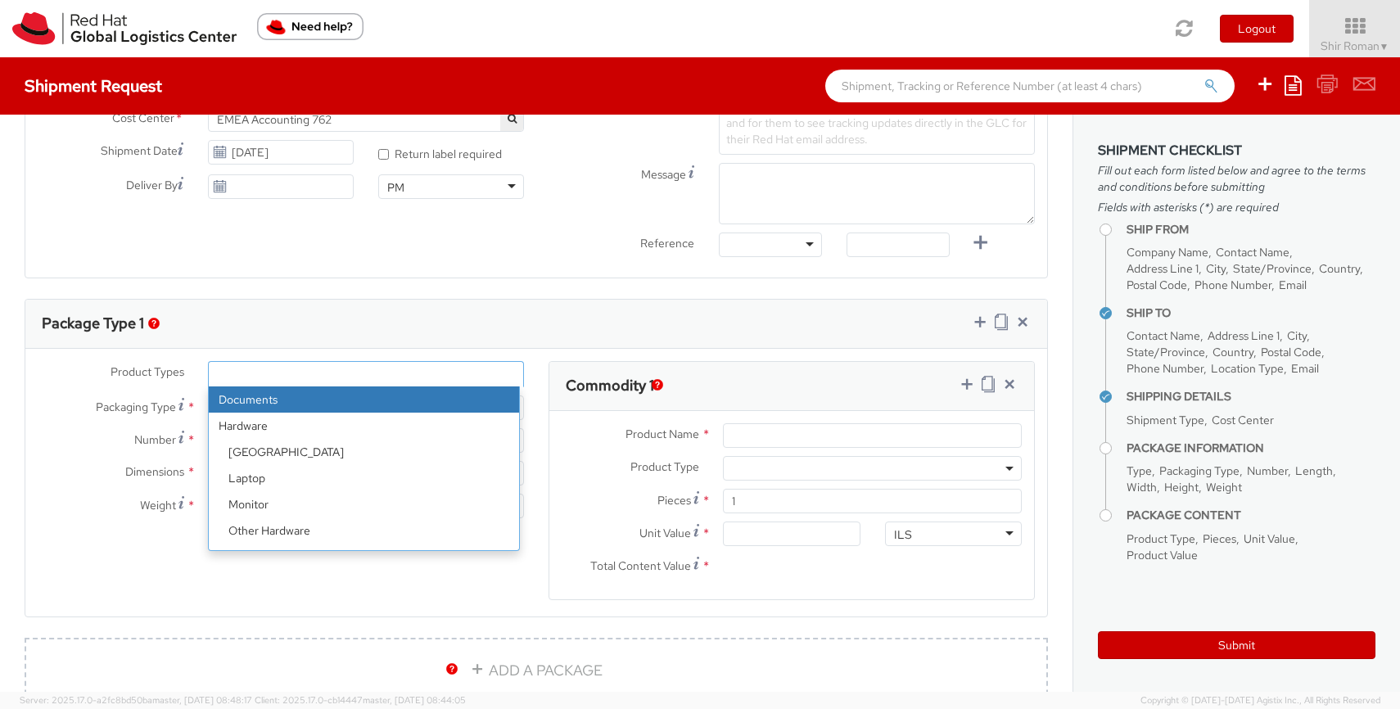
select select "DOCUMENT"
type input "Documents"
select select "DOCUMENT"
type input "1.00"
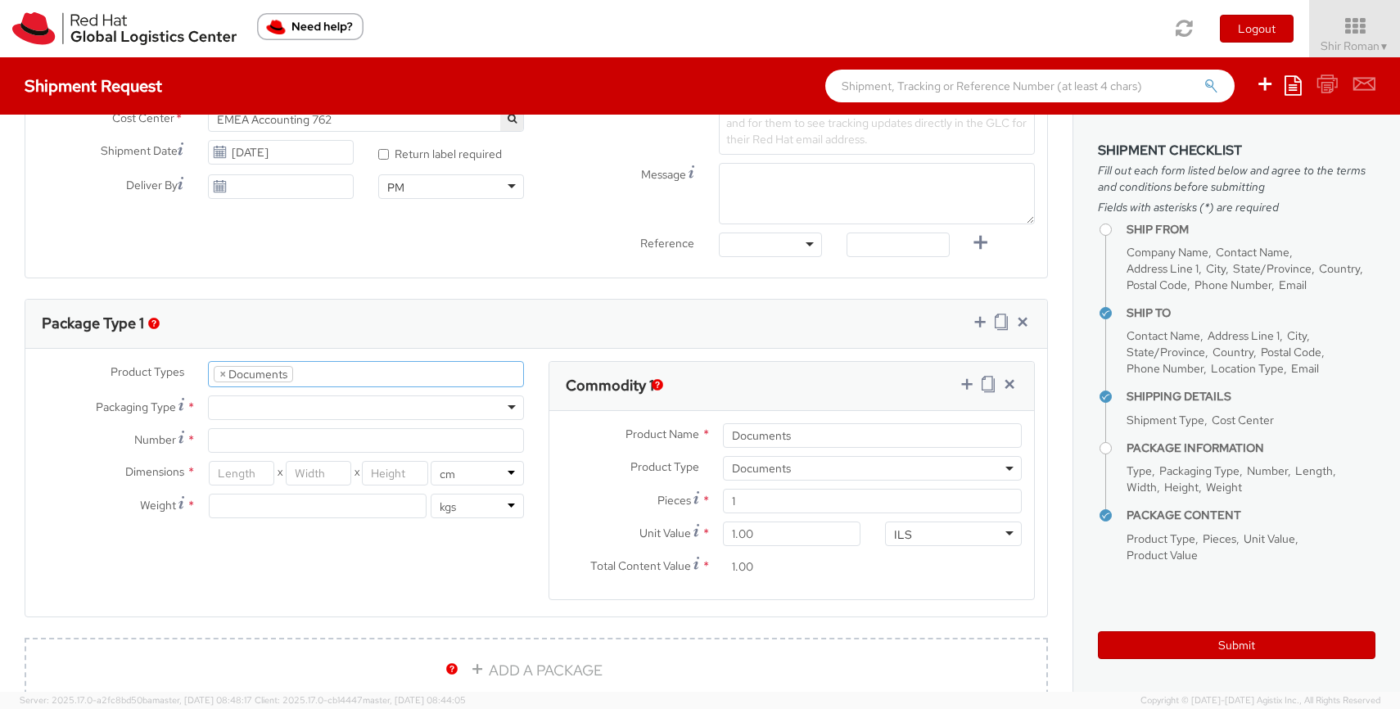
click at [262, 405] on div at bounding box center [366, 407] width 316 height 25
type input "1"
type input "24.13"
type input "31.75"
type input "0.64"
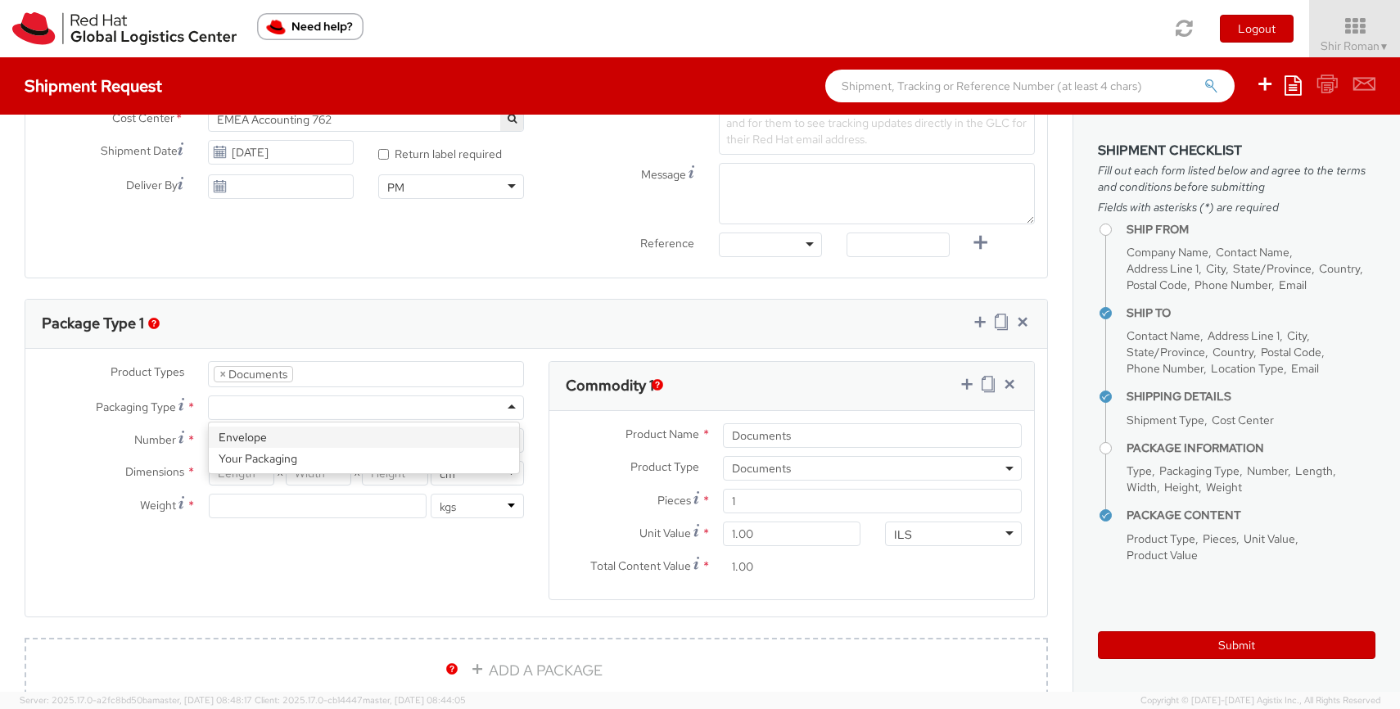
type input "0.5"
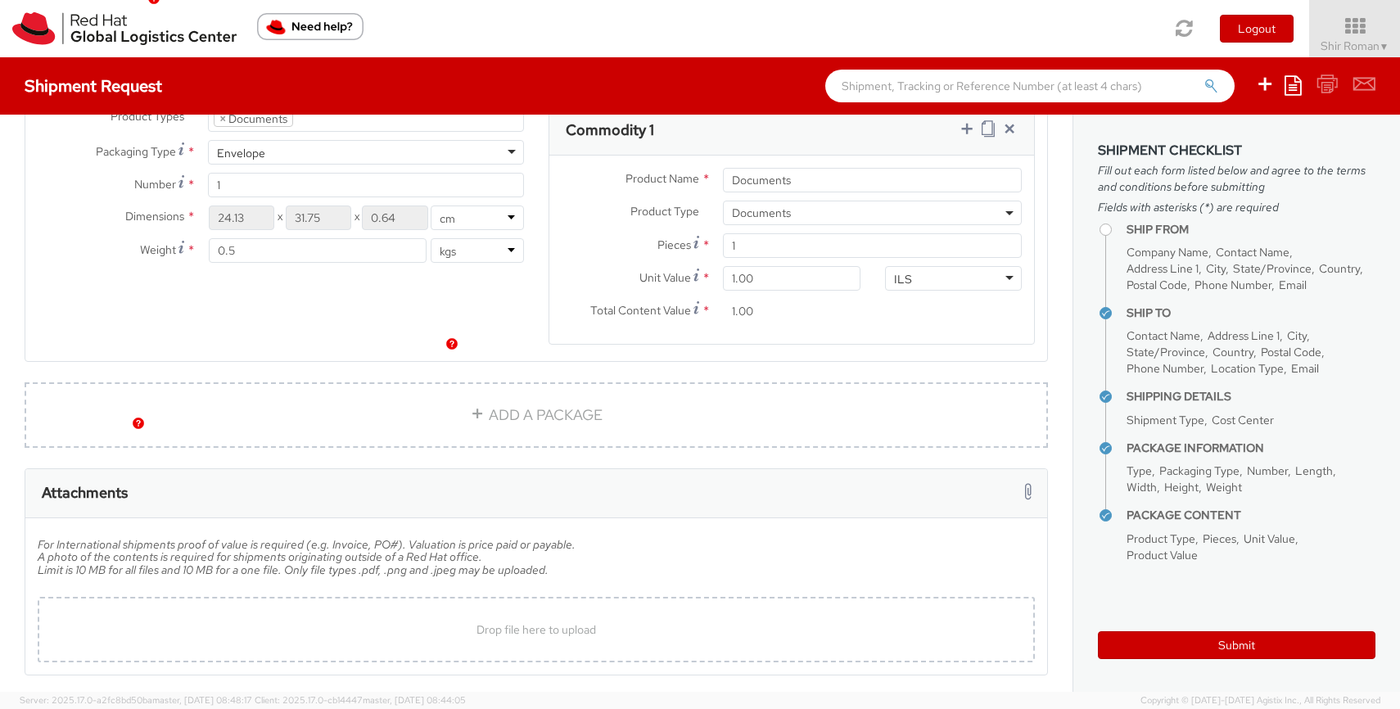
scroll to position [941, 0]
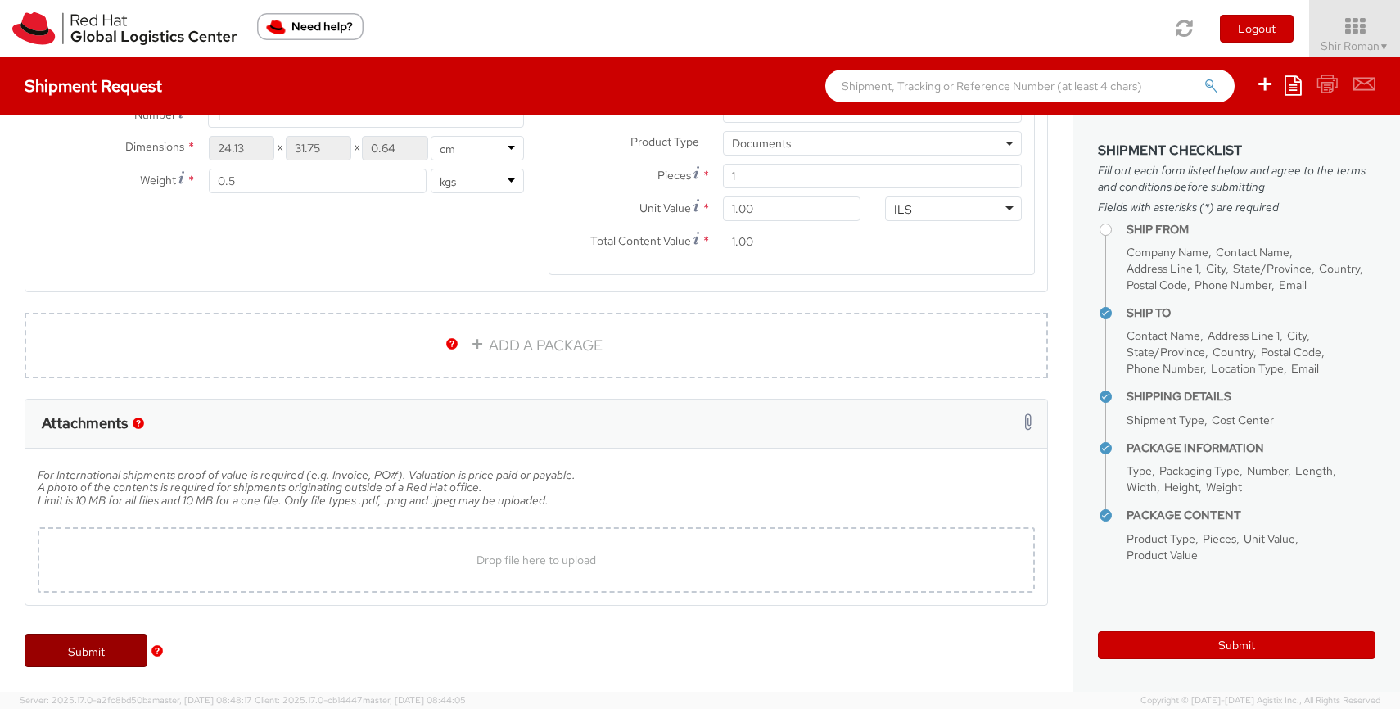
click at [111, 652] on link "Submit" at bounding box center [86, 650] width 123 height 33
click at [79, 652] on link "Submit" at bounding box center [86, 650] width 123 height 33
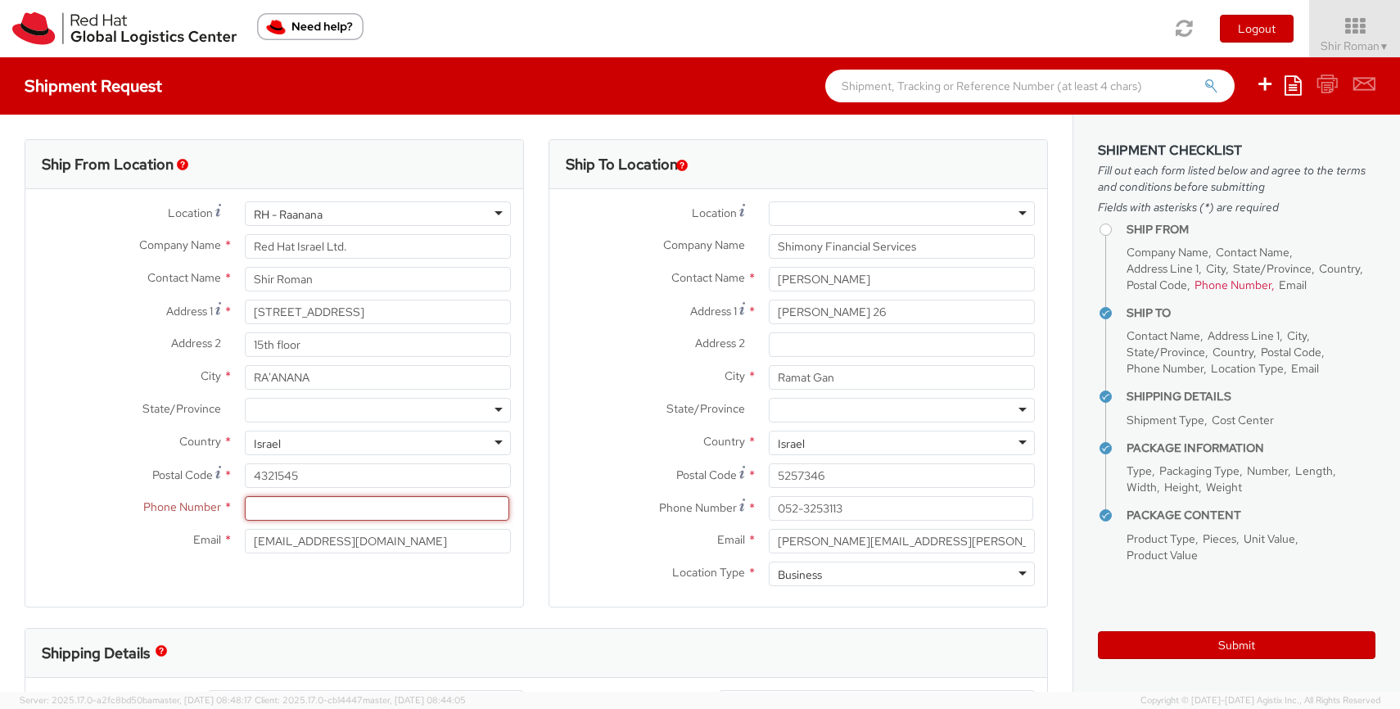
click at [333, 510] on input at bounding box center [377, 508] width 264 height 25
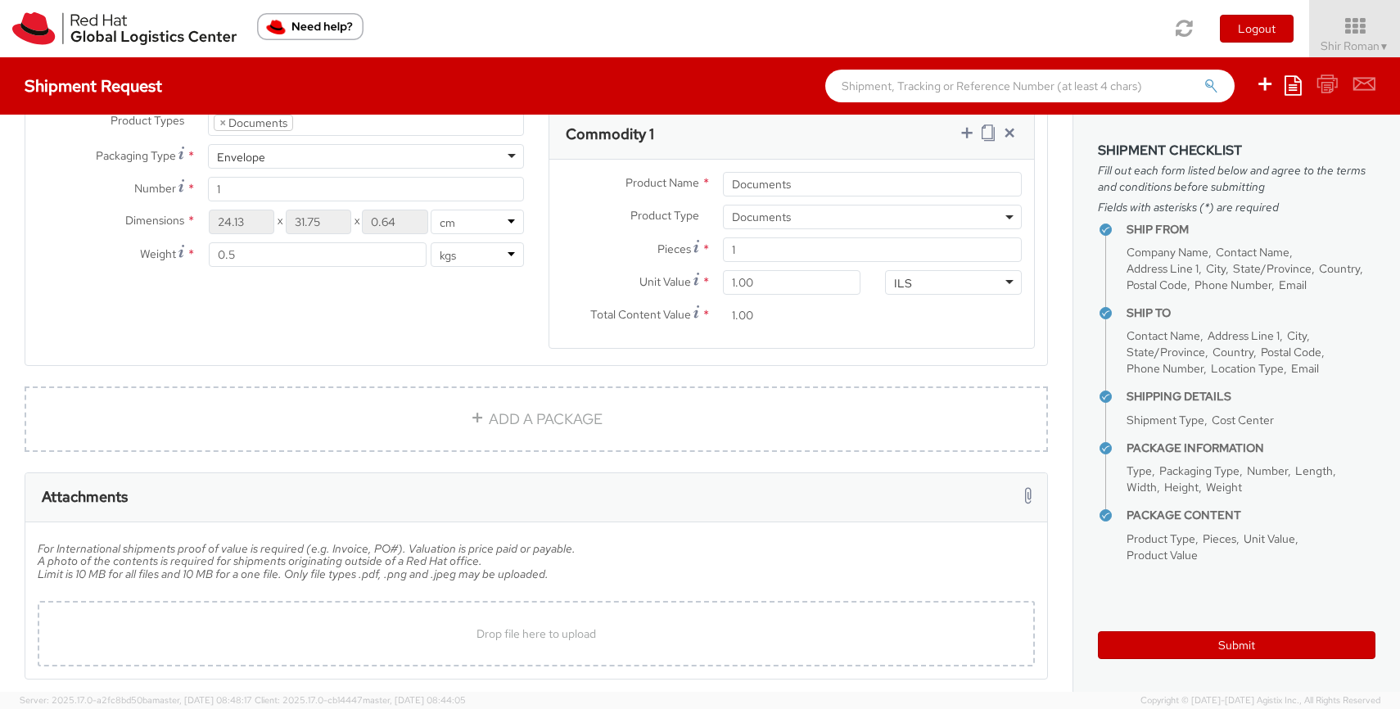
scroll to position [941, 0]
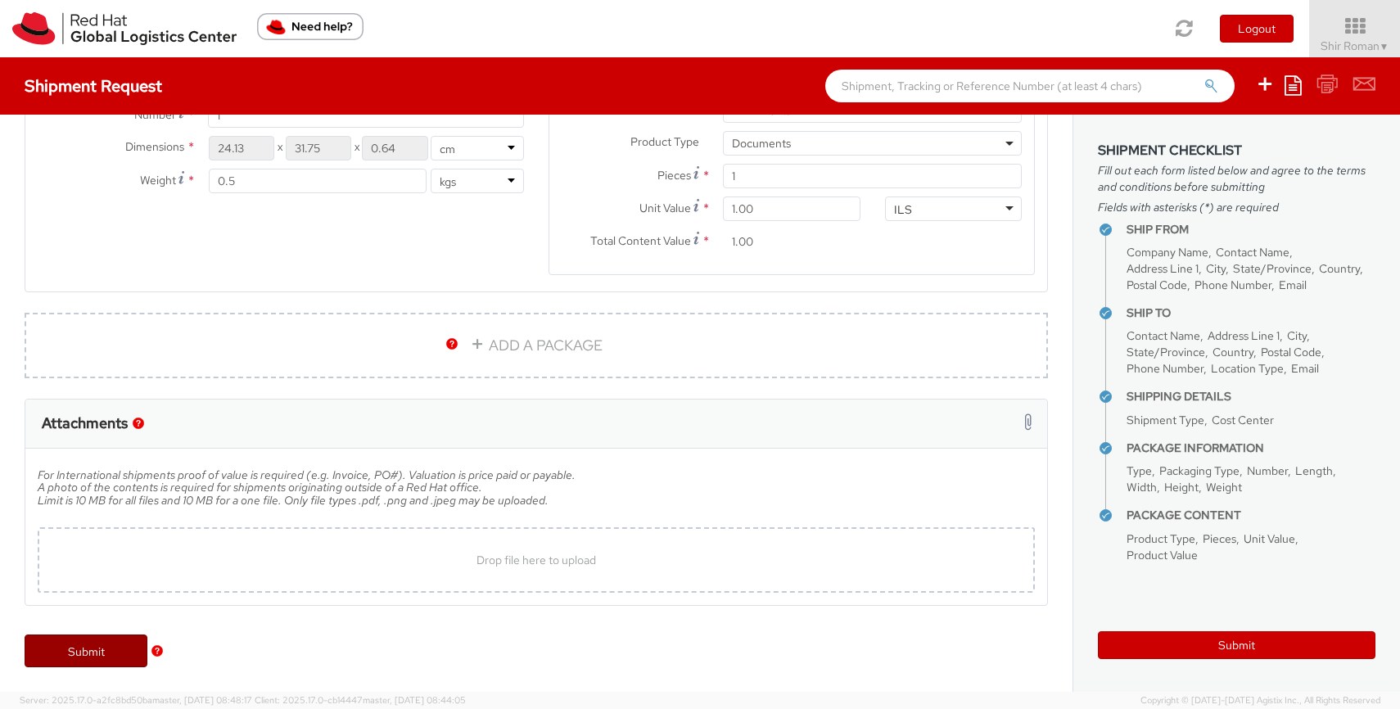
type input "0543242423"
click at [77, 656] on link "Submit" at bounding box center [86, 650] width 123 height 33
